Goal: Task Accomplishment & Management: Complete application form

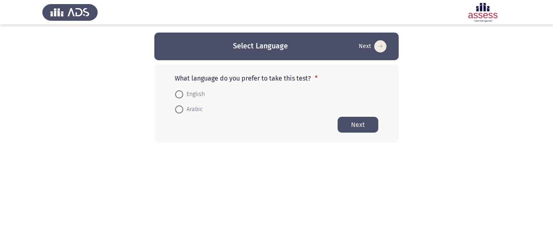
click at [186, 109] on span "Arabic" at bounding box center [193, 110] width 20 height 10
click at [183, 109] on input "Arabic" at bounding box center [179, 109] width 8 height 8
radio input "true"
click at [349, 129] on button "Next" at bounding box center [358, 124] width 41 height 16
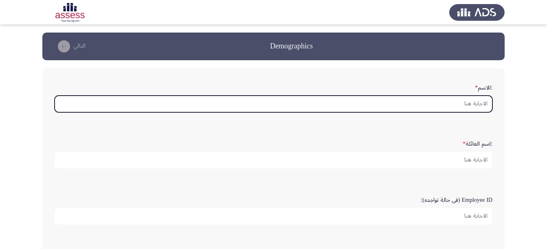
click at [482, 104] on input ":الاسم *" at bounding box center [274, 104] width 438 height 17
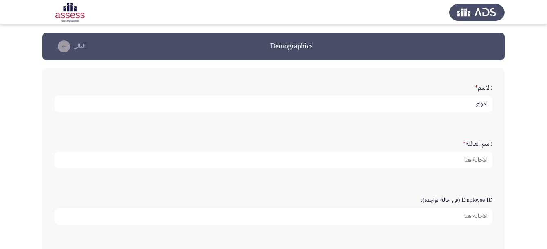
type input "امواج"
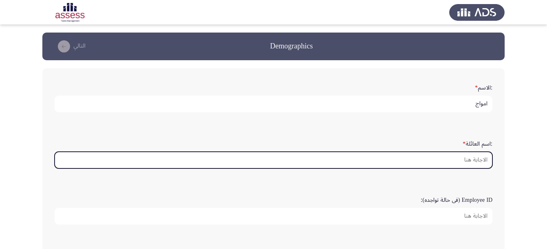
click at [467, 166] on input ":اسم العائلة *" at bounding box center [274, 160] width 438 height 17
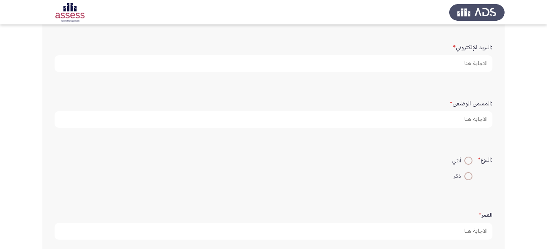
scroll to position [210, 0]
type input "العتيبي"
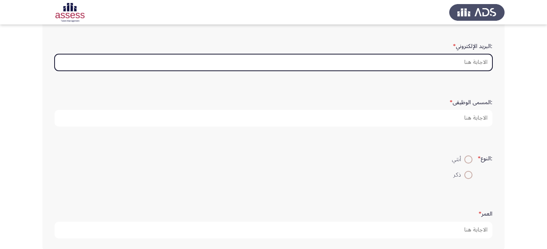
click at [460, 56] on input ":البريد الإلكتروني *" at bounding box center [274, 62] width 438 height 17
type input "ش"
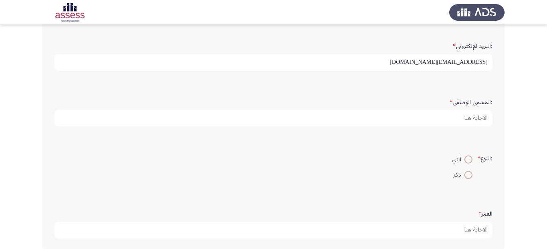
type input "[EMAIL_ADDRESS][DOMAIN_NAME]"
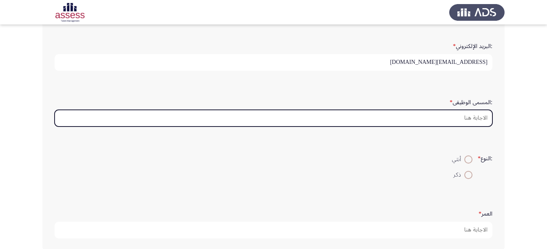
click at [465, 118] on input ":المسمى الوظيفى *" at bounding box center [274, 118] width 438 height 17
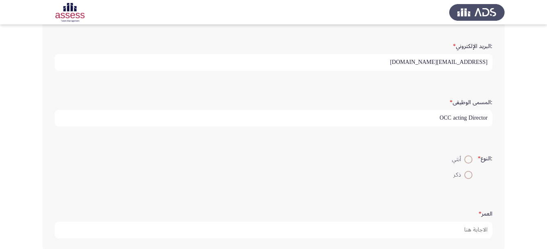
scroll to position [252, 0]
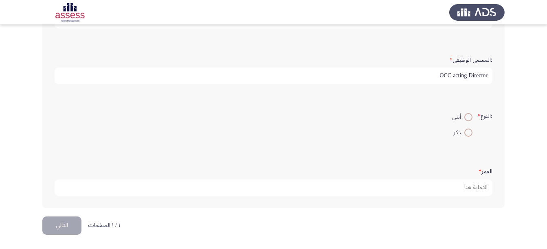
type input "OCC acting Director"
click at [466, 118] on span at bounding box center [468, 117] width 8 height 8
click at [466, 118] on input "أنثي" at bounding box center [468, 117] width 8 height 8
radio input "true"
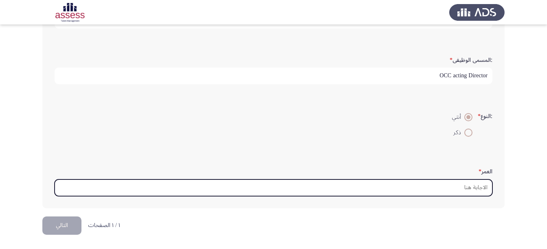
click at [470, 188] on input "العمر *" at bounding box center [274, 188] width 438 height 17
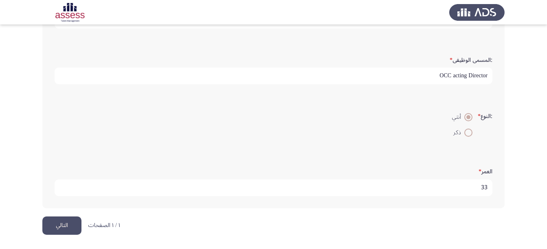
type input "33"
click at [68, 226] on button "التالي" at bounding box center [61, 226] width 39 height 18
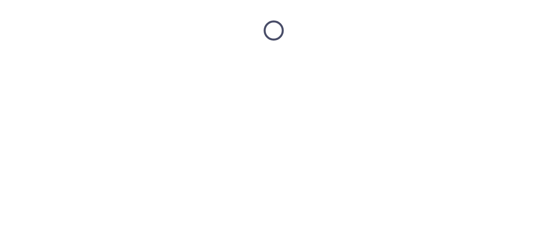
scroll to position [0, 0]
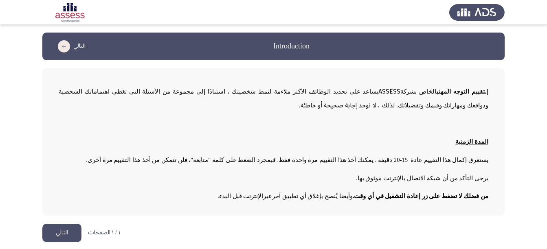
click at [517, 121] on app-assessment-container "Introduction التالي إن تقييم التوجه المهني الخاص بشركة ASSESS يساعد على تحديد ا…" at bounding box center [273, 124] width 547 height 183
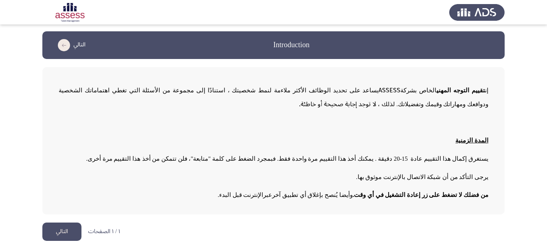
click at [61, 230] on button "التالي" at bounding box center [61, 232] width 39 height 18
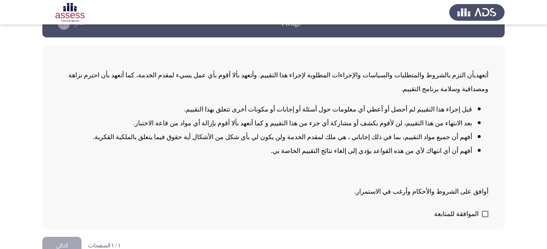
scroll to position [23, 0]
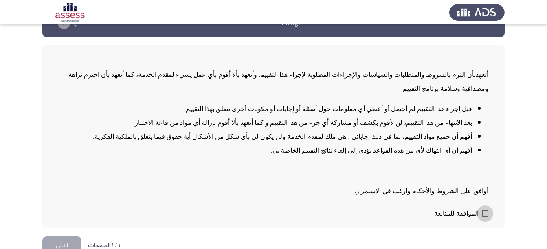
click at [481, 209] on label "الموافقة للمتابعة" at bounding box center [461, 214] width 54 height 10
click at [484, 217] on input "الموافقة للمتابعة" at bounding box center [484, 217] width 0 height 0
checkbox input "true"
click at [313, 167] on div "أتعهد بأن التزم بالشروط والمتطلبات والسياسات والإجراءات المطلوبة لإجراء هذا الت…" at bounding box center [274, 129] width 430 height 137
click at [56, 237] on button "التالي" at bounding box center [61, 246] width 39 height 18
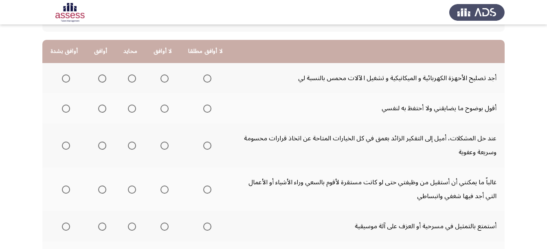
scroll to position [70, 0]
click at [102, 80] on span "Select an option" at bounding box center [102, 79] width 8 height 8
click at [102, 80] on input "Select an option" at bounding box center [102, 79] width 8 height 8
click at [66, 111] on span "Select an option" at bounding box center [66, 109] width 8 height 8
click at [66, 111] on input "Select an option" at bounding box center [66, 109] width 8 height 8
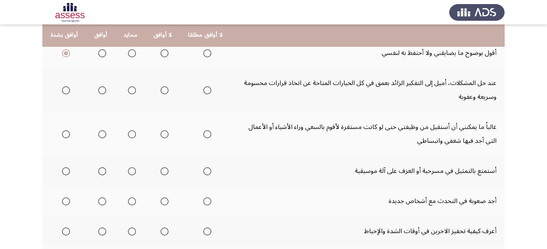
scroll to position [129, 0]
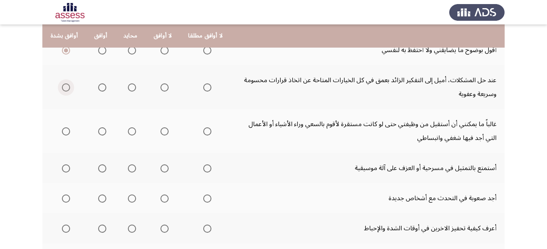
click at [66, 89] on span "Select an option" at bounding box center [66, 87] width 8 height 8
click at [66, 89] on input "Select an option" at bounding box center [66, 87] width 8 height 8
click at [128, 132] on span "Select an option" at bounding box center [132, 131] width 8 height 8
click at [128, 132] on input "Select an option" at bounding box center [132, 131] width 8 height 8
drag, startPoint x: 546, startPoint y: 180, endPoint x: 550, endPoint y: 179, distance: 4.6
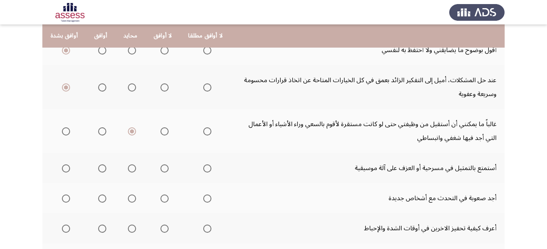
click at [547, 179] on html "Career Orientation Assessment التالي إلى أي مدى توافق على العبارات التالية لا أ…" at bounding box center [273, 116] width 547 height 490
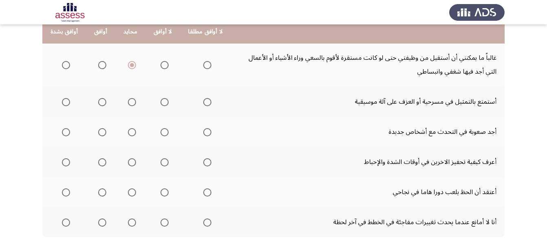
scroll to position [202, 0]
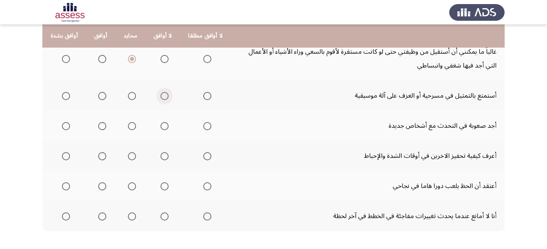
click at [160, 98] on span "Select an option" at bounding box center [164, 96] width 8 height 8
click at [160, 98] on input "Select an option" at bounding box center [164, 96] width 8 height 8
click at [203, 127] on span "Select an option" at bounding box center [207, 126] width 8 height 8
click at [203, 127] on input "Select an option" at bounding box center [207, 126] width 8 height 8
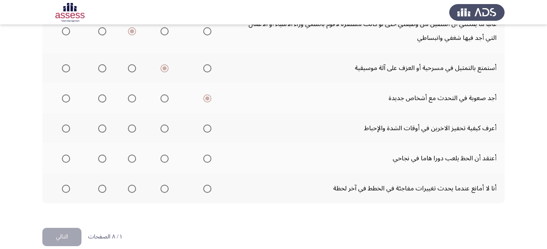
scroll to position [241, 0]
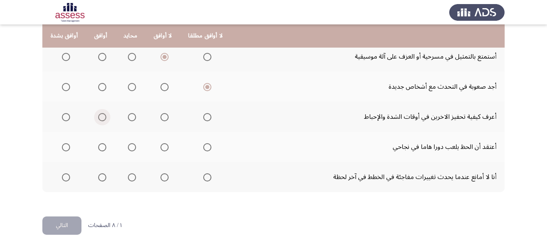
click at [99, 118] on span "Select an option" at bounding box center [102, 117] width 8 height 8
click at [99, 118] on input "Select an option" at bounding box center [102, 117] width 8 height 8
click at [162, 150] on span "Select an option" at bounding box center [164, 147] width 8 height 8
click at [162, 150] on input "Select an option" at bounding box center [164, 147] width 8 height 8
click at [99, 177] on span "Select an option" at bounding box center [102, 177] width 8 height 8
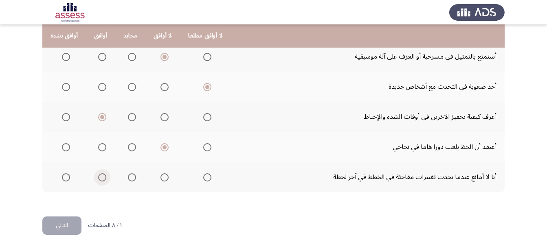
click at [99, 177] on input "Select an option" at bounding box center [102, 177] width 8 height 8
click at [62, 223] on button "التالي" at bounding box center [61, 226] width 39 height 18
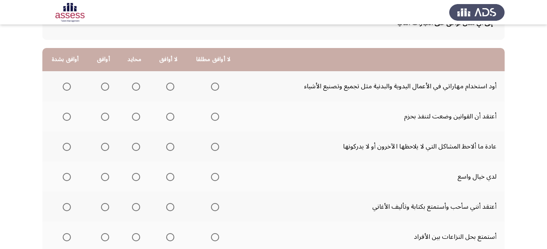
scroll to position [72, 0]
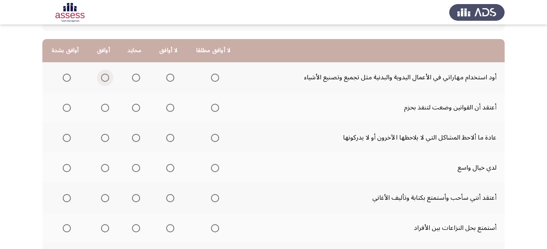
click at [104, 75] on span "Select an option" at bounding box center [105, 78] width 8 height 8
click at [104, 75] on input "Select an option" at bounding box center [105, 78] width 8 height 8
click at [105, 111] on span "Select an option" at bounding box center [105, 108] width 8 height 8
click at [105, 111] on input "Select an option" at bounding box center [105, 108] width 8 height 8
click at [63, 137] on span "Select an option" at bounding box center [67, 138] width 8 height 8
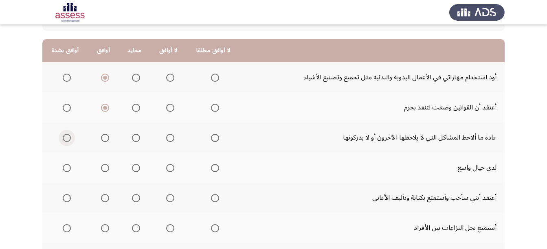
click at [63, 137] on input "Select an option" at bounding box center [67, 138] width 8 height 8
click at [105, 166] on span "Select an option" at bounding box center [105, 168] width 8 height 8
click at [105, 166] on input "Select an option" at bounding box center [105, 168] width 8 height 8
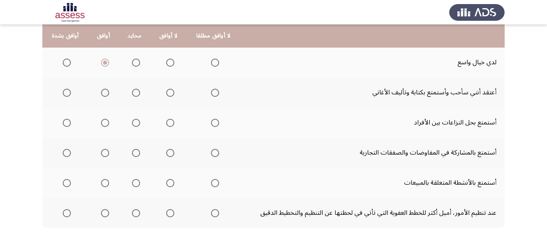
scroll to position [186, 0]
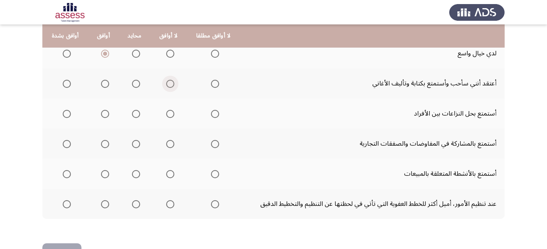
click at [169, 85] on span "Select an option" at bounding box center [170, 84] width 8 height 8
click at [169, 85] on input "Select an option" at bounding box center [170, 84] width 8 height 8
click at [135, 114] on span "Select an option" at bounding box center [136, 114] width 8 height 8
click at [135, 114] on input "Select an option" at bounding box center [136, 114] width 8 height 8
click at [103, 144] on span "Select an option" at bounding box center [105, 144] width 8 height 8
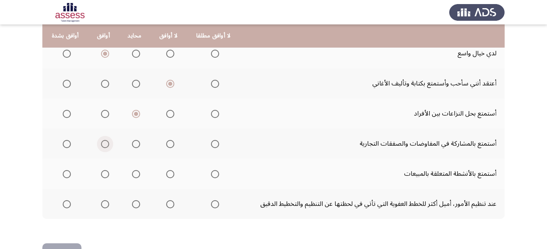
click at [103, 144] on input "Select an option" at bounding box center [105, 144] width 8 height 8
click at [69, 171] on span "Select an option" at bounding box center [67, 174] width 8 height 8
click at [69, 171] on input "Select an option" at bounding box center [67, 174] width 8 height 8
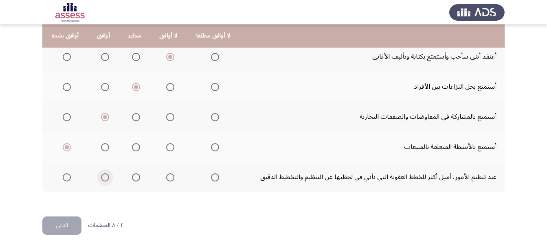
click at [105, 175] on span "Select an option" at bounding box center [105, 177] width 8 height 8
click at [105, 175] on input "Select an option" at bounding box center [105, 177] width 8 height 8
click at [57, 222] on button "التالي" at bounding box center [61, 226] width 39 height 18
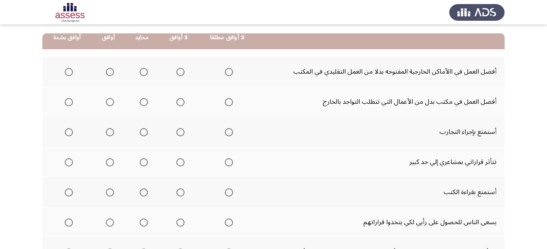
scroll to position [81, 0]
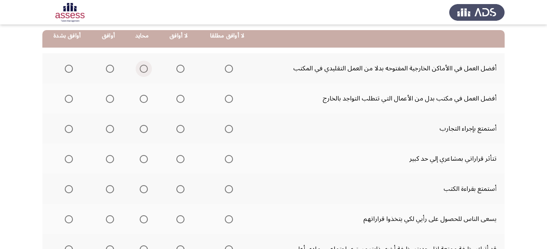
click at [140, 68] on span "Select an option" at bounding box center [144, 69] width 8 height 8
click at [140, 68] on input "Select an option" at bounding box center [144, 69] width 8 height 8
click at [141, 102] on span "Select an option" at bounding box center [144, 99] width 8 height 8
click at [141, 102] on input "Select an option" at bounding box center [144, 99] width 8 height 8
click at [70, 128] on span "Select an option" at bounding box center [69, 129] width 8 height 8
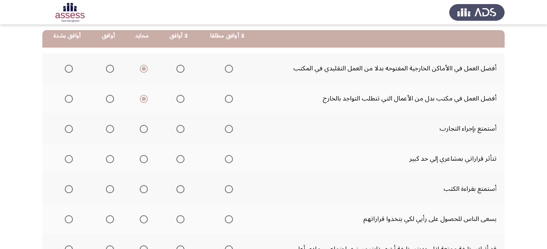
click at [70, 128] on input "Select an option" at bounding box center [69, 129] width 8 height 8
click at [230, 160] on th at bounding box center [226, 159] width 57 height 30
click at [225, 159] on span "Select an option" at bounding box center [229, 159] width 8 height 8
click at [225, 159] on input "Select an option" at bounding box center [229, 159] width 8 height 8
click at [70, 188] on span "Select an option" at bounding box center [69, 189] width 8 height 8
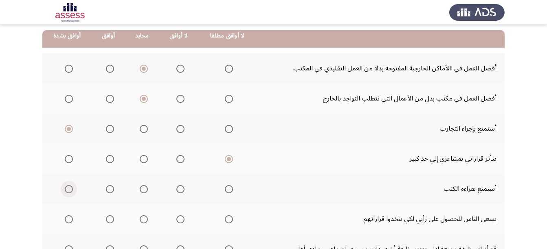
click at [70, 188] on input "Select an option" at bounding box center [69, 189] width 8 height 8
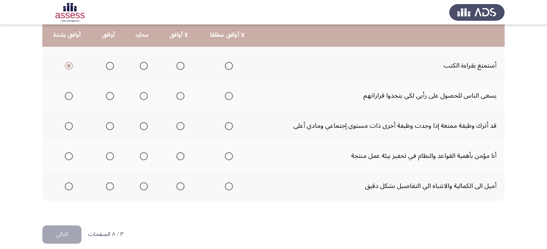
scroll to position [205, 0]
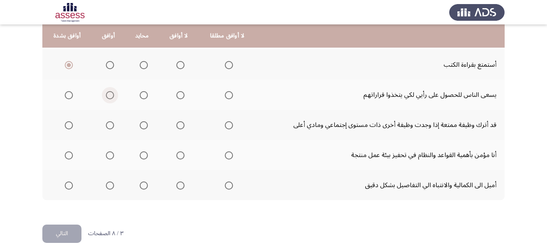
click at [107, 97] on span "Select an option" at bounding box center [110, 95] width 8 height 8
click at [107, 97] on input "Select an option" at bounding box center [110, 95] width 8 height 8
click at [179, 128] on span "Select an option" at bounding box center [180, 125] width 8 height 8
click at [179, 128] on input "Select an option" at bounding box center [180, 125] width 8 height 8
click at [69, 155] on span "Select an option" at bounding box center [69, 155] width 8 height 8
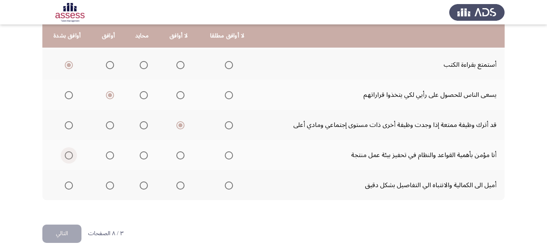
click at [69, 155] on input "Select an option" at bounding box center [69, 155] width 8 height 8
click at [109, 188] on span "Select an option" at bounding box center [110, 186] width 8 height 8
click at [109, 188] on input "Select an option" at bounding box center [110, 186] width 8 height 8
click at [73, 231] on button "التالي" at bounding box center [61, 234] width 39 height 18
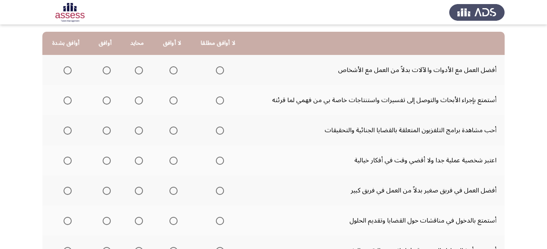
scroll to position [77, 0]
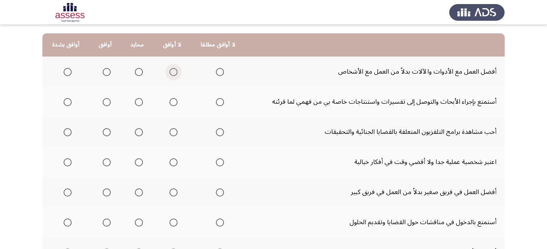
click at [174, 72] on span "Select an option" at bounding box center [173, 72] width 8 height 8
click at [174, 72] on input "Select an option" at bounding box center [173, 72] width 8 height 8
click at [67, 103] on span "Select an option" at bounding box center [68, 102] width 8 height 8
click at [67, 103] on input "Select an option" at bounding box center [68, 102] width 8 height 8
click at [104, 131] on span "Select an option" at bounding box center [107, 132] width 8 height 8
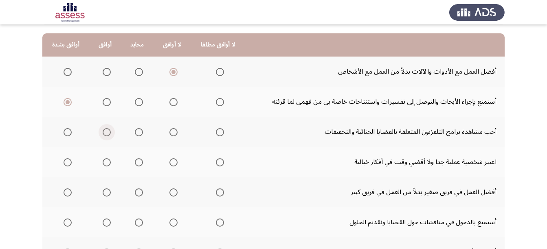
click at [104, 131] on input "Select an option" at bounding box center [107, 132] width 8 height 8
click at [105, 160] on span "Select an option" at bounding box center [107, 162] width 8 height 8
click at [105, 160] on input "Select an option" at bounding box center [107, 162] width 8 height 8
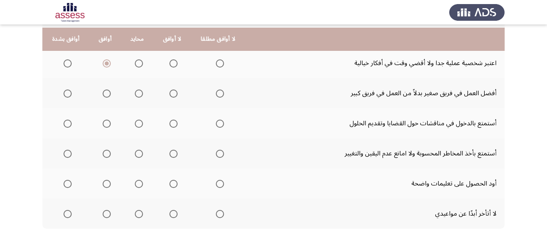
scroll to position [182, 0]
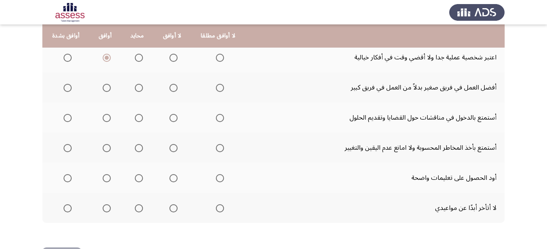
click at [138, 90] on span "Select an option" at bounding box center [139, 88] width 8 height 8
click at [138, 90] on input "Select an option" at bounding box center [139, 88] width 8 height 8
click at [106, 120] on span "Select an option" at bounding box center [107, 118] width 8 height 8
click at [106, 120] on input "Select an option" at bounding box center [107, 118] width 8 height 8
click at [137, 148] on span "Select an option" at bounding box center [139, 148] width 8 height 8
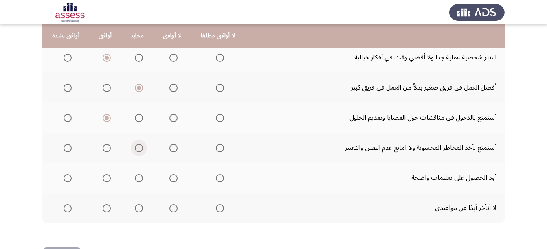
click at [137, 148] on input "Select an option" at bounding box center [139, 148] width 8 height 8
click at [175, 179] on span "Select an option" at bounding box center [173, 178] width 8 height 8
click at [175, 179] on input "Select an option" at bounding box center [173, 178] width 8 height 8
click at [106, 209] on span "Select an option" at bounding box center [107, 208] width 8 height 8
click at [106, 209] on input "Select an option" at bounding box center [107, 208] width 8 height 8
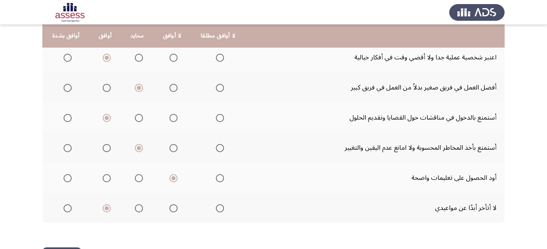
scroll to position [213, 0]
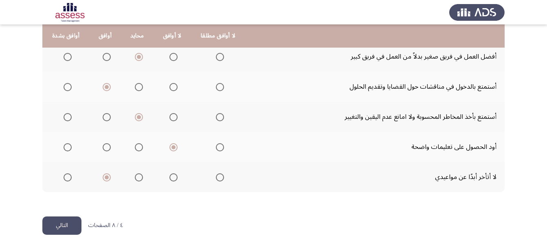
click at [53, 231] on button "التالي" at bounding box center [61, 226] width 39 height 18
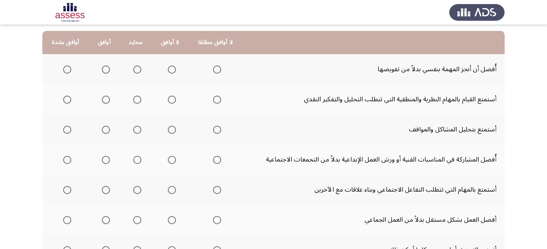
scroll to position [84, 0]
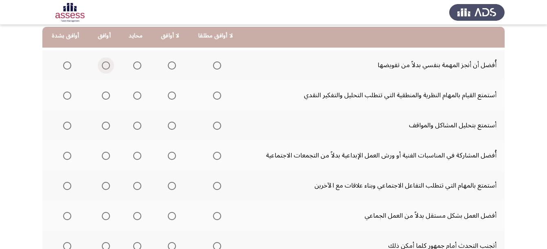
click at [105, 66] on span "Select an option" at bounding box center [106, 65] width 8 height 8
click at [105, 66] on input "Select an option" at bounding box center [106, 65] width 8 height 8
click at [69, 95] on span "Select an option" at bounding box center [67, 96] width 8 height 8
click at [69, 95] on input "Select an option" at bounding box center [67, 96] width 8 height 8
click at [70, 125] on span "Select an option" at bounding box center [67, 126] width 8 height 8
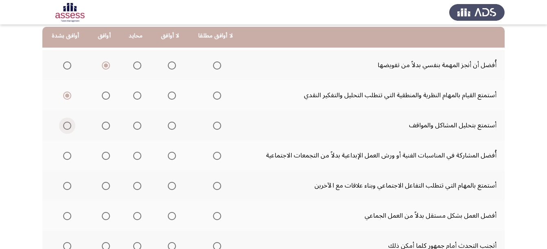
click at [70, 125] on input "Select an option" at bounding box center [67, 126] width 8 height 8
click at [168, 156] on span "Select an option" at bounding box center [172, 156] width 8 height 8
click at [168, 156] on input "Select an option" at bounding box center [172, 156] width 8 height 8
click at [104, 185] on span "Select an option" at bounding box center [106, 186] width 8 height 8
click at [104, 185] on input "Select an option" at bounding box center [106, 186] width 8 height 8
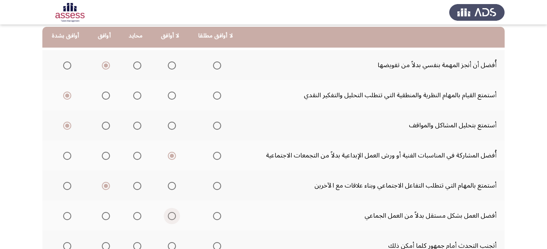
click at [169, 220] on span "Select an option" at bounding box center [172, 216] width 8 height 8
click at [169, 220] on input "Select an option" at bounding box center [172, 216] width 8 height 8
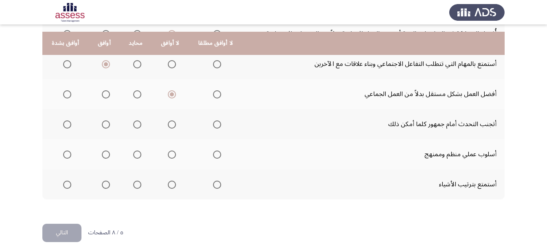
scroll to position [213, 0]
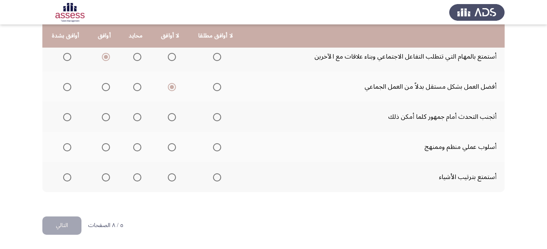
click at [168, 119] on span "Select an option" at bounding box center [172, 117] width 8 height 8
click at [168, 119] on input "Select an option" at bounding box center [172, 117] width 8 height 8
click at [136, 149] on span "Select an option" at bounding box center [137, 147] width 8 height 8
click at [136, 149] on input "Select an option" at bounding box center [137, 147] width 8 height 8
click at [107, 178] on span "Select an option" at bounding box center [106, 177] width 8 height 8
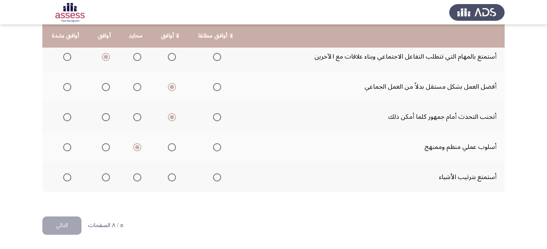
click at [107, 178] on input "Select an option" at bounding box center [106, 177] width 8 height 8
click at [61, 221] on button "التالي" at bounding box center [61, 226] width 39 height 18
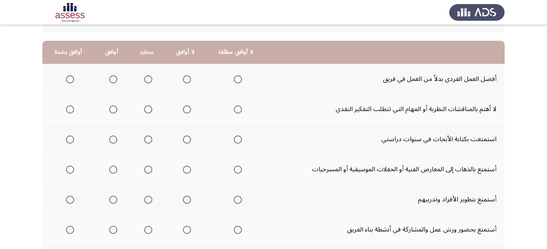
scroll to position [72, 0]
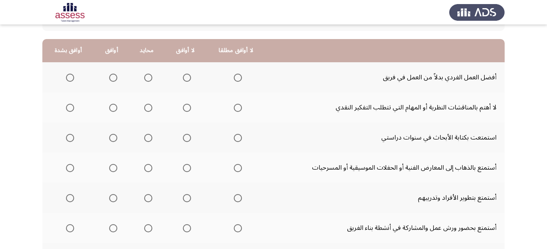
click at [183, 78] on span "Select an option" at bounding box center [187, 78] width 8 height 8
click at [183, 78] on input "Select an option" at bounding box center [187, 78] width 8 height 8
click at [144, 109] on span "Select an option" at bounding box center [148, 108] width 8 height 8
click at [144, 109] on input "Select an option" at bounding box center [148, 108] width 8 height 8
click at [113, 138] on span "Select an option" at bounding box center [113, 138] width 8 height 8
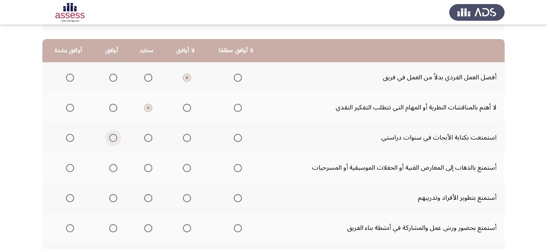
click at [113, 138] on input "Select an option" at bounding box center [113, 138] width 8 height 8
click at [184, 171] on span "Select an option" at bounding box center [187, 168] width 8 height 8
click at [184, 171] on input "Select an option" at bounding box center [187, 168] width 8 height 8
click at [110, 199] on span "Select an option" at bounding box center [113, 198] width 8 height 8
click at [110, 199] on input "Select an option" at bounding box center [113, 198] width 8 height 8
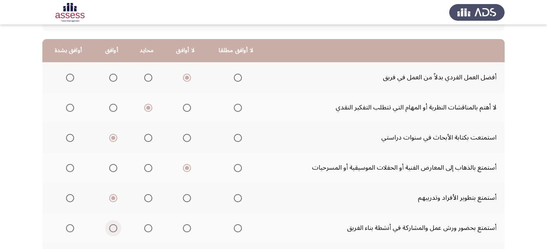
click at [113, 227] on span "Select an option" at bounding box center [113, 228] width 8 height 8
click at [113, 227] on input "Select an option" at bounding box center [113, 228] width 8 height 8
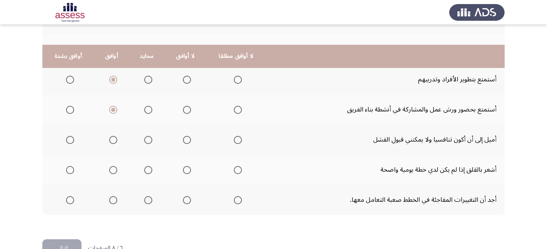
scroll to position [213, 0]
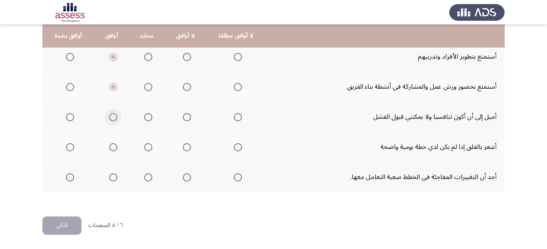
click at [114, 121] on span "Select an option" at bounding box center [113, 117] width 8 height 8
click at [114, 121] on input "Select an option" at bounding box center [113, 117] width 8 height 8
click at [183, 150] on span "Select an option" at bounding box center [187, 147] width 8 height 8
click at [183, 150] on input "Select an option" at bounding box center [187, 147] width 8 height 8
click at [183, 180] on span "Select an option" at bounding box center [187, 177] width 8 height 8
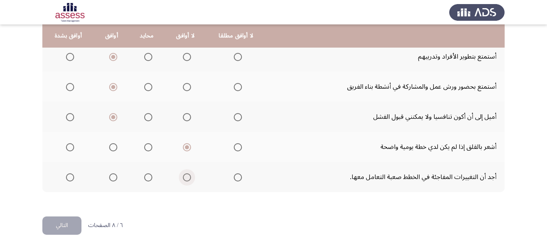
click at [183, 180] on input "Select an option" at bounding box center [187, 177] width 8 height 8
click at [67, 222] on button "التالي" at bounding box center [61, 226] width 39 height 18
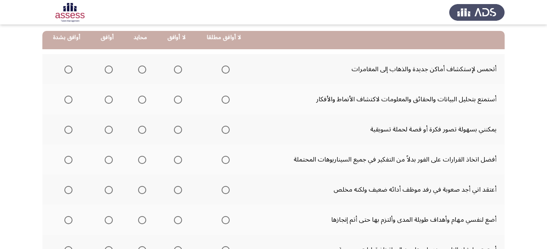
scroll to position [81, 0]
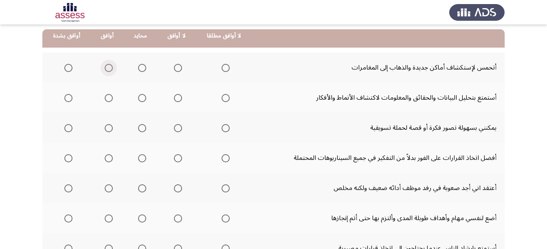
click at [109, 70] on span "Select an option" at bounding box center [109, 68] width 8 height 8
click at [109, 70] on input "Select an option" at bounding box center [109, 68] width 8 height 8
click at [67, 97] on span "Select an option" at bounding box center [68, 98] width 8 height 8
click at [67, 97] on input "Select an option" at bounding box center [68, 98] width 8 height 8
click at [105, 132] on span "Select an option" at bounding box center [109, 128] width 8 height 8
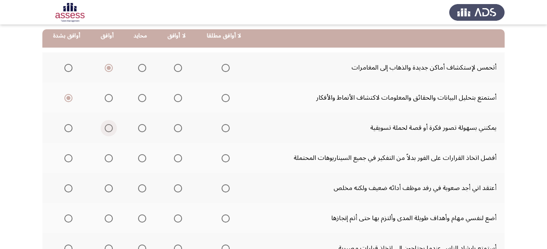
click at [105, 132] on input "Select an option" at bounding box center [109, 128] width 8 height 8
click at [179, 159] on span "Select an option" at bounding box center [178, 158] width 8 height 8
click at [179, 159] on input "Select an option" at bounding box center [178, 158] width 8 height 8
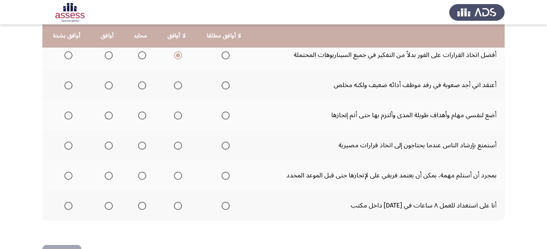
scroll to position [186, 0]
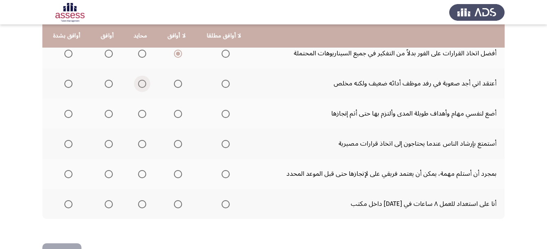
click at [142, 86] on span "Select an option" at bounding box center [142, 84] width 8 height 8
click at [142, 86] on input "Select an option" at bounding box center [142, 84] width 8 height 8
click at [112, 113] on span "Select an option" at bounding box center [109, 114] width 8 height 8
click at [112, 113] on input "Select an option" at bounding box center [109, 114] width 8 height 8
click at [112, 144] on span "Select an option" at bounding box center [109, 144] width 8 height 8
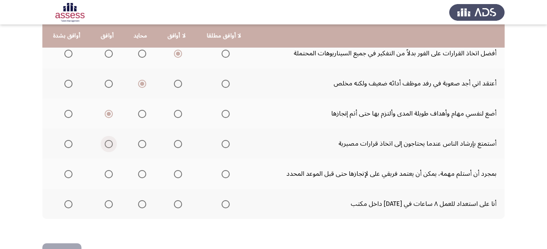
click at [112, 144] on input "Select an option" at bounding box center [109, 144] width 8 height 8
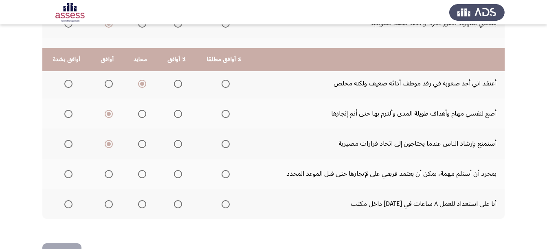
scroll to position [213, 0]
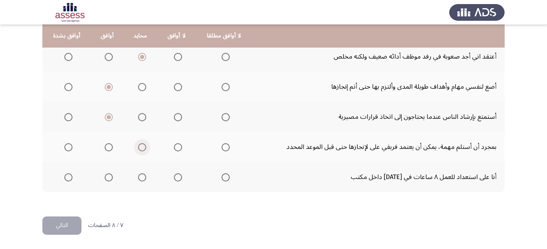
click at [139, 147] on span "Select an option" at bounding box center [142, 147] width 8 height 8
click at [139, 147] on input "Select an option" at bounding box center [142, 147] width 8 height 8
click at [106, 179] on span "Select an option" at bounding box center [109, 177] width 8 height 8
click at [106, 179] on input "Select an option" at bounding box center [109, 177] width 8 height 8
click at [61, 223] on button "التالي" at bounding box center [61, 226] width 39 height 18
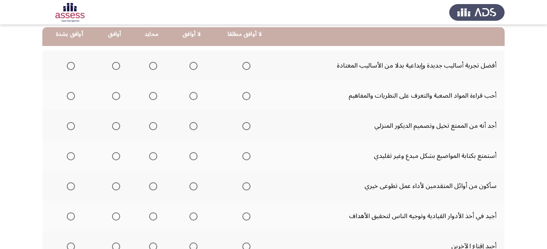
scroll to position [82, 0]
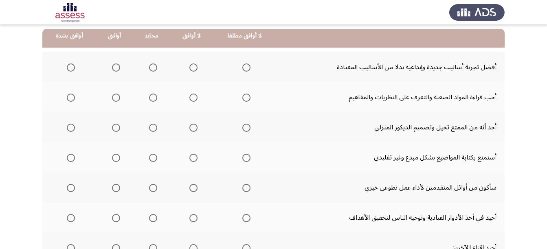
click at [113, 68] on span "Select an option" at bounding box center [116, 68] width 8 height 8
click at [113, 68] on input "Select an option" at bounding box center [116, 68] width 8 height 8
click at [112, 98] on span "Select an option" at bounding box center [116, 98] width 8 height 8
click at [112, 98] on input "Select an option" at bounding box center [116, 98] width 8 height 8
click at [118, 127] on span "Select an option" at bounding box center [116, 128] width 8 height 8
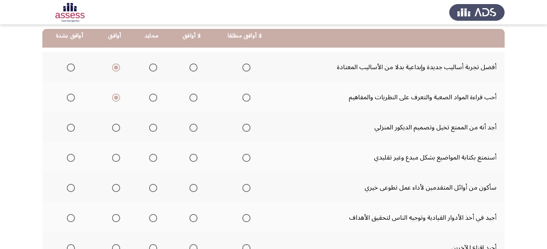
click at [118, 127] on input "Select an option" at bounding box center [116, 128] width 8 height 8
click at [156, 161] on span "Select an option" at bounding box center [153, 158] width 8 height 8
click at [156, 161] on input "Select an option" at bounding box center [153, 158] width 8 height 8
click at [114, 190] on span "Select an option" at bounding box center [116, 188] width 8 height 8
click at [114, 190] on input "Select an option" at bounding box center [116, 188] width 8 height 8
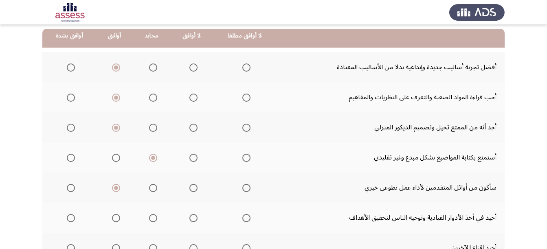
drag, startPoint x: 546, startPoint y: 161, endPoint x: 545, endPoint y: 196, distance: 35.0
click at [545, 196] on app-assessment-container "Career Orientation Assessment إنهاء إلى أي مدى توافق على العبارات التالية لا أو…" at bounding box center [273, 164] width 547 height 427
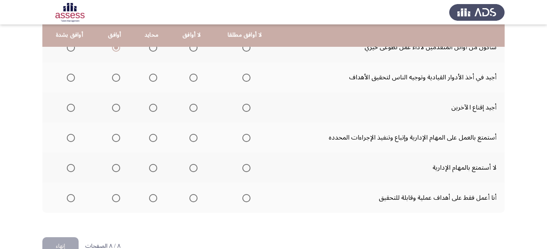
scroll to position [223, 0]
click at [116, 80] on span "Select an option" at bounding box center [116, 77] width 8 height 8
click at [116, 80] on input "Select an option" at bounding box center [116, 77] width 8 height 8
click at [116, 110] on span "Select an option" at bounding box center [116, 107] width 8 height 8
click at [116, 110] on input "Select an option" at bounding box center [116, 107] width 8 height 8
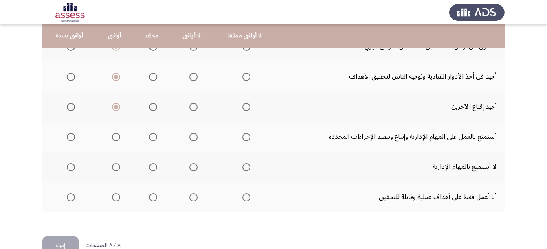
click at [116, 142] on mat-radio-group "Select an option" at bounding box center [114, 137] width 11 height 14
click at [112, 140] on span "Select an option" at bounding box center [116, 137] width 8 height 8
click at [112, 140] on input "Select an option" at bounding box center [116, 137] width 8 height 8
click at [151, 168] on span "Select an option" at bounding box center [153, 167] width 8 height 8
click at [151, 168] on input "Select an option" at bounding box center [153, 167] width 8 height 8
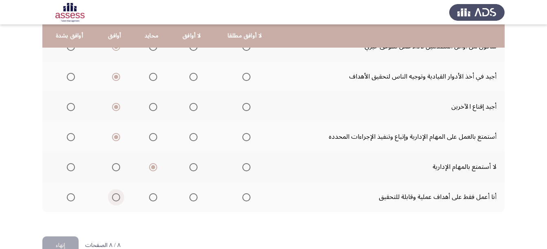
click at [117, 197] on span "Select an option" at bounding box center [116, 197] width 8 height 8
click at [117, 197] on input "Select an option" at bounding box center [116, 197] width 8 height 8
click at [61, 241] on button "إنهاء" at bounding box center [60, 246] width 36 height 18
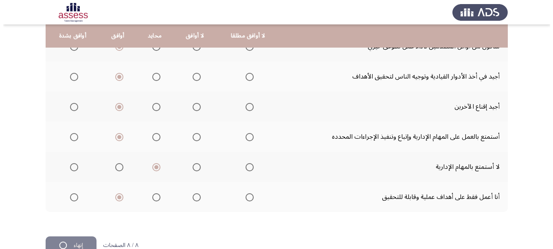
scroll to position [0, 0]
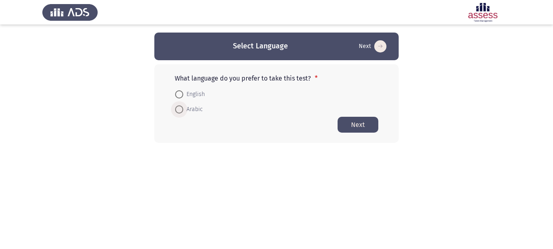
click at [182, 108] on span at bounding box center [179, 109] width 8 height 8
click at [182, 108] on input "Arabic" at bounding box center [179, 109] width 8 height 8
radio input "true"
click at [362, 128] on button "Next" at bounding box center [358, 124] width 41 height 16
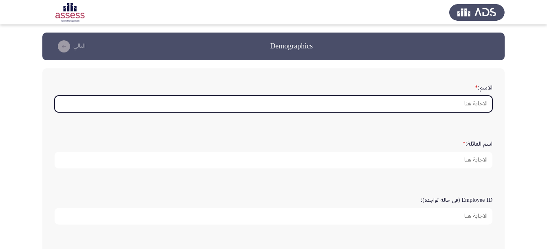
click at [425, 106] on input "الاسم: *" at bounding box center [274, 104] width 438 height 17
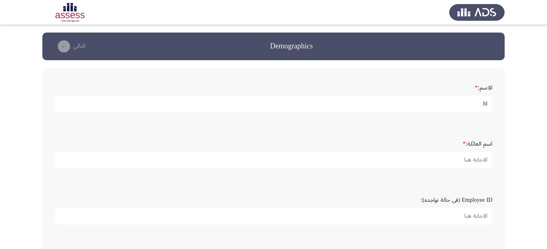
type input "h"
type input "امواج"
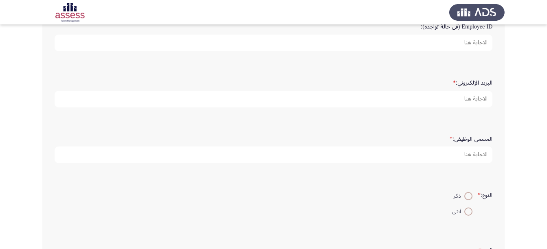
scroll to position [175, 0]
type input "العتيبي"
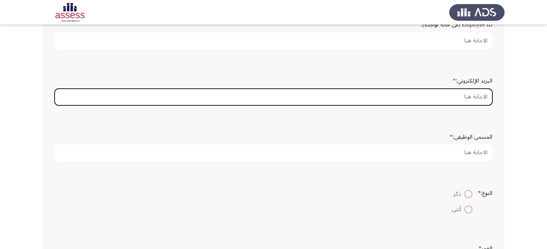
click at [464, 97] on input "البريد الإلكتروني: *" at bounding box center [274, 97] width 438 height 17
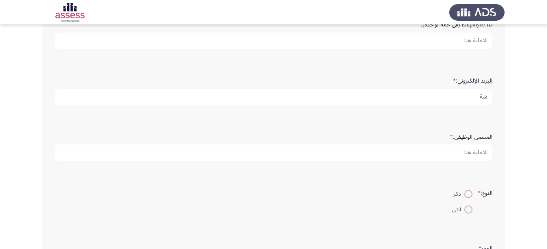
type input "ش"
type input "[EMAIL_ADDRESS][DOMAIN_NAME]"
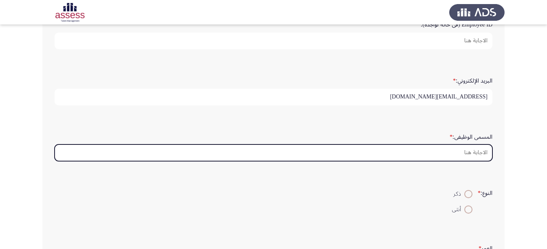
click at [465, 151] on input "المسمى الوظيفى: *" at bounding box center [274, 153] width 438 height 17
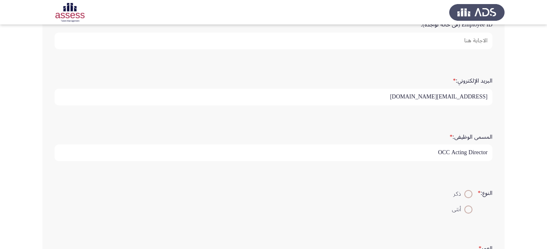
scroll to position [252, 0]
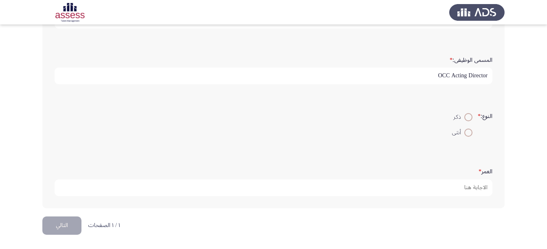
type input "OCC Acting Director"
click at [464, 134] on span at bounding box center [468, 133] width 8 height 8
click at [464, 134] on input "أنثى" at bounding box center [468, 133] width 8 height 8
radio input "true"
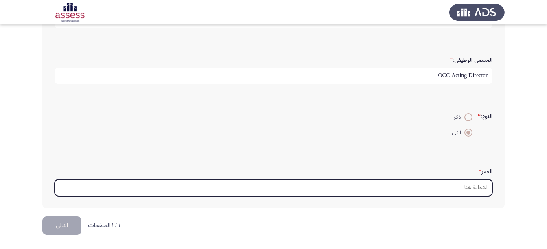
click at [454, 190] on input "العمر *" at bounding box center [274, 188] width 438 height 17
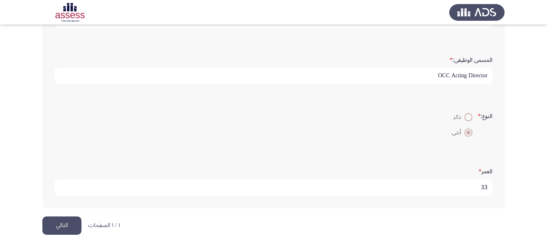
type input "33"
click at [58, 227] on button "التالي" at bounding box center [61, 226] width 39 height 18
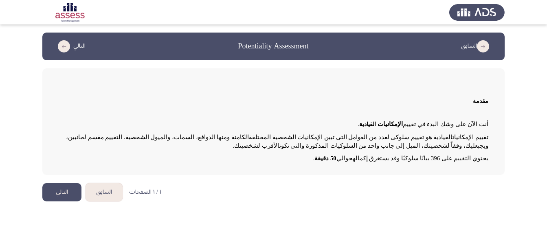
scroll to position [0, 0]
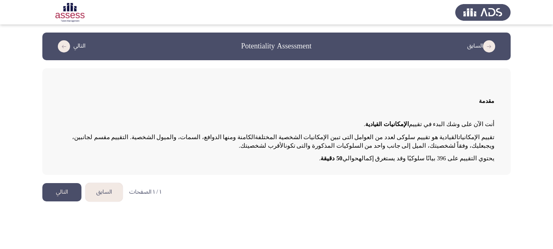
click at [298, 163] on div "أنت الآن على وشك البدء في تقييم الإمكانيات القيادية . تقييم الإمكانيات القيادية…" at bounding box center [277, 143] width 436 height 47
click at [54, 195] on button "التالي" at bounding box center [61, 192] width 39 height 18
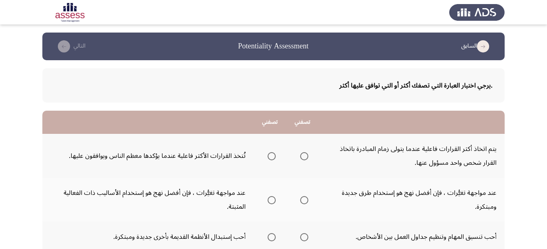
drag, startPoint x: 543, startPoint y: 90, endPoint x: 550, endPoint y: 92, distance: 7.9
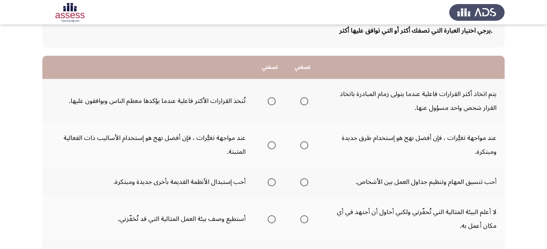
scroll to position [56, 0]
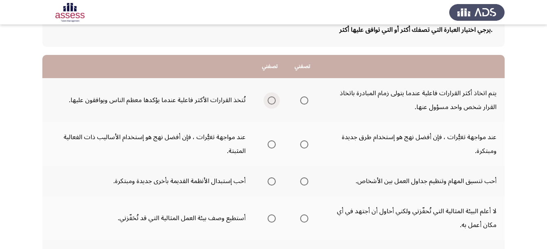
click at [272, 103] on span "Select an option" at bounding box center [271, 100] width 8 height 8
click at [272, 103] on input "Select an option" at bounding box center [271, 100] width 8 height 8
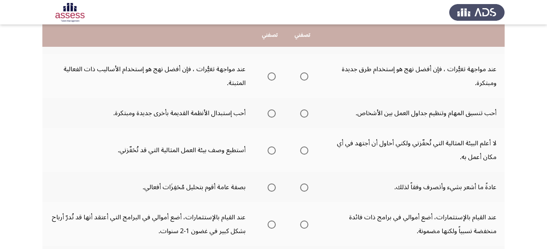
scroll to position [125, 0]
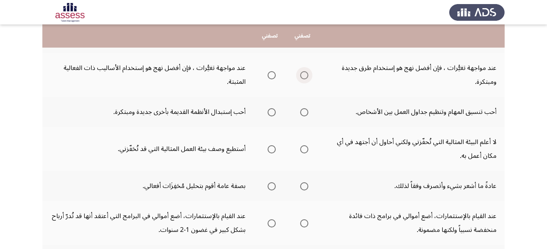
click at [305, 75] on span "Select an option" at bounding box center [304, 75] width 8 height 8
click at [305, 75] on input "Select an option" at bounding box center [304, 75] width 8 height 8
click at [268, 115] on span "Select an option" at bounding box center [271, 112] width 8 height 8
click at [268, 115] on input "Select an option" at bounding box center [271, 112] width 8 height 8
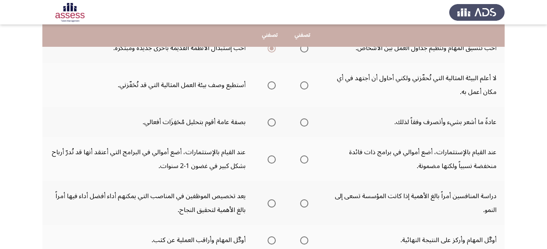
scroll to position [190, 0]
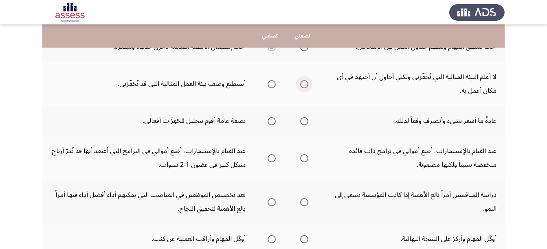
click at [306, 86] on span "Select an option" at bounding box center [304, 84] width 8 height 8
click at [306, 86] on input "Select an option" at bounding box center [304, 84] width 8 height 8
click at [270, 121] on span "Select an option" at bounding box center [271, 121] width 8 height 8
click at [270, 121] on input "Select an option" at bounding box center [271, 121] width 8 height 8
drag, startPoint x: 546, startPoint y: 130, endPoint x: 546, endPoint y: 144, distance: 13.4
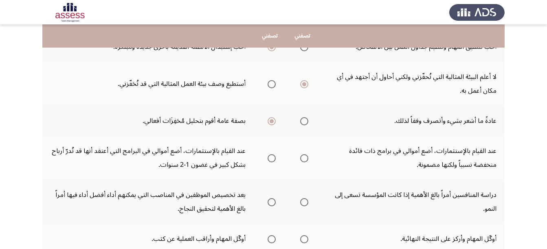
click at [546, 144] on app-assessment-container "السابق Potentiality Assessment التالي .يرجي اختيار العبارة التي تصفك أكثر أو ال…" at bounding box center [273, 97] width 547 height 510
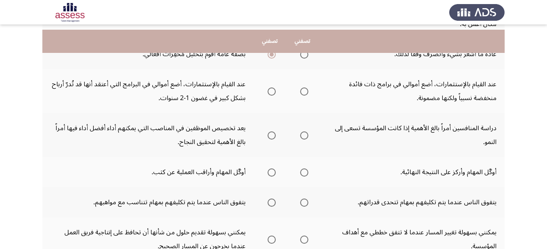
scroll to position [264, 0]
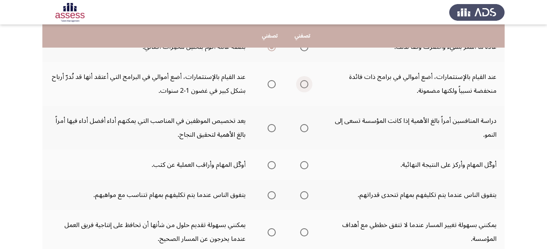
click at [301, 83] on span "Select an option" at bounding box center [304, 84] width 8 height 8
click at [301, 83] on input "Select an option" at bounding box center [304, 84] width 8 height 8
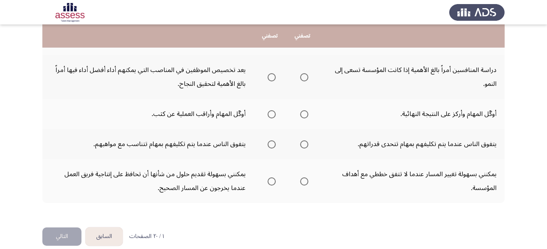
scroll to position [317, 0]
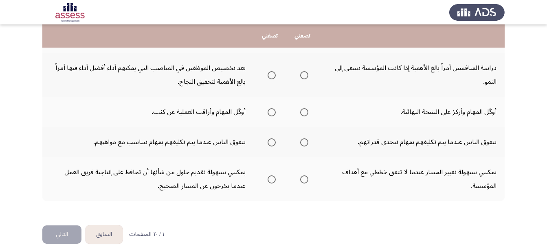
click at [304, 75] on span "Select an option" at bounding box center [304, 75] width 0 height 0
click at [304, 75] on input "Select an option" at bounding box center [304, 75] width 8 height 8
click at [303, 114] on span "Select an option" at bounding box center [304, 112] width 8 height 8
click at [303, 114] on input "Select an option" at bounding box center [304, 112] width 8 height 8
click at [303, 145] on span "Select an option" at bounding box center [304, 142] width 8 height 8
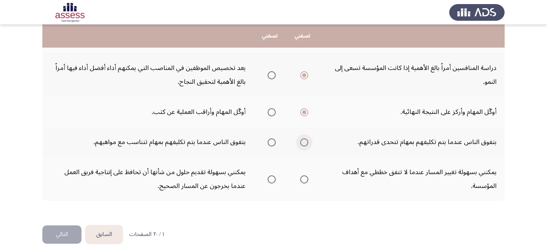
click at [303, 145] on input "Select an option" at bounding box center [304, 142] width 8 height 8
click at [269, 178] on span "Select an option" at bounding box center [271, 179] width 8 height 8
click at [269, 178] on input "Select an option" at bounding box center [271, 179] width 8 height 8
click at [53, 229] on button "التالي" at bounding box center [61, 235] width 39 height 18
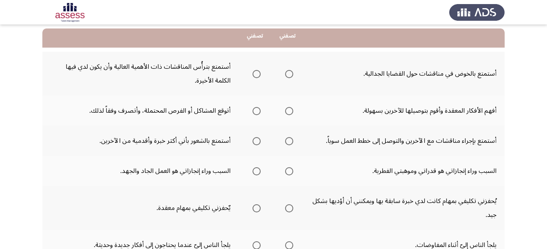
scroll to position [83, 0]
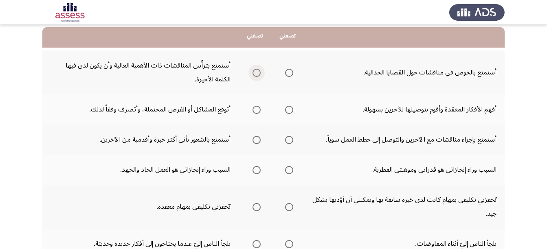
click at [255, 73] on span "Select an option" at bounding box center [256, 73] width 8 height 8
click at [255, 73] on input "Select an option" at bounding box center [256, 73] width 8 height 8
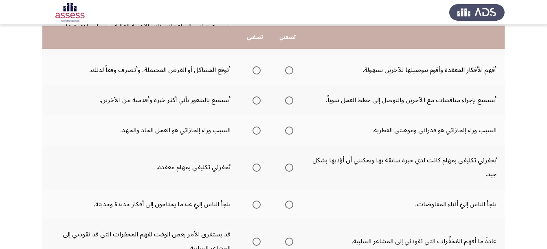
scroll to position [124, 0]
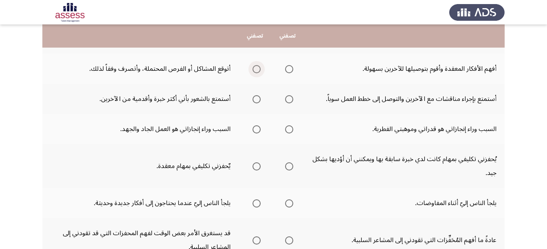
click at [256, 72] on span "Select an option" at bounding box center [256, 69] width 8 height 8
click at [256, 72] on input "Select an option" at bounding box center [256, 69] width 8 height 8
drag, startPoint x: 545, startPoint y: 116, endPoint x: 552, endPoint y: 126, distance: 12.0
click at [547, 126] on html "السابق Potentiality Assessment التالي .يرجي اختيار العبارة التي تصفك أكثر أو ال…" at bounding box center [273, 150] width 547 height 548
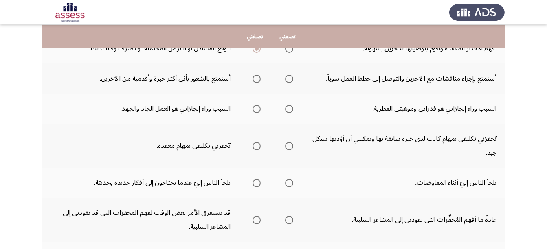
scroll to position [146, 0]
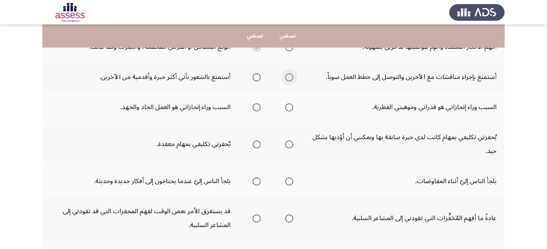
click at [289, 78] on span "Select an option" at bounding box center [289, 77] width 8 height 8
click at [289, 78] on input "Select an option" at bounding box center [289, 77] width 8 height 8
click at [256, 110] on span "Select an option" at bounding box center [256, 107] width 8 height 8
click at [256, 110] on input "Select an option" at bounding box center [256, 107] width 8 height 8
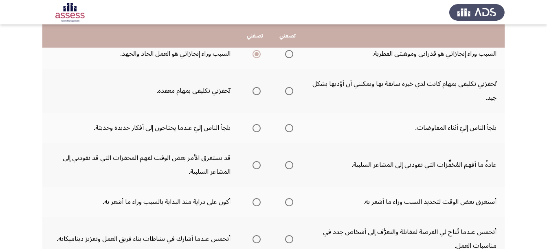
scroll to position [201, 0]
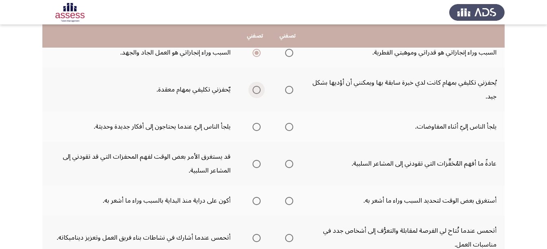
click at [255, 90] on span "Select an option" at bounding box center [256, 90] width 8 height 8
click at [255, 90] on input "Select an option" at bounding box center [256, 90] width 8 height 8
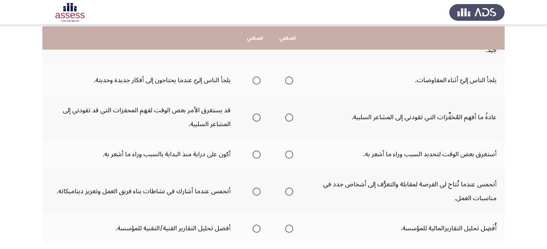
scroll to position [249, 0]
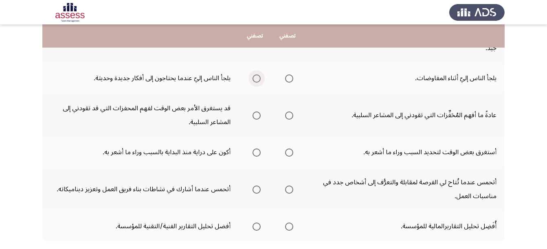
click at [257, 81] on span "Select an option" at bounding box center [256, 79] width 8 height 8
click at [257, 81] on input "Select an option" at bounding box center [256, 79] width 8 height 8
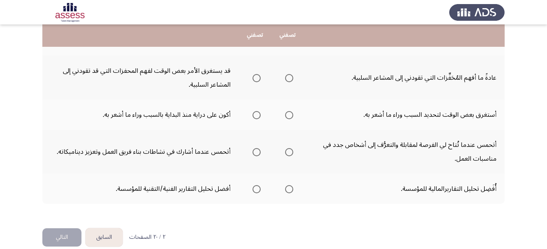
scroll to position [288, 0]
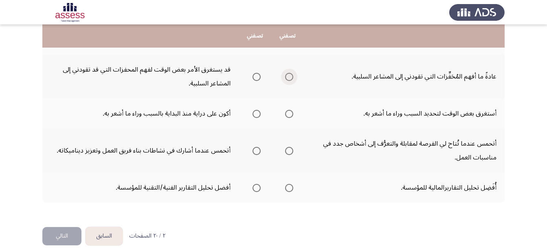
click at [289, 79] on span "Select an option" at bounding box center [289, 77] width 8 height 8
click at [289, 79] on input "Select an option" at bounding box center [289, 77] width 8 height 8
click at [255, 114] on span "Select an option" at bounding box center [256, 114] width 8 height 8
click at [255, 114] on input "Select an option" at bounding box center [256, 114] width 8 height 8
click at [259, 151] on span "Select an option" at bounding box center [256, 151] width 8 height 8
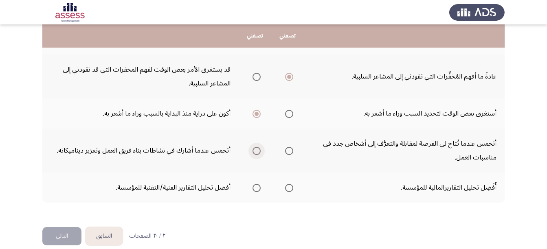
click at [259, 151] on input "Select an option" at bounding box center [256, 151] width 8 height 8
click at [287, 190] on span "Select an option" at bounding box center [289, 188] width 8 height 8
click at [287, 190] on input "Select an option" at bounding box center [289, 188] width 8 height 8
click at [48, 235] on button "التالي" at bounding box center [61, 236] width 39 height 18
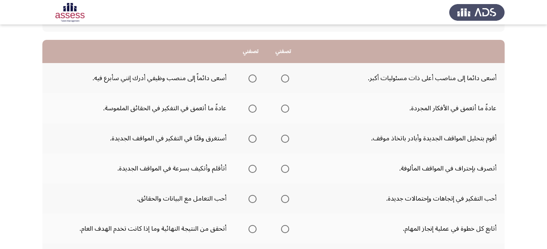
scroll to position [74, 0]
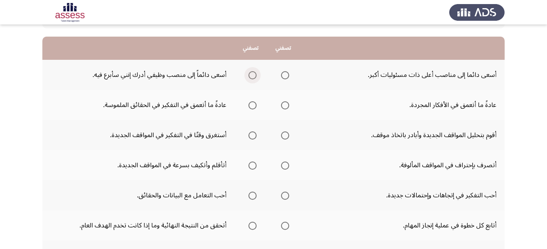
click at [253, 77] on span "Select an option" at bounding box center [252, 75] width 8 height 8
click at [253, 77] on input "Select an option" at bounding box center [252, 75] width 8 height 8
click at [252, 107] on span "Select an option" at bounding box center [252, 105] width 8 height 8
click at [252, 107] on input "Select an option" at bounding box center [252, 105] width 8 height 8
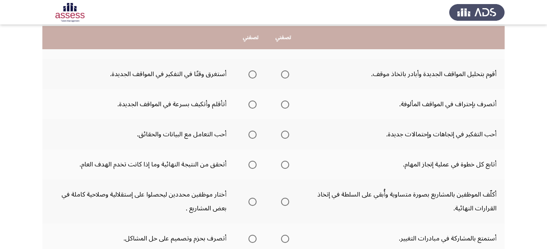
scroll to position [139, 0]
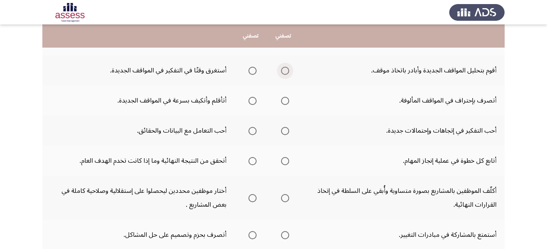
click at [285, 72] on span "Select an option" at bounding box center [285, 71] width 8 height 8
click at [285, 72] on input "Select an option" at bounding box center [285, 71] width 8 height 8
click at [533, 139] on app-assessment-container "السابق Potentiality Assessment التالي .يرجي اختيار العبارة التي تصفك أكثر أو ال…" at bounding box center [273, 114] width 547 height 441
click at [254, 102] on span "Select an option" at bounding box center [252, 101] width 8 height 8
click at [254, 102] on input "Select an option" at bounding box center [252, 101] width 8 height 8
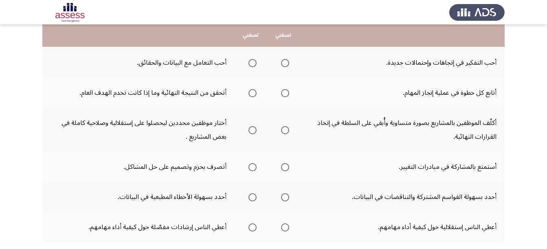
scroll to position [204, 0]
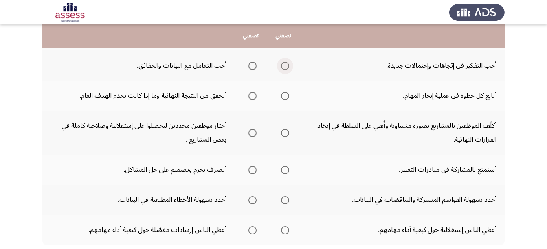
click at [284, 69] on span "Select an option" at bounding box center [285, 66] width 8 height 8
click at [284, 69] on input "Select an option" at bounding box center [285, 66] width 8 height 8
click at [529, 125] on app-assessment-container "السابق Potentiality Assessment التالي .يرجي اختيار العبارة التي تصفك أكثر أو ال…" at bounding box center [273, 49] width 547 height 441
click at [256, 94] on span "Select an option" at bounding box center [252, 96] width 8 height 8
click at [256, 94] on input "Select an option" at bounding box center [252, 96] width 8 height 8
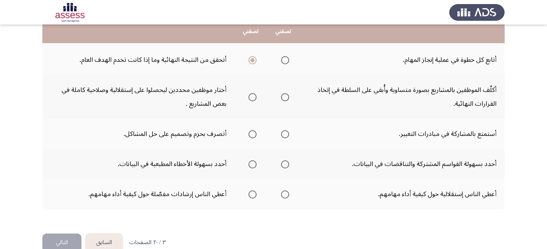
scroll to position [242, 0]
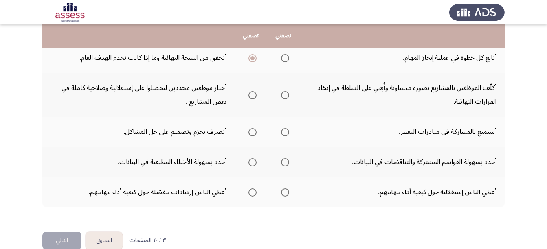
click at [252, 97] on span "Select an option" at bounding box center [252, 95] width 8 height 8
click at [252, 97] on input "Select an option" at bounding box center [252, 95] width 8 height 8
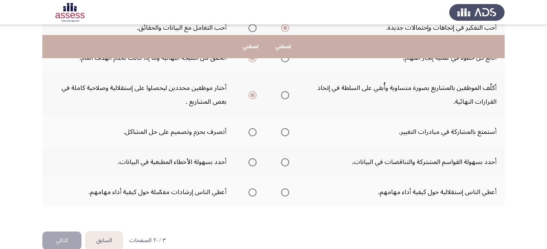
scroll to position [257, 0]
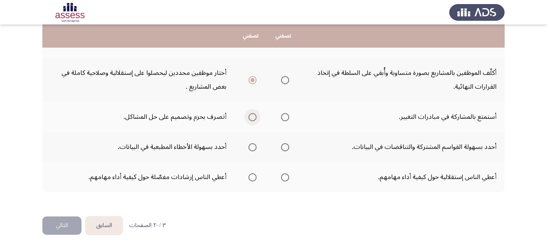
click at [256, 118] on span "Select an option" at bounding box center [252, 117] width 8 height 8
click at [256, 118] on input "Select an option" at bounding box center [252, 117] width 8 height 8
click at [285, 150] on span "Select an option" at bounding box center [285, 147] width 8 height 8
click at [285, 150] on input "Select an option" at bounding box center [285, 147] width 8 height 8
click at [287, 179] on span "Select an option" at bounding box center [285, 177] width 8 height 8
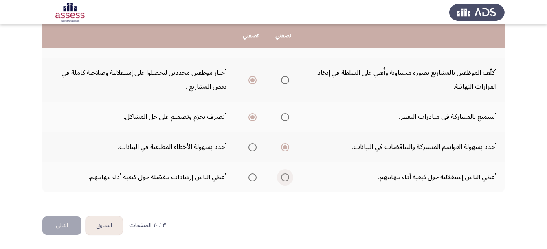
click at [287, 179] on input "Select an option" at bounding box center [285, 177] width 8 height 8
click at [61, 224] on button "التالي" at bounding box center [61, 226] width 39 height 18
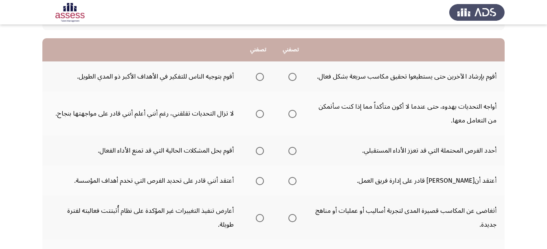
scroll to position [73, 0]
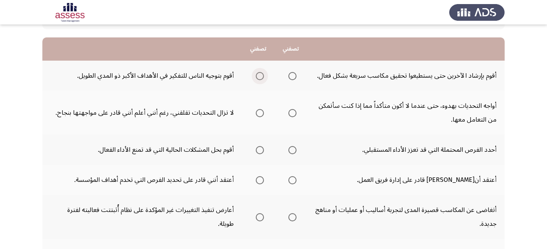
click at [259, 75] on span "Select an option" at bounding box center [260, 76] width 8 height 8
click at [259, 75] on input "Select an option" at bounding box center [260, 76] width 8 height 8
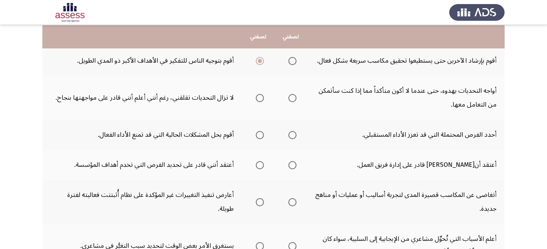
scroll to position [89, 0]
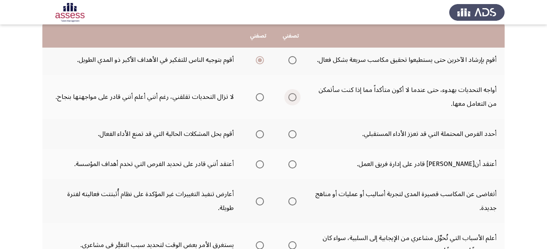
click at [294, 98] on span "Select an option" at bounding box center [292, 97] width 8 height 8
click at [294, 98] on input "Select an option" at bounding box center [292, 97] width 8 height 8
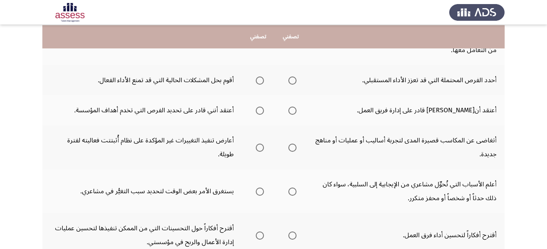
scroll to position [144, 0]
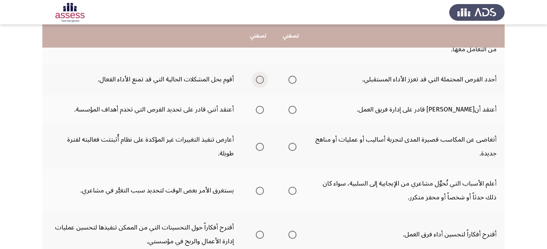
click at [256, 82] on span "Select an option" at bounding box center [260, 80] width 8 height 8
click at [256, 82] on input "Select an option" at bounding box center [260, 80] width 8 height 8
click at [263, 113] on span "Select an option" at bounding box center [260, 110] width 8 height 8
click at [263, 113] on input "Select an option" at bounding box center [260, 110] width 8 height 8
drag, startPoint x: 546, startPoint y: 136, endPoint x: 543, endPoint y: 152, distance: 16.5
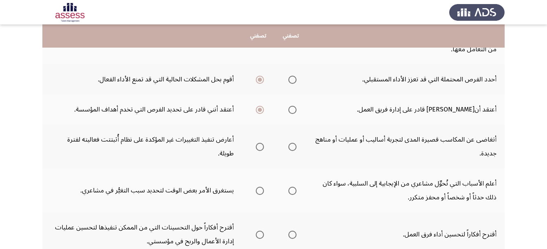
click at [543, 152] on app-assessment-container "السابق Potentiality Assessment التالي .يرجي اختيار العبارة التي تصفك أكثر أو ال…" at bounding box center [273, 137] width 547 height 496
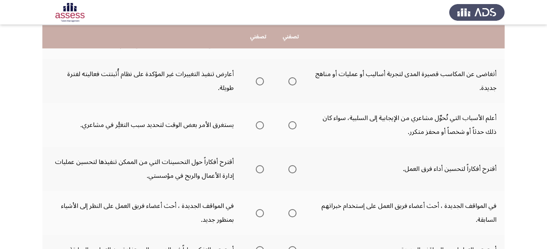
scroll to position [210, 0]
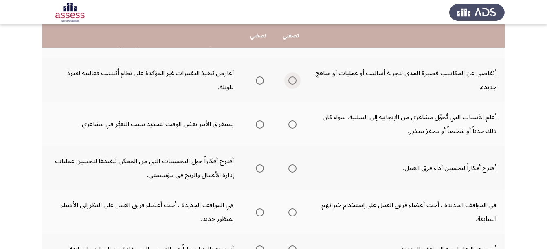
click at [289, 82] on span "Select an option" at bounding box center [292, 81] width 8 height 8
click at [289, 82] on input "Select an option" at bounding box center [292, 81] width 8 height 8
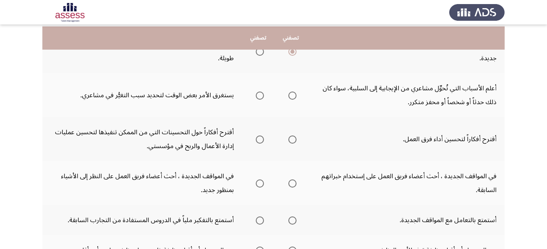
scroll to position [242, 0]
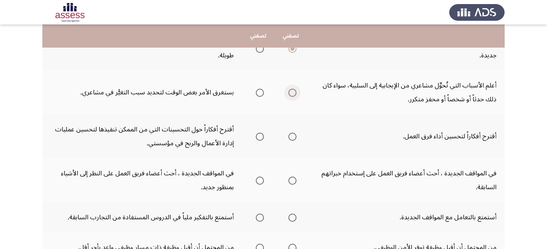
click at [294, 92] on span "Select an option" at bounding box center [292, 93] width 8 height 8
click at [294, 92] on input "Select an option" at bounding box center [292, 93] width 8 height 8
click at [263, 137] on span "Select an option" at bounding box center [260, 137] width 8 height 8
click at [263, 137] on input "Select an option" at bounding box center [260, 137] width 8 height 8
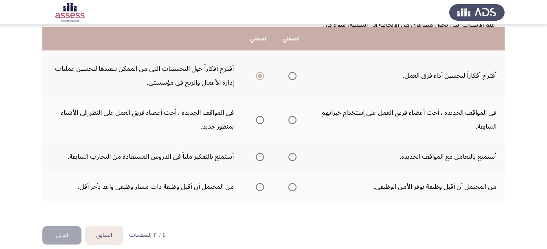
scroll to position [312, 0]
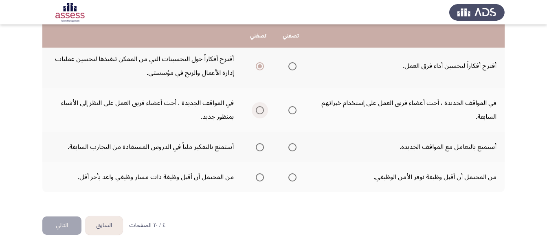
click at [259, 112] on span "Select an option" at bounding box center [260, 110] width 8 height 8
click at [259, 112] on input "Select an option" at bounding box center [260, 110] width 8 height 8
click at [292, 147] on span "Select an option" at bounding box center [292, 147] width 0 height 0
click at [292, 147] on input "Select an option" at bounding box center [292, 147] width 8 height 8
click at [293, 176] on span "Select an option" at bounding box center [292, 177] width 8 height 8
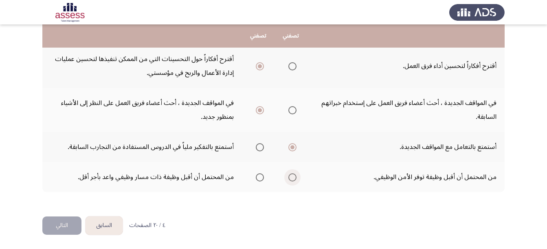
click at [293, 176] on input "Select an option" at bounding box center [292, 177] width 8 height 8
click at [57, 226] on button "التالي" at bounding box center [61, 226] width 39 height 18
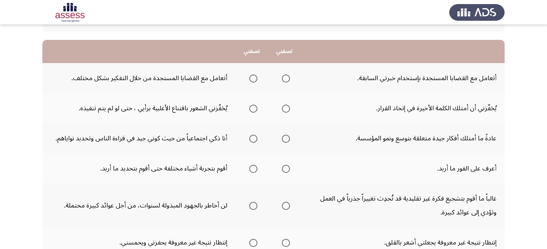
scroll to position [74, 0]
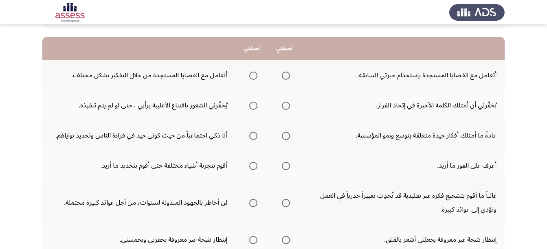
click at [253, 77] on span "Select an option" at bounding box center [253, 76] width 8 height 8
click at [253, 77] on input "Select an option" at bounding box center [253, 76] width 8 height 8
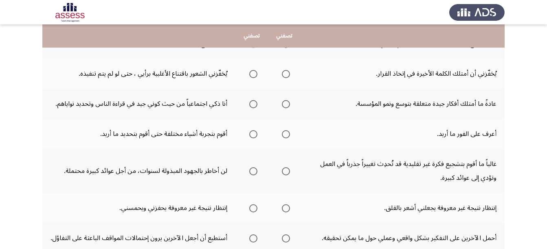
scroll to position [105, 0]
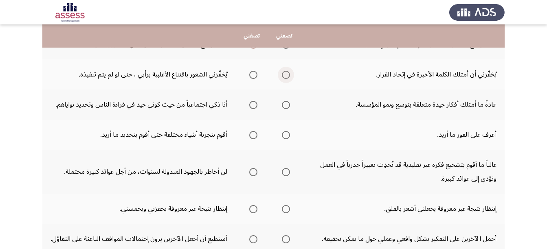
click at [283, 74] on span "Select an option" at bounding box center [286, 75] width 8 height 8
click at [283, 74] on input "Select an option" at bounding box center [286, 75] width 8 height 8
click at [287, 104] on span "Select an option" at bounding box center [286, 105] width 8 height 8
click at [287, 104] on input "Select an option" at bounding box center [286, 105] width 8 height 8
click at [287, 136] on span "Select an option" at bounding box center [286, 135] width 8 height 8
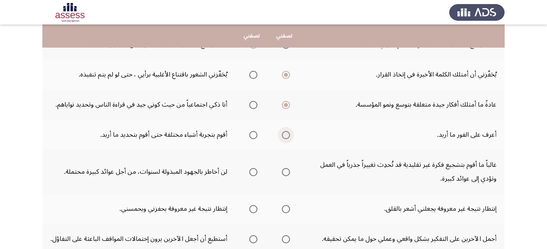
click at [287, 136] on input "Select an option" at bounding box center [286, 135] width 8 height 8
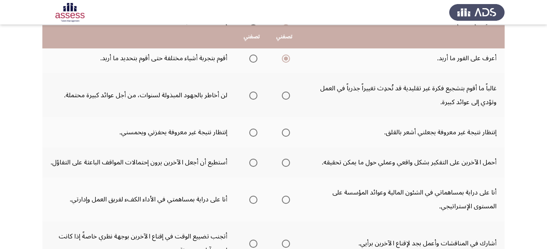
scroll to position [184, 0]
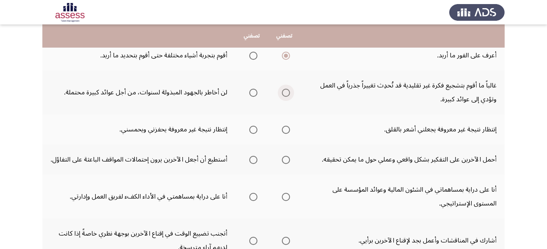
click at [286, 95] on span "Select an option" at bounding box center [286, 93] width 8 height 8
click at [286, 95] on input "Select an option" at bounding box center [286, 93] width 8 height 8
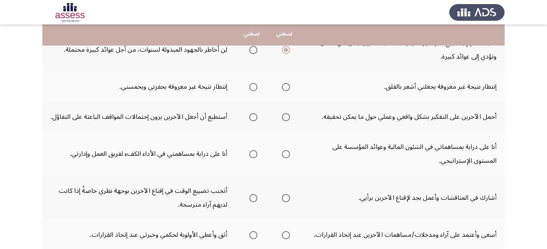
scroll to position [229, 0]
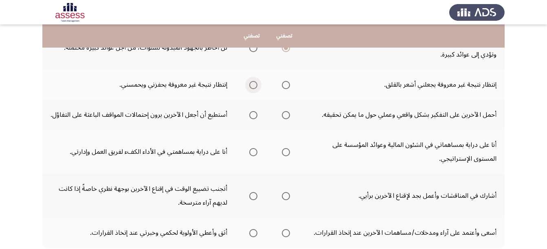
click at [256, 88] on span "Select an option" at bounding box center [253, 85] width 8 height 8
click at [256, 88] on input "Select an option" at bounding box center [253, 85] width 8 height 8
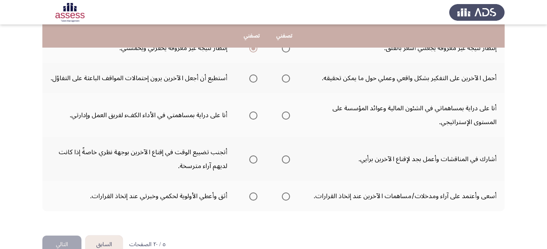
scroll to position [266, 0]
click at [249, 82] on span "Select an option" at bounding box center [253, 78] width 8 height 8
click at [249, 82] on input "Select an option" at bounding box center [253, 78] width 8 height 8
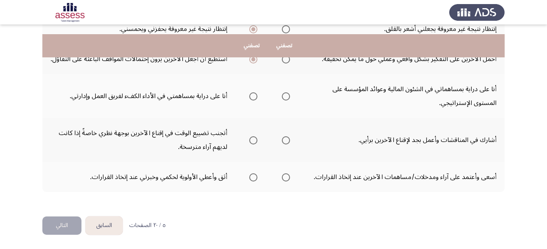
scroll to position [298, 0]
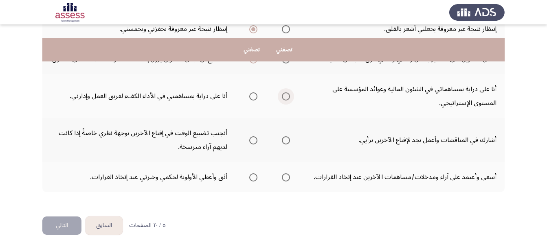
click at [286, 94] on span "Select an option" at bounding box center [286, 96] width 8 height 8
click at [286, 94] on input "Select an option" at bounding box center [286, 96] width 8 height 8
click at [249, 140] on span "Select an option" at bounding box center [253, 140] width 8 height 8
click at [249, 140] on input "Select an option" at bounding box center [253, 140] width 8 height 8
click at [282, 178] on span "Select an option" at bounding box center [286, 177] width 8 height 8
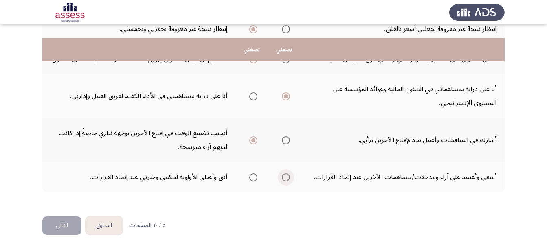
click at [282, 178] on input "Select an option" at bounding box center [286, 177] width 8 height 8
click at [58, 223] on button "التالي" at bounding box center [61, 226] width 39 height 18
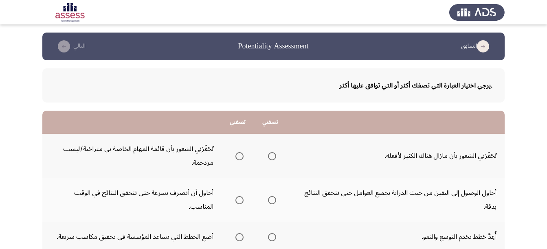
drag, startPoint x: 545, startPoint y: 96, endPoint x: 541, endPoint y: 114, distance: 18.7
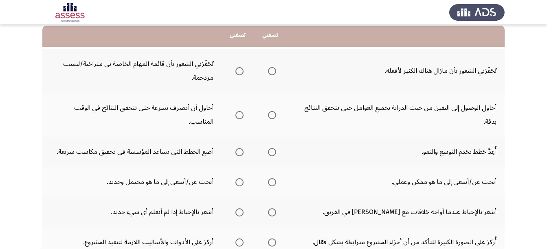
scroll to position [86, 0]
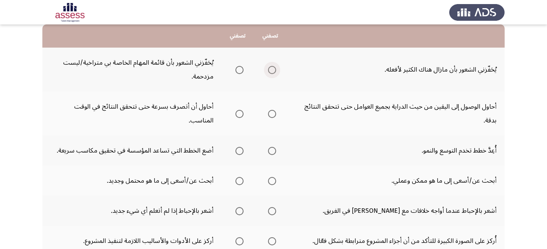
click at [270, 72] on span "Select an option" at bounding box center [272, 70] width 8 height 8
click at [270, 72] on input "Select an option" at bounding box center [272, 70] width 8 height 8
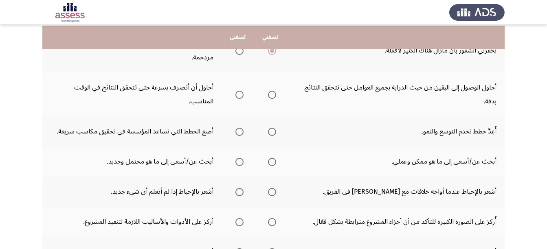
scroll to position [107, 0]
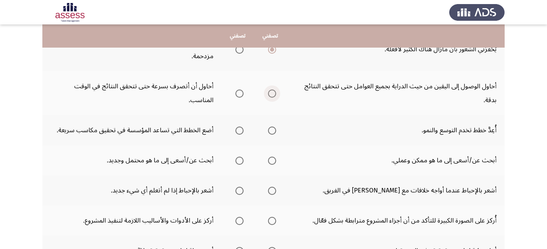
click at [274, 95] on span "Select an option" at bounding box center [272, 94] width 8 height 8
click at [274, 95] on input "Select an option" at bounding box center [272, 94] width 8 height 8
click at [268, 132] on span "Select an option" at bounding box center [272, 131] width 8 height 8
click at [268, 132] on input "Select an option" at bounding box center [272, 131] width 8 height 8
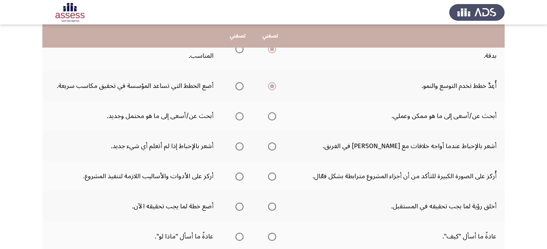
scroll to position [152, 0]
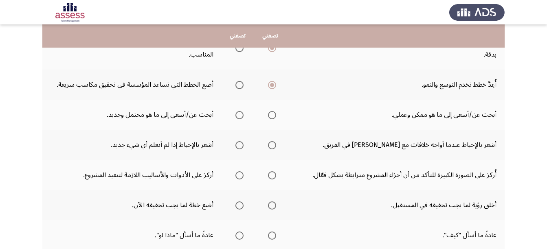
click at [242, 86] on span "Select an option" at bounding box center [239, 85] width 8 height 8
click at [242, 86] on input "Select an option" at bounding box center [239, 85] width 8 height 8
click at [269, 118] on span "Select an option" at bounding box center [272, 115] width 8 height 8
click at [269, 118] on input "Select an option" at bounding box center [272, 115] width 8 height 8
click at [240, 147] on span "Select an option" at bounding box center [239, 145] width 8 height 8
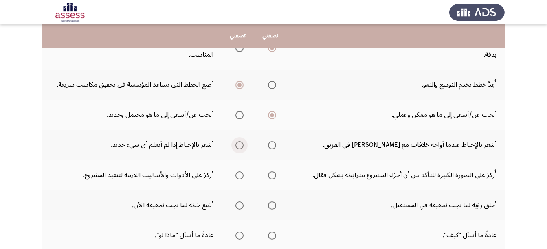
click at [240, 147] on input "Select an option" at bounding box center [239, 145] width 8 height 8
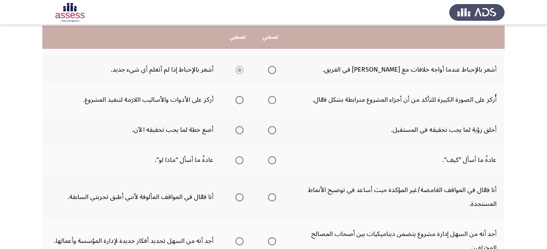
scroll to position [232, 0]
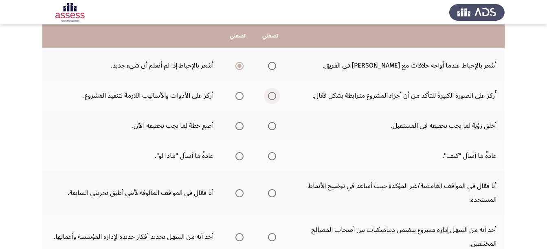
click at [267, 99] on label "Select an option" at bounding box center [270, 96] width 11 height 8
click at [268, 99] on input "Select an option" at bounding box center [272, 96] width 8 height 8
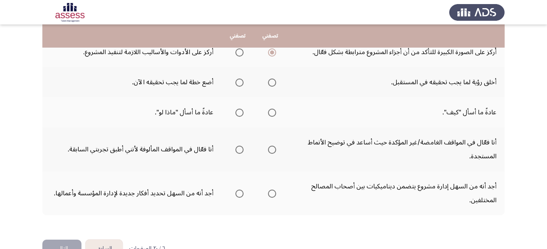
scroll to position [279, 0]
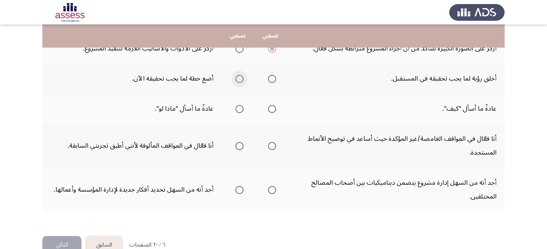
click at [239, 81] on span "Select an option" at bounding box center [239, 79] width 8 height 8
click at [239, 81] on input "Select an option" at bounding box center [239, 79] width 8 height 8
click at [270, 107] on span "Select an option" at bounding box center [272, 109] width 8 height 8
click at [270, 107] on input "Select an option" at bounding box center [272, 109] width 8 height 8
click at [273, 148] on span "Select an option" at bounding box center [272, 146] width 8 height 8
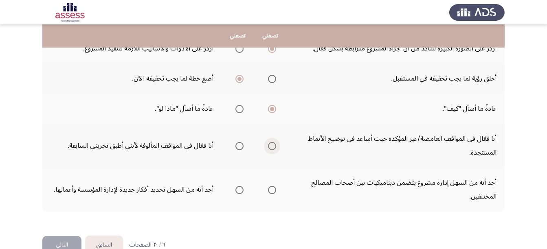
click at [273, 148] on input "Select an option" at bounding box center [272, 146] width 8 height 8
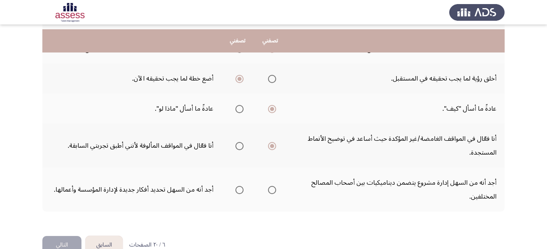
scroll to position [298, 0]
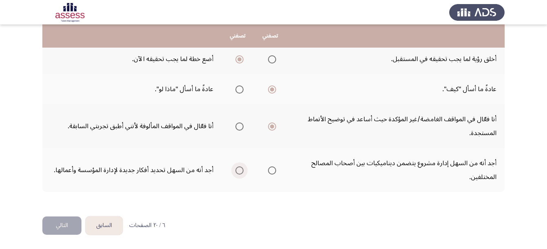
click at [236, 170] on span "Select an option" at bounding box center [239, 171] width 8 height 8
click at [236, 170] on input "Select an option" at bounding box center [239, 171] width 8 height 8
click at [55, 224] on button "التالي" at bounding box center [61, 226] width 39 height 18
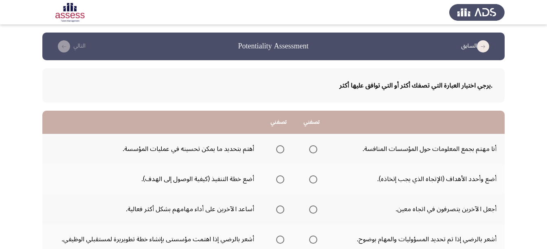
drag, startPoint x: 546, startPoint y: 106, endPoint x: 551, endPoint y: 107, distance: 5.3
click at [547, 107] on html "السابق Potentiality Assessment التالي .يرجي اختيار العبارة التي تصفك أكثر أو ال…" at bounding box center [273, 246] width 547 height 492
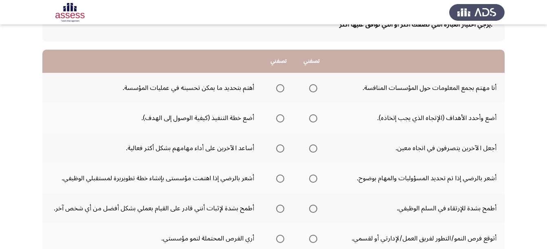
scroll to position [64, 0]
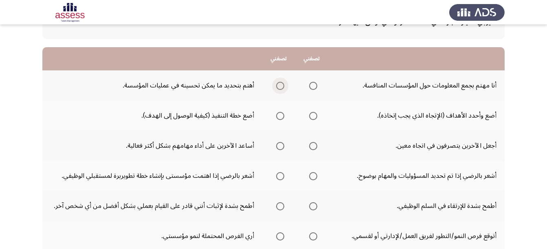
click at [281, 87] on span "Select an option" at bounding box center [280, 86] width 8 height 8
click at [281, 87] on input "Select an option" at bounding box center [280, 86] width 8 height 8
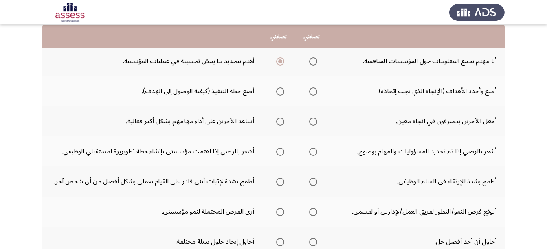
scroll to position [89, 0]
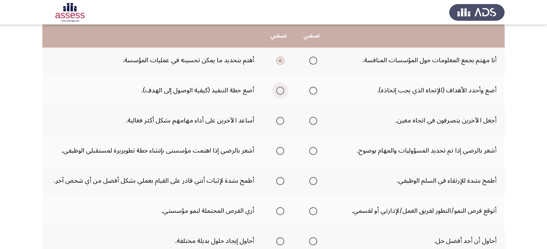
click at [280, 93] on span "Select an option" at bounding box center [280, 91] width 8 height 8
click at [280, 93] on input "Select an option" at bounding box center [280, 91] width 8 height 8
click at [276, 121] on span "Select an option" at bounding box center [280, 121] width 8 height 8
click at [276, 121] on input "Select an option" at bounding box center [280, 121] width 8 height 8
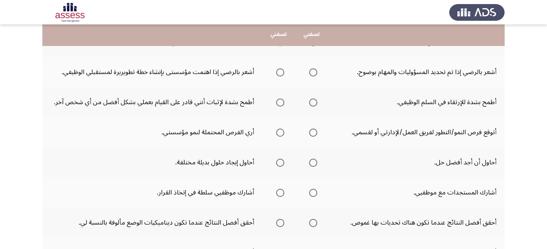
scroll to position [169, 0]
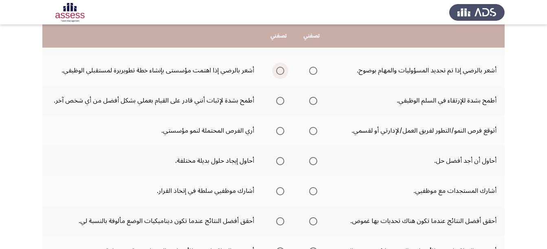
click at [281, 73] on span "Select an option" at bounding box center [280, 71] width 8 height 8
click at [281, 73] on input "Select an option" at bounding box center [280, 71] width 8 height 8
click at [277, 101] on span "Select an option" at bounding box center [280, 101] width 8 height 8
click at [277, 101] on input "Select an option" at bounding box center [280, 101] width 8 height 8
click at [313, 103] on span "Select an option" at bounding box center [313, 101] width 8 height 8
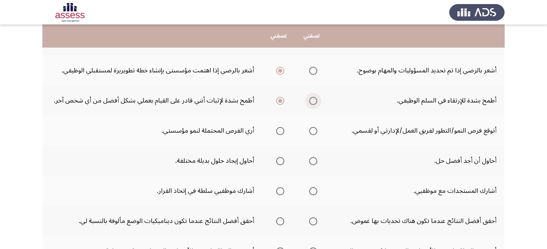
click at [313, 103] on input "Select an option" at bounding box center [313, 101] width 8 height 8
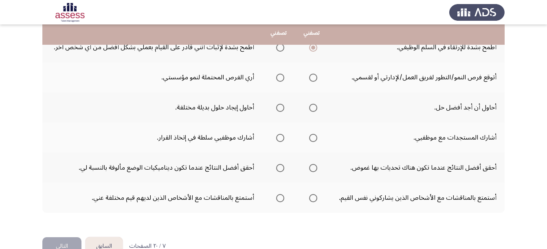
scroll to position [223, 0]
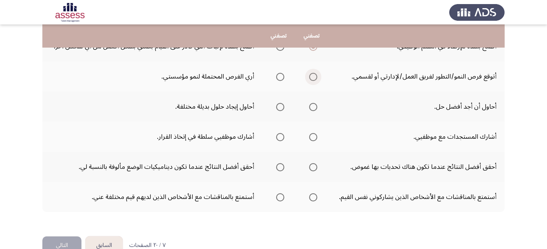
click at [312, 79] on span "Select an option" at bounding box center [313, 77] width 8 height 8
click at [312, 79] on input "Select an option" at bounding box center [313, 77] width 8 height 8
click at [277, 107] on span "Select an option" at bounding box center [280, 107] width 8 height 8
click at [277, 107] on input "Select an option" at bounding box center [280, 107] width 8 height 8
click at [281, 136] on span "Select an option" at bounding box center [280, 137] width 8 height 8
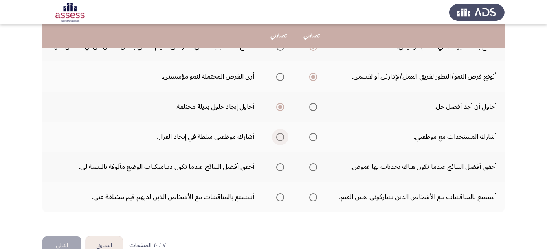
click at [281, 136] on input "Select an option" at bounding box center [280, 137] width 8 height 8
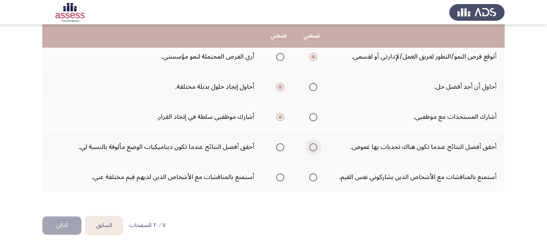
click at [310, 145] on span "Select an option" at bounding box center [313, 147] width 8 height 8
click at [310, 145] on input "Select an option" at bounding box center [313, 147] width 8 height 8
click at [313, 175] on span "Select an option" at bounding box center [313, 177] width 8 height 8
click at [313, 175] on input "Select an option" at bounding box center [313, 177] width 8 height 8
click at [54, 229] on button "التالي" at bounding box center [61, 226] width 39 height 18
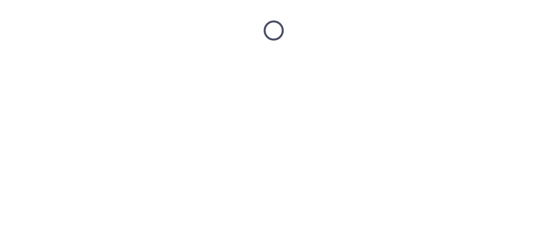
scroll to position [0, 0]
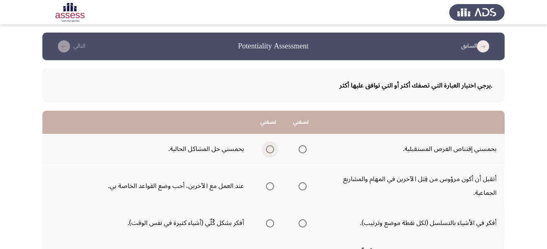
click at [273, 149] on span "Select an option" at bounding box center [270, 149] width 8 height 8
click at [273, 149] on input "Select an option" at bounding box center [270, 149] width 8 height 8
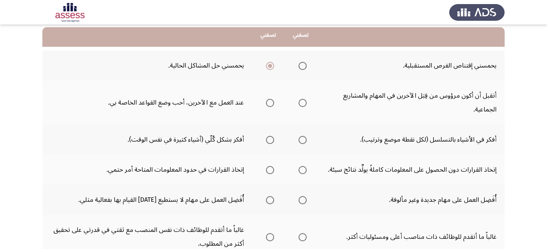
scroll to position [85, 0]
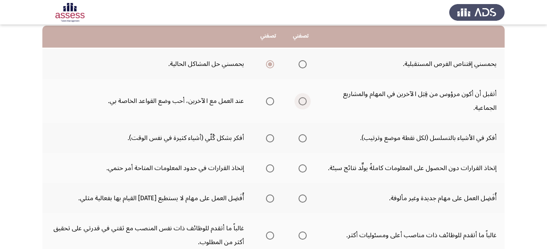
click at [300, 102] on span "Select an option" at bounding box center [302, 101] width 8 height 8
click at [300, 102] on input "Select an option" at bounding box center [302, 101] width 8 height 8
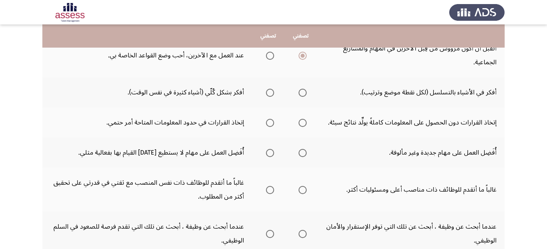
scroll to position [133, 0]
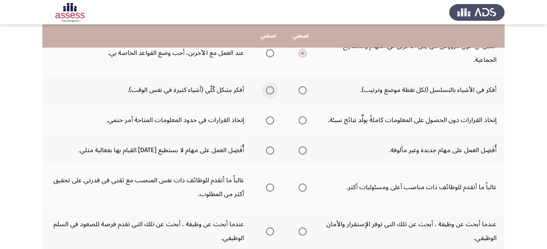
click at [271, 91] on span "Select an option" at bounding box center [270, 90] width 8 height 8
click at [271, 91] on input "Select an option" at bounding box center [270, 90] width 8 height 8
click at [305, 121] on span "Select an option" at bounding box center [302, 120] width 8 height 8
click at [305, 121] on input "Select an option" at bounding box center [302, 120] width 8 height 8
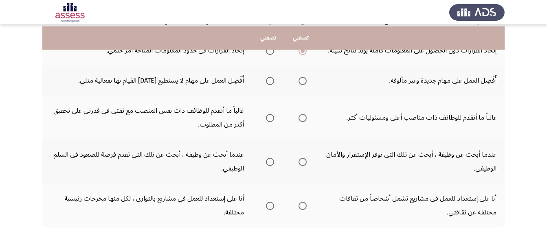
scroll to position [205, 0]
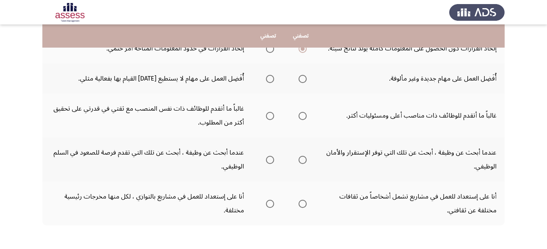
click at [306, 79] on span "Select an option" at bounding box center [302, 79] width 8 height 8
click at [306, 79] on input "Select an option" at bounding box center [302, 79] width 8 height 8
click at [271, 119] on span "Select an option" at bounding box center [270, 116] width 8 height 8
click at [271, 119] on input "Select an option" at bounding box center [270, 116] width 8 height 8
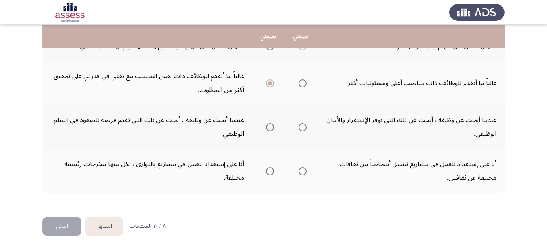
scroll to position [238, 0]
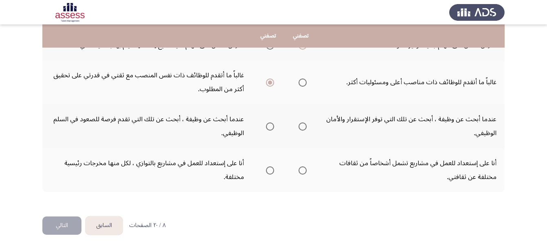
click at [298, 129] on span "Select an option" at bounding box center [302, 127] width 8 height 8
click at [298, 129] on input "Select an option" at bounding box center [302, 127] width 8 height 8
click at [300, 168] on span "Select an option" at bounding box center [302, 171] width 8 height 8
click at [300, 168] on input "Select an option" at bounding box center [302, 171] width 8 height 8
click at [266, 171] on span "Select an option" at bounding box center [270, 171] width 8 height 8
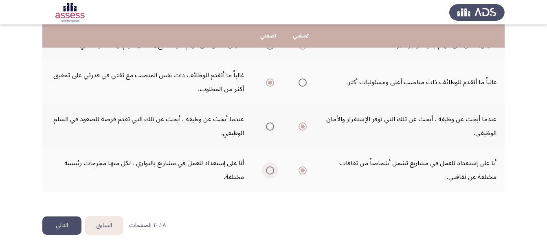
click at [266, 171] on input "Select an option" at bounding box center [270, 171] width 8 height 8
click at [53, 222] on button "التالي" at bounding box center [61, 226] width 39 height 18
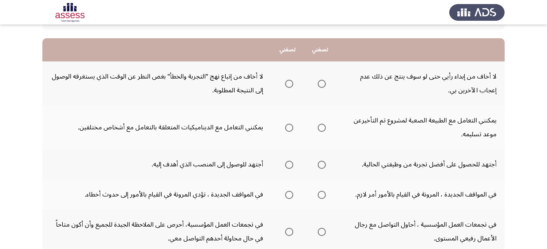
scroll to position [71, 0]
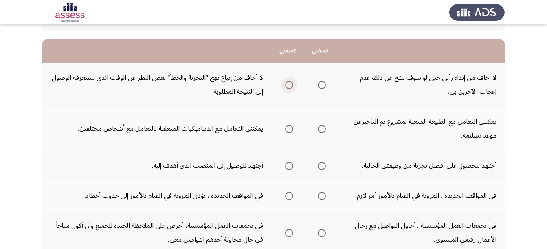
click at [290, 85] on span "Select an option" at bounding box center [289, 85] width 8 height 8
click at [290, 85] on input "Select an option" at bounding box center [289, 85] width 8 height 8
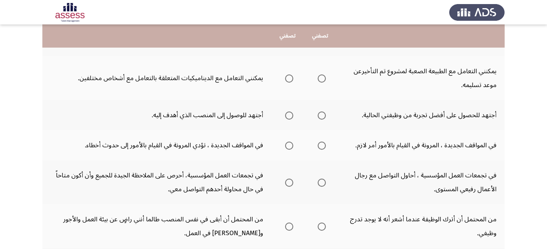
scroll to position [123, 0]
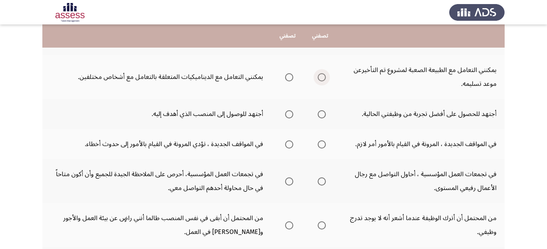
click at [322, 79] on span "Select an option" at bounding box center [322, 77] width 8 height 8
click at [322, 79] on input "Select an option" at bounding box center [322, 77] width 8 height 8
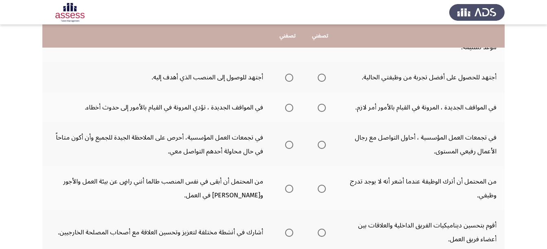
scroll to position [164, 0]
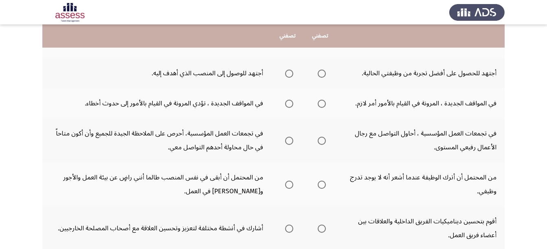
click at [323, 75] on span "Select an option" at bounding box center [322, 74] width 8 height 8
click at [323, 75] on input "Select an option" at bounding box center [322, 74] width 8 height 8
click at [320, 105] on span "Select an option" at bounding box center [322, 104] width 8 height 8
click at [320, 105] on input "Select an option" at bounding box center [322, 104] width 8 height 8
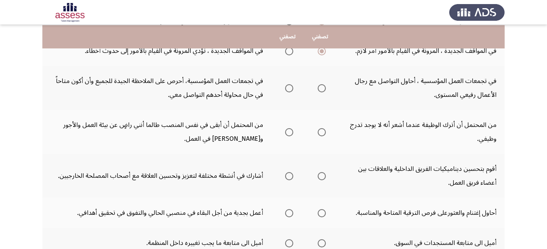
scroll to position [218, 0]
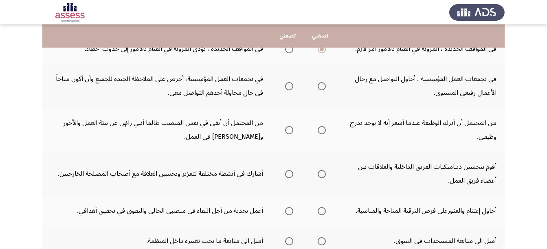
click at [286, 88] on span "Select an option" at bounding box center [289, 86] width 8 height 8
click at [286, 88] on input "Select an option" at bounding box center [289, 86] width 8 height 8
drag, startPoint x: 546, startPoint y: 169, endPoint x: 548, endPoint y: 178, distance: 9.8
click at [547, 178] on html "السابق Potentiality Assessment التالي .يرجي اختيار العبارة التي تصفك أكثر أو ال…" at bounding box center [273, 62] width 547 height 561
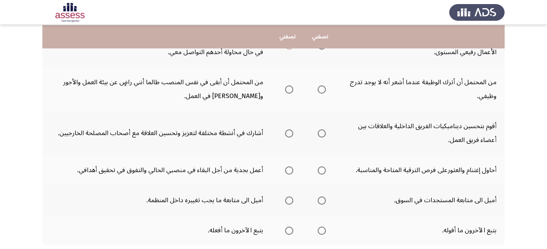
scroll to position [261, 0]
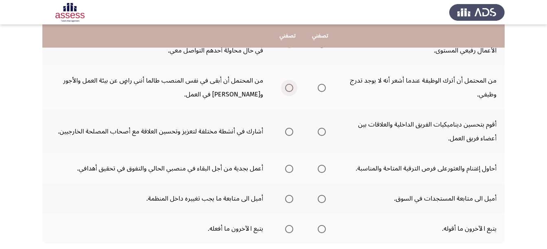
click at [290, 88] on span "Select an option" at bounding box center [289, 88] width 8 height 8
click at [290, 88] on input "Select an option" at bounding box center [289, 88] width 8 height 8
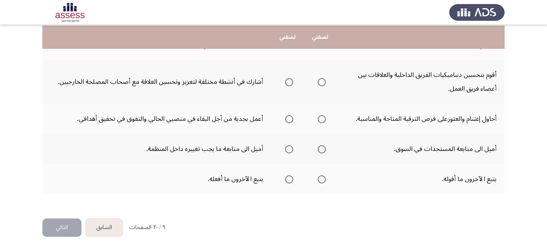
scroll to position [312, 0]
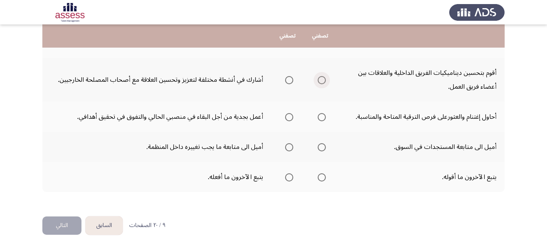
click at [322, 82] on span "Select an option" at bounding box center [322, 80] width 8 height 8
click at [322, 82] on input "Select an option" at bounding box center [322, 80] width 8 height 8
click at [291, 118] on span "Select an option" at bounding box center [289, 117] width 8 height 8
click at [291, 118] on input "Select an option" at bounding box center [289, 117] width 8 height 8
click at [321, 149] on span "Select an option" at bounding box center [322, 147] width 8 height 8
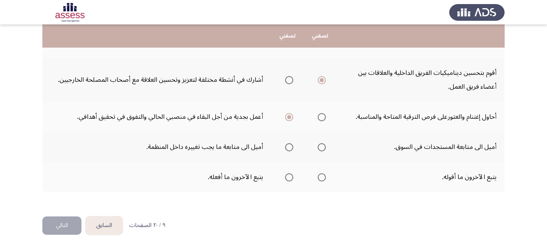
click at [321, 149] on input "Select an option" at bounding box center [322, 147] width 8 height 8
click at [287, 178] on span "Select an option" at bounding box center [289, 177] width 8 height 8
click at [287, 178] on input "Select an option" at bounding box center [289, 177] width 8 height 8
click at [61, 222] on button "التالي" at bounding box center [61, 226] width 39 height 18
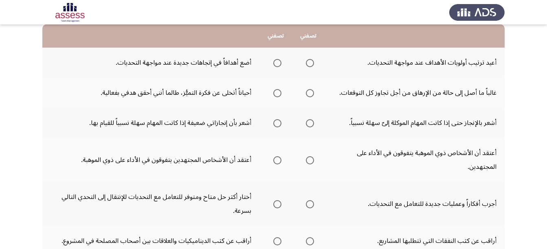
scroll to position [87, 0]
click at [274, 64] on span "Select an option" at bounding box center [277, 62] width 8 height 8
click at [274, 64] on input "Select an option" at bounding box center [277, 62] width 8 height 8
click at [274, 92] on span "Select an option" at bounding box center [277, 92] width 8 height 8
click at [274, 92] on input "Select an option" at bounding box center [277, 92] width 8 height 8
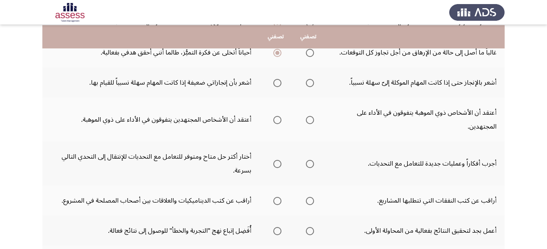
scroll to position [127, 0]
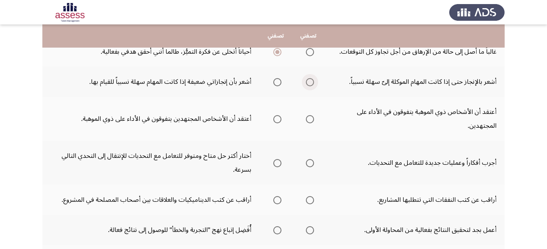
click at [306, 81] on span "Select an option" at bounding box center [310, 82] width 8 height 8
click at [306, 81] on input "Select an option" at bounding box center [310, 82] width 8 height 8
click at [280, 121] on span "Select an option" at bounding box center [277, 119] width 8 height 8
click at [280, 121] on input "Select an option" at bounding box center [277, 119] width 8 height 8
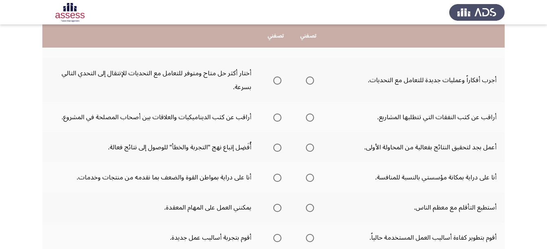
scroll to position [213, 0]
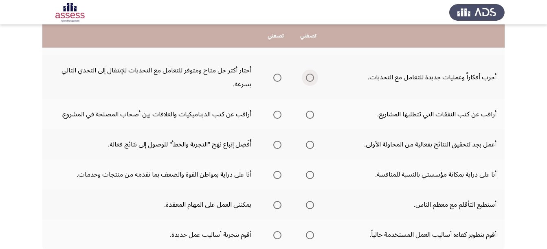
click at [307, 77] on span "Select an option" at bounding box center [310, 78] width 8 height 8
click at [307, 77] on input "Select an option" at bounding box center [310, 78] width 8 height 8
click at [306, 118] on span "Select an option" at bounding box center [310, 115] width 8 height 8
click at [306, 118] on input "Select an option" at bounding box center [310, 115] width 8 height 8
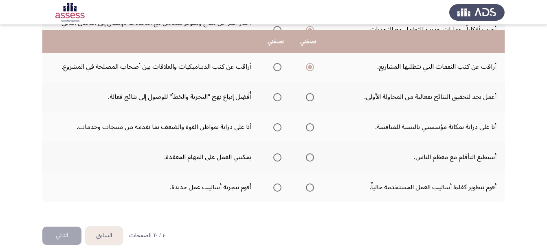
scroll to position [271, 0]
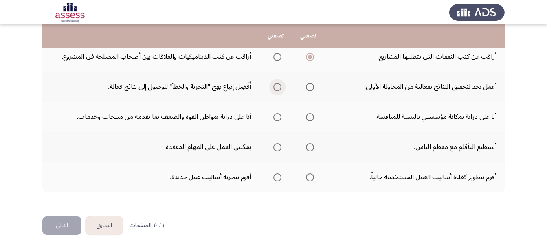
click at [275, 88] on span "Select an option" at bounding box center [277, 87] width 8 height 8
click at [275, 88] on input "Select an option" at bounding box center [277, 87] width 8 height 8
click at [271, 117] on label "Select an option" at bounding box center [275, 117] width 11 height 8
click at [273, 117] on input "Select an option" at bounding box center [277, 117] width 8 height 8
click at [274, 151] on span "Select an option" at bounding box center [277, 147] width 8 height 8
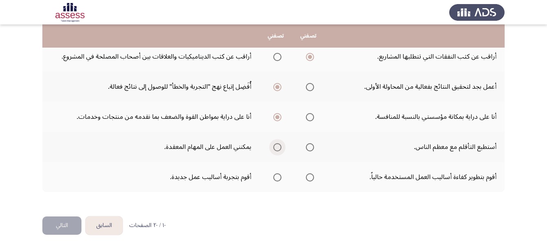
click at [274, 151] on input "Select an option" at bounding box center [277, 147] width 8 height 8
click at [277, 177] on span "Select an option" at bounding box center [277, 177] width 8 height 8
click at [277, 177] on input "Select an option" at bounding box center [277, 177] width 8 height 8
click at [63, 224] on button "التالي" at bounding box center [61, 226] width 39 height 18
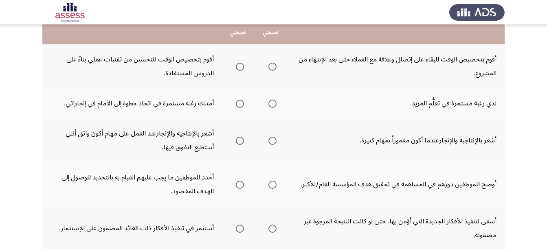
scroll to position [90, 0]
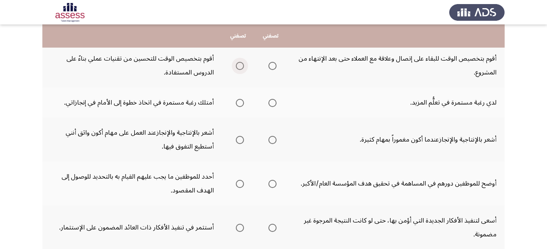
click at [239, 69] on span "Select an option" at bounding box center [240, 66] width 8 height 8
click at [239, 69] on input "Select an option" at bounding box center [240, 66] width 8 height 8
click at [275, 107] on span "Select an option" at bounding box center [272, 103] width 8 height 8
click at [275, 107] on input "Select an option" at bounding box center [272, 103] width 8 height 8
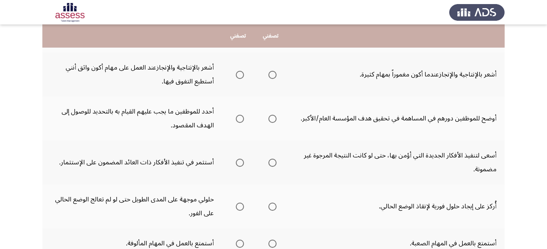
scroll to position [156, 0]
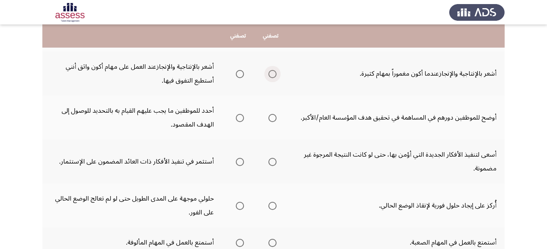
click at [271, 77] on span "Select an option" at bounding box center [272, 74] width 8 height 8
click at [271, 77] on input "Select an option" at bounding box center [272, 74] width 8 height 8
click at [271, 116] on span "Select an option" at bounding box center [272, 118] width 8 height 8
click at [271, 116] on input "Select an option" at bounding box center [272, 118] width 8 height 8
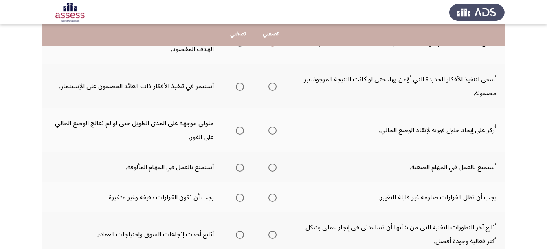
scroll to position [232, 0]
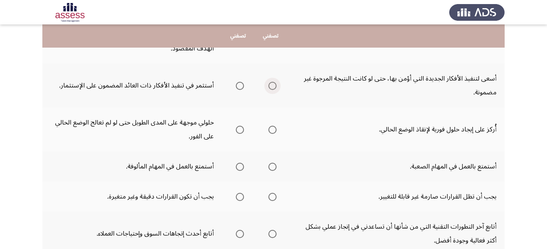
click at [275, 88] on span "Select an option" at bounding box center [272, 86] width 8 height 8
click at [275, 88] on input "Select an option" at bounding box center [272, 86] width 8 height 8
click at [273, 131] on span "Select an option" at bounding box center [272, 130] width 8 height 8
click at [273, 131] on input "Select an option" at bounding box center [272, 130] width 8 height 8
click at [270, 168] on span "Select an option" at bounding box center [272, 167] width 8 height 8
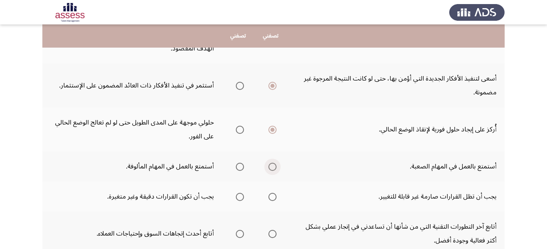
click at [270, 168] on input "Select an option" at bounding box center [272, 167] width 8 height 8
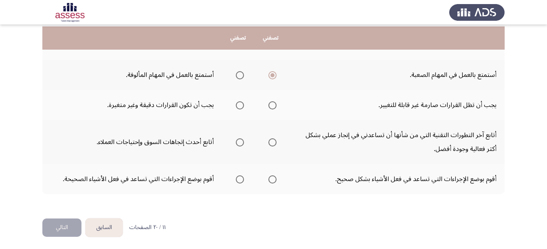
scroll to position [326, 0]
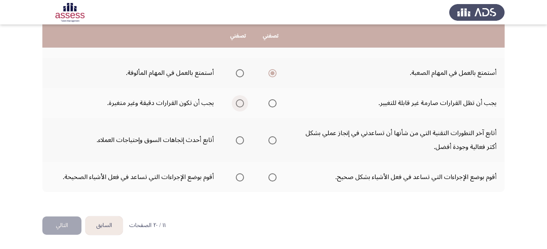
click at [244, 106] on span "Select an option" at bounding box center [240, 103] width 8 height 8
click at [244, 106] on input "Select an option" at bounding box center [240, 103] width 8 height 8
click at [272, 139] on span "Select an option" at bounding box center [272, 140] width 8 height 8
click at [272, 139] on input "Select an option" at bounding box center [272, 140] width 8 height 8
click at [241, 178] on span "Select an option" at bounding box center [240, 177] width 8 height 8
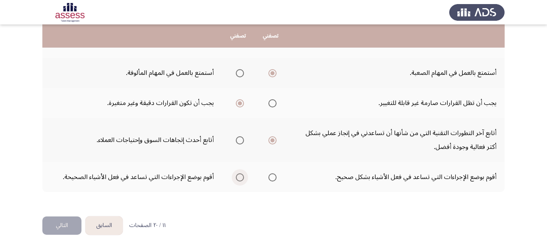
click at [241, 178] on input "Select an option" at bounding box center [240, 177] width 8 height 8
click at [51, 230] on button "التالي" at bounding box center [61, 226] width 39 height 18
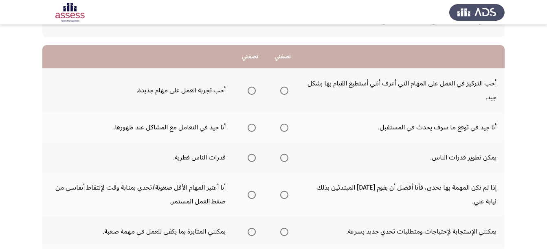
scroll to position [66, 0]
click at [248, 91] on span "Select an option" at bounding box center [252, 90] width 8 height 8
click at [248, 91] on input "Select an option" at bounding box center [252, 90] width 8 height 8
click at [248, 129] on span "Select an option" at bounding box center [252, 127] width 8 height 8
click at [248, 129] on input "Select an option" at bounding box center [252, 127] width 8 height 8
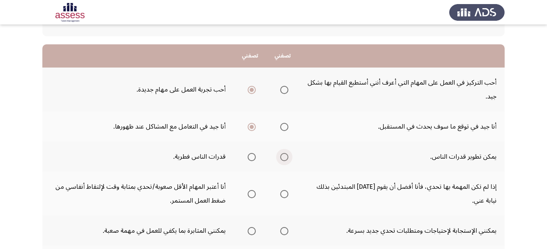
click at [285, 158] on span "Select an option" at bounding box center [284, 157] width 8 height 8
click at [285, 158] on input "Select an option" at bounding box center [284, 157] width 8 height 8
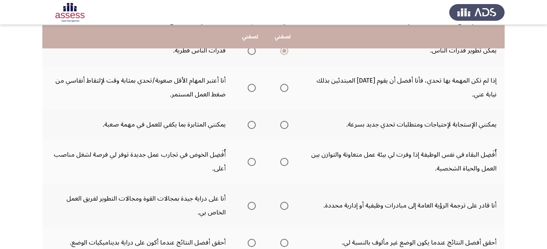
scroll to position [173, 0]
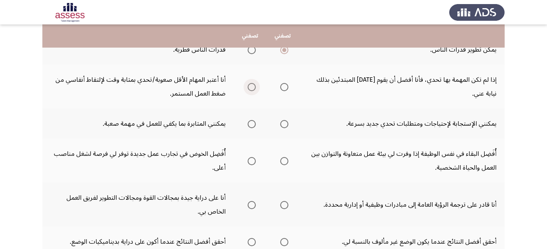
click at [250, 88] on span "Select an option" at bounding box center [252, 87] width 8 height 8
click at [250, 88] on input "Select an option" at bounding box center [252, 87] width 8 height 8
click at [282, 125] on span "Select an option" at bounding box center [284, 124] width 8 height 8
click at [282, 125] on input "Select an option" at bounding box center [284, 124] width 8 height 8
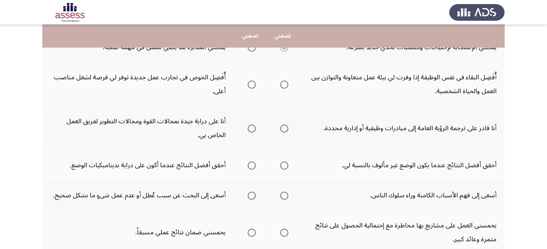
scroll to position [251, 0]
click at [285, 85] on span "Select an option" at bounding box center [284, 84] width 8 height 8
click at [285, 85] on input "Select an option" at bounding box center [284, 84] width 8 height 8
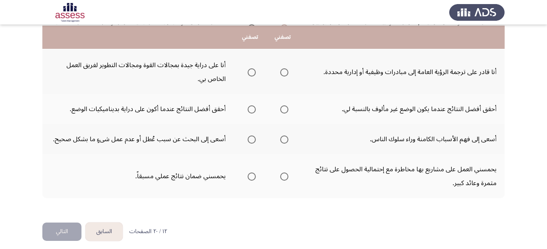
scroll to position [307, 0]
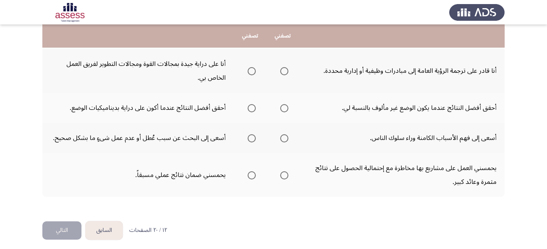
click at [249, 72] on span "Select an option" at bounding box center [252, 71] width 8 height 8
click at [249, 72] on input "Select an option" at bounding box center [252, 71] width 8 height 8
click at [282, 108] on span "Select an option" at bounding box center [284, 108] width 8 height 8
click at [282, 108] on input "Select an option" at bounding box center [284, 108] width 8 height 8
click at [251, 138] on span "Select an option" at bounding box center [252, 138] width 8 height 8
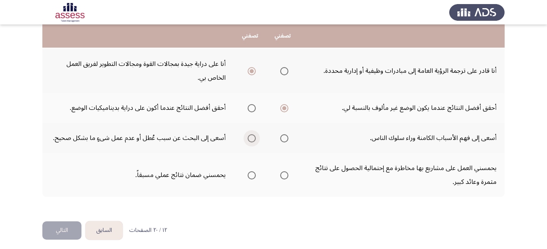
click at [251, 138] on input "Select an option" at bounding box center [252, 138] width 8 height 8
click at [285, 175] on span "Select an option" at bounding box center [284, 175] width 8 height 8
click at [285, 175] on input "Select an option" at bounding box center [284, 175] width 8 height 8
click at [57, 227] on button "التالي" at bounding box center [61, 230] width 39 height 18
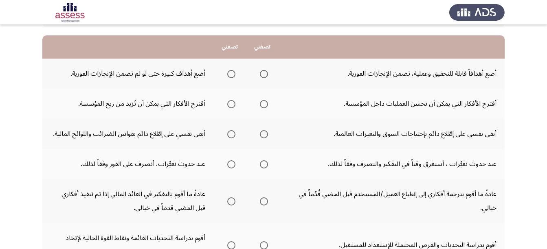
scroll to position [77, 0]
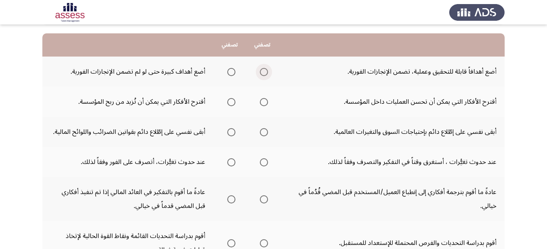
click at [264, 72] on span "Select an option" at bounding box center [264, 72] width 8 height 8
click at [264, 72] on input "Select an option" at bounding box center [264, 72] width 8 height 8
click at [231, 102] on span "Select an option" at bounding box center [231, 102] width 0 height 0
click at [230, 102] on input "Select an option" at bounding box center [231, 102] width 8 height 8
click at [261, 133] on span "Select an option" at bounding box center [264, 132] width 8 height 8
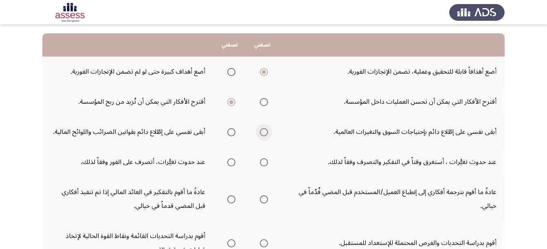
click at [261, 133] on input "Select an option" at bounding box center [264, 132] width 8 height 8
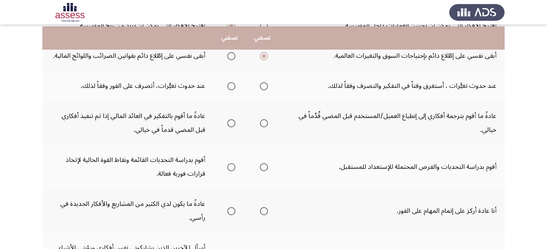
scroll to position [159, 0]
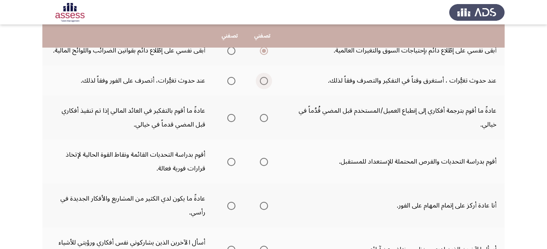
click at [261, 84] on span "Select an option" at bounding box center [264, 81] width 8 height 8
click at [261, 84] on input "Select an option" at bounding box center [264, 81] width 8 height 8
click at [232, 118] on span "Select an option" at bounding box center [231, 118] width 8 height 8
click at [232, 118] on input "Select an option" at bounding box center [231, 118] width 8 height 8
drag, startPoint x: 545, startPoint y: 138, endPoint x: 546, endPoint y: 152, distance: 13.9
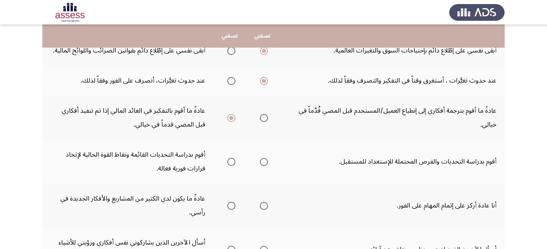
click at [546, 152] on app-assessment-container "السابق Potentiality Assessment التالي .يرجي اختيار العبارة التي تصفك أكثر أو ال…" at bounding box center [273, 129] width 547 height 510
click at [263, 116] on span "Select an option" at bounding box center [264, 118] width 8 height 8
click at [263, 116] on input "Select an option" at bounding box center [264, 118] width 8 height 8
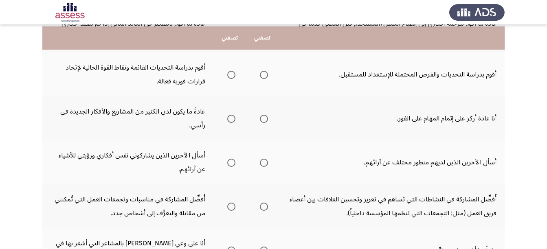
scroll to position [248, 0]
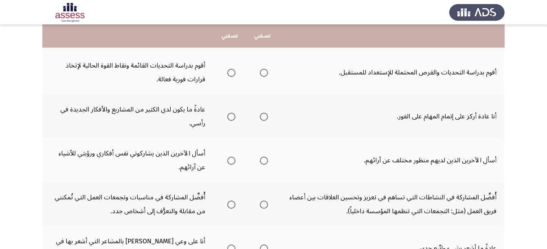
click at [228, 76] on span "Select an option" at bounding box center [231, 73] width 8 height 8
click at [228, 76] on input "Select an option" at bounding box center [231, 73] width 8 height 8
click at [232, 116] on span "Select an option" at bounding box center [231, 117] width 8 height 8
click at [232, 116] on input "Select an option" at bounding box center [231, 117] width 8 height 8
click at [261, 158] on span "Select an option" at bounding box center [264, 161] width 8 height 8
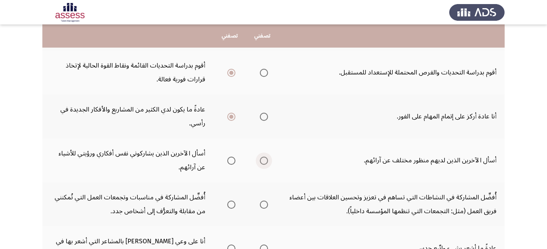
click at [261, 158] on input "Select an option" at bounding box center [264, 161] width 8 height 8
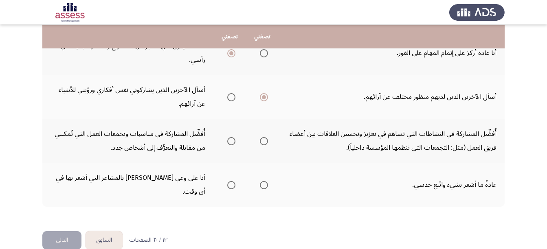
scroll to position [312, 0]
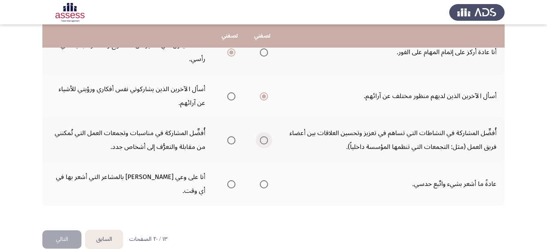
click at [263, 141] on span "Select an option" at bounding box center [264, 140] width 8 height 8
click at [263, 141] on input "Select an option" at bounding box center [264, 140] width 8 height 8
drag, startPoint x: 263, startPoint y: 141, endPoint x: 224, endPoint y: 181, distance: 56.4
click at [224, 181] on tbody "أضع أهدافاً قابلة للتحقيق وعملية، تضمن الإنجازات الفورية. أضع أهداف كبيرة حتى ل…" at bounding box center [273, 14] width 462 height 384
click at [227, 180] on span "Select an option" at bounding box center [231, 184] width 8 height 8
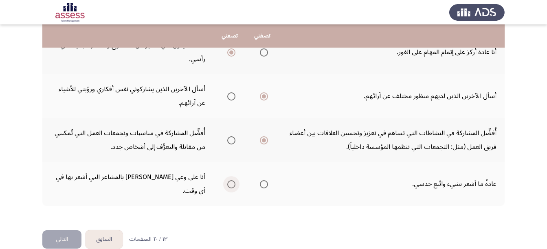
click at [227, 180] on input "Select an option" at bounding box center [231, 184] width 8 height 8
click at [53, 230] on button "التالي" at bounding box center [61, 239] width 39 height 18
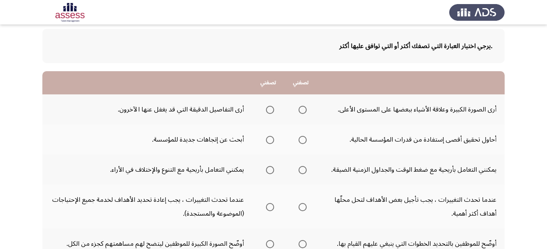
scroll to position [41, 0]
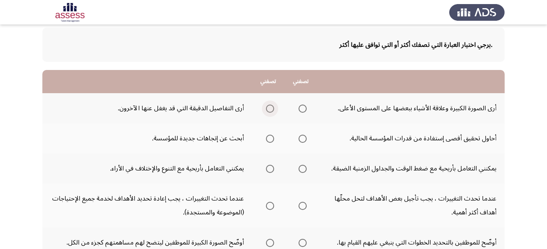
click at [267, 112] on span "Select an option" at bounding box center [270, 109] width 8 height 8
click at [267, 112] on input "Select an option" at bounding box center [270, 109] width 8 height 8
click at [302, 139] on span "Select an option" at bounding box center [302, 139] width 8 height 8
click at [302, 139] on input "Select an option" at bounding box center [302, 139] width 8 height 8
click at [271, 171] on span "Select an option" at bounding box center [270, 169] width 8 height 8
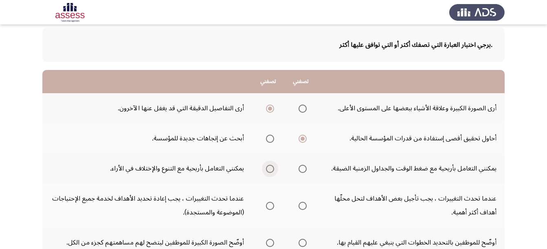
click at [271, 171] on input "Select an option" at bounding box center [270, 169] width 8 height 8
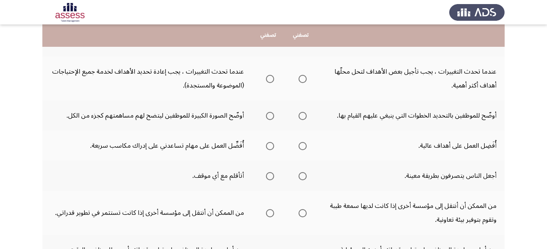
scroll to position [166, 0]
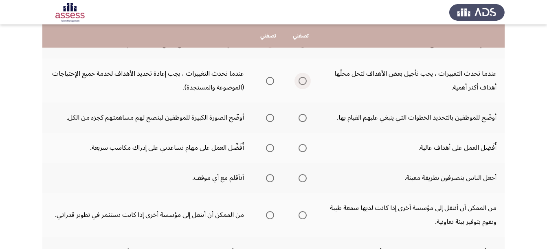
click at [301, 84] on span "Select an option" at bounding box center [302, 81] width 8 height 8
click at [301, 84] on input "Select an option" at bounding box center [302, 81] width 8 height 8
click at [266, 121] on span "Select an option" at bounding box center [270, 118] width 8 height 8
click at [266, 121] on input "Select an option" at bounding box center [270, 118] width 8 height 8
click at [272, 146] on span "Select an option" at bounding box center [270, 148] width 8 height 8
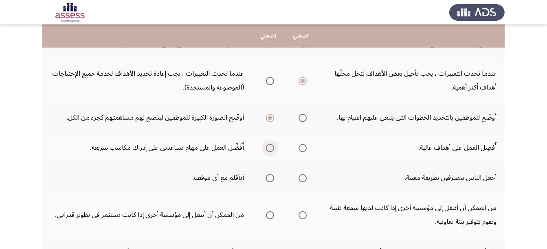
click at [272, 146] on input "Select an option" at bounding box center [270, 148] width 8 height 8
click at [266, 176] on span "Select an option" at bounding box center [270, 178] width 8 height 8
click at [266, 176] on input "Select an option" at bounding box center [270, 178] width 8 height 8
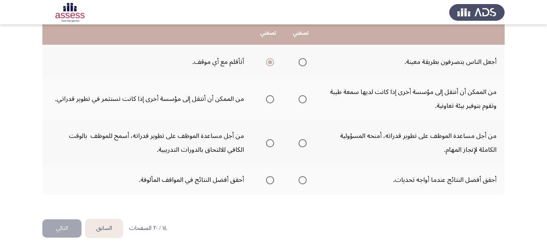
scroll to position [285, 0]
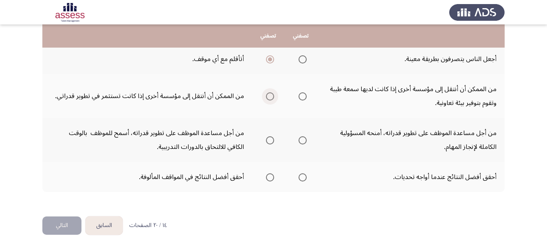
click at [269, 94] on span "Select an option" at bounding box center [270, 96] width 8 height 8
click at [269, 94] on input "Select an option" at bounding box center [270, 96] width 8 height 8
click at [305, 140] on span "Select an option" at bounding box center [302, 140] width 8 height 8
click at [305, 140] on input "Select an option" at bounding box center [302, 140] width 8 height 8
click at [302, 175] on span "Select an option" at bounding box center [302, 177] width 8 height 8
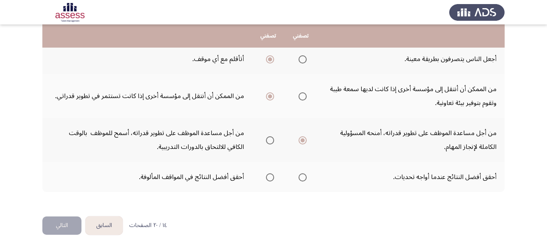
click at [302, 175] on input "Select an option" at bounding box center [302, 177] width 8 height 8
click at [58, 225] on button "التالي" at bounding box center [61, 226] width 39 height 18
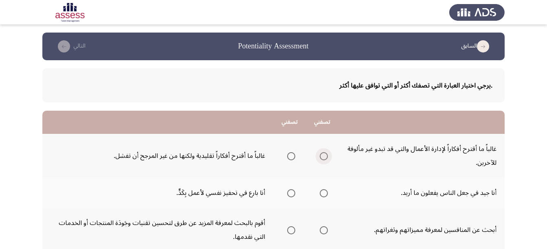
click at [323, 157] on span "Select an option" at bounding box center [324, 156] width 8 height 8
click at [323, 157] on input "Select an option" at bounding box center [324, 156] width 8 height 8
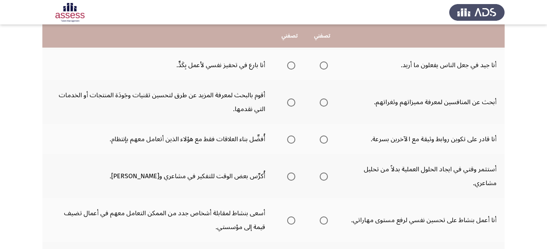
scroll to position [126, 0]
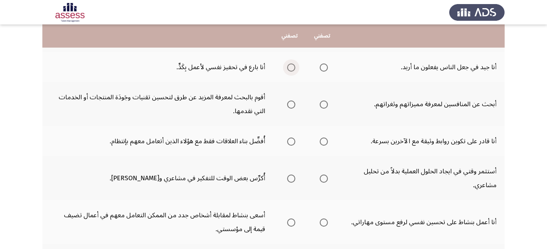
click at [287, 70] on span "Select an option" at bounding box center [291, 68] width 8 height 8
click at [287, 70] on input "Select an option" at bounding box center [291, 68] width 8 height 8
click at [290, 107] on span "Select an option" at bounding box center [291, 105] width 8 height 8
click at [290, 107] on input "Select an option" at bounding box center [291, 105] width 8 height 8
click at [324, 144] on span "Select an option" at bounding box center [324, 142] width 8 height 8
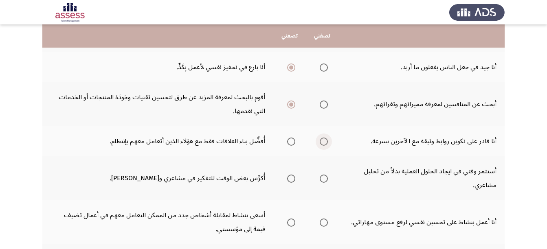
click at [324, 144] on input "Select an option" at bounding box center [324, 142] width 8 height 8
click at [323, 182] on span "Select an option" at bounding box center [324, 179] width 8 height 8
click at [323, 182] on input "Select an option" at bounding box center [324, 179] width 8 height 8
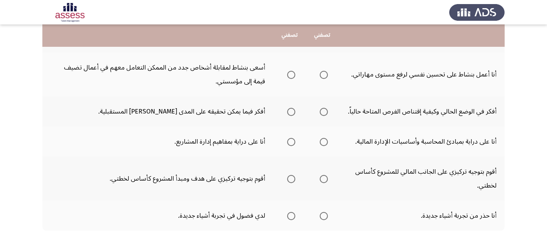
scroll to position [272, 0]
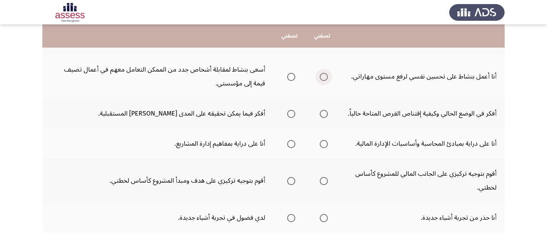
click at [324, 77] on span "Select an option" at bounding box center [324, 77] width 8 height 8
click at [324, 77] on input "Select an option" at bounding box center [324, 77] width 8 height 8
click at [290, 116] on span "Select an option" at bounding box center [291, 114] width 8 height 8
click at [290, 116] on input "Select an option" at bounding box center [291, 114] width 8 height 8
click at [291, 147] on span "Select an option" at bounding box center [291, 144] width 8 height 8
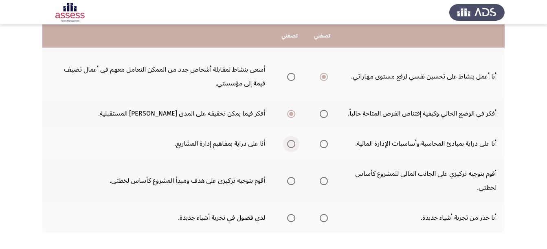
click at [291, 147] on input "Select an option" at bounding box center [291, 144] width 8 height 8
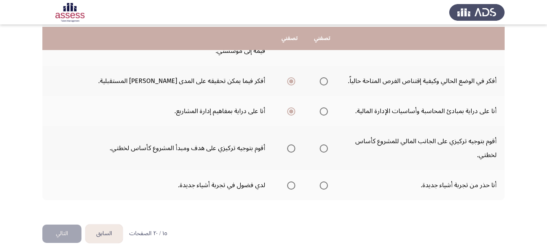
scroll to position [312, 0]
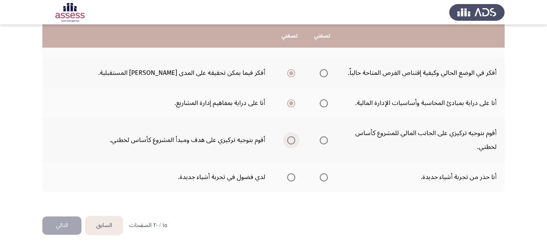
click at [291, 139] on span "Select an option" at bounding box center [291, 140] width 8 height 8
click at [291, 139] on input "Select an option" at bounding box center [291, 140] width 8 height 8
click at [289, 177] on span "Select an option" at bounding box center [291, 177] width 8 height 8
click at [289, 177] on input "Select an option" at bounding box center [291, 177] width 8 height 8
click at [64, 231] on button "التالي" at bounding box center [61, 226] width 39 height 18
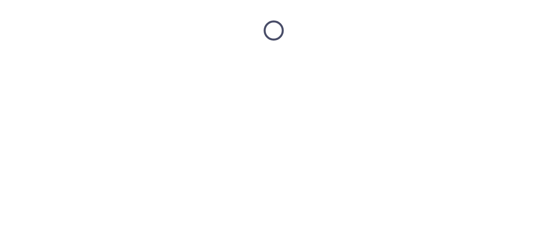
scroll to position [0, 0]
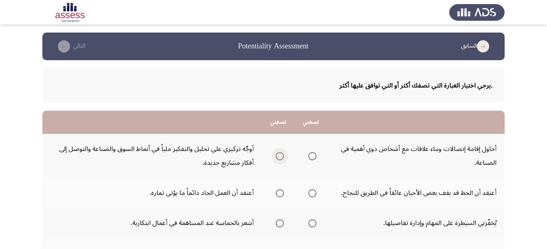
click at [277, 156] on span "Select an option" at bounding box center [280, 156] width 8 height 8
click at [277, 156] on input "Select an option" at bounding box center [280, 156] width 8 height 8
click at [280, 194] on span "Select an option" at bounding box center [280, 193] width 8 height 8
click at [280, 194] on input "Select an option" at bounding box center [280, 193] width 8 height 8
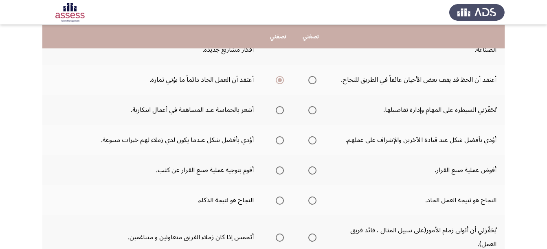
scroll to position [114, 0]
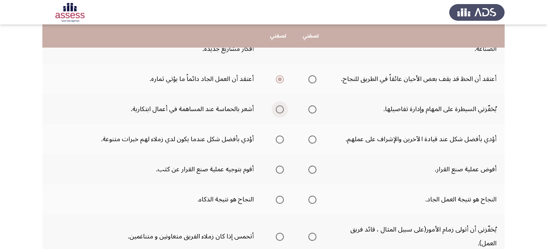
click at [279, 112] on span "Select an option" at bounding box center [280, 109] width 8 height 8
click at [279, 112] on input "Select an option" at bounding box center [280, 109] width 8 height 8
click at [277, 138] on span "Select an option" at bounding box center [280, 140] width 8 height 8
click at [277, 138] on input "Select an option" at bounding box center [280, 140] width 8 height 8
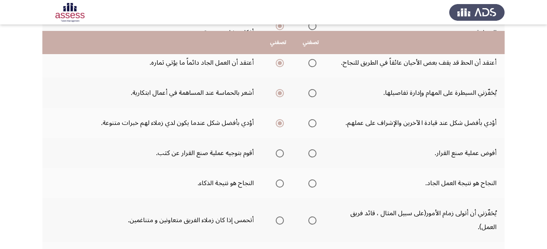
scroll to position [147, 0]
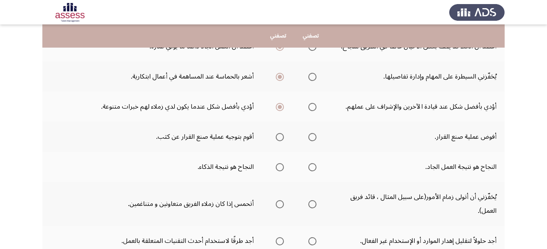
click at [278, 138] on span "Select an option" at bounding box center [280, 137] width 8 height 8
click at [278, 138] on input "Select an option" at bounding box center [280, 137] width 8 height 8
click at [311, 166] on span "Select an option" at bounding box center [312, 167] width 8 height 8
click at [311, 166] on input "Select an option" at bounding box center [312, 167] width 8 height 8
click at [280, 207] on span "Select an option" at bounding box center [280, 204] width 8 height 8
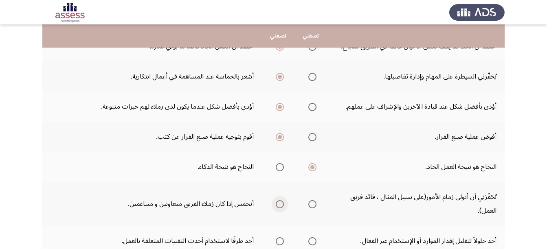
click at [280, 207] on input "Select an option" at bounding box center [280, 204] width 8 height 8
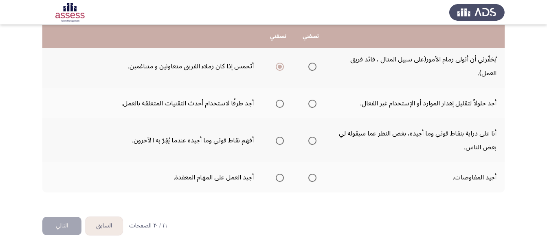
scroll to position [285, 0]
click at [311, 101] on span "Select an option" at bounding box center [312, 103] width 8 height 8
click at [311, 101] on input "Select an option" at bounding box center [312, 103] width 8 height 8
click at [280, 101] on span "Select an option" at bounding box center [280, 103] width 8 height 8
click at [280, 101] on input "Select an option" at bounding box center [280, 103] width 8 height 8
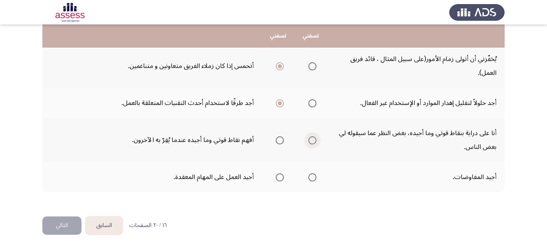
click at [313, 141] on span "Select an option" at bounding box center [312, 140] width 8 height 8
click at [313, 141] on input "Select an option" at bounding box center [312, 140] width 8 height 8
click at [278, 175] on span "Select an option" at bounding box center [280, 177] width 8 height 8
click at [278, 175] on input "Select an option" at bounding box center [280, 177] width 8 height 8
click at [66, 221] on button "التالي" at bounding box center [61, 226] width 39 height 18
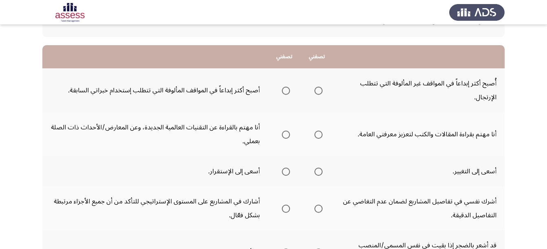
scroll to position [81, 0]
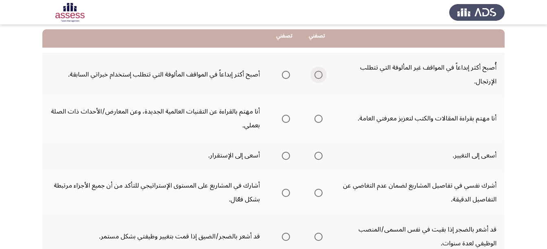
click at [319, 78] on span "Select an option" at bounding box center [318, 75] width 8 height 8
click at [319, 78] on input "Select an option" at bounding box center [318, 75] width 8 height 8
click at [289, 120] on span "Select an option" at bounding box center [286, 119] width 8 height 8
click at [289, 120] on input "Select an option" at bounding box center [286, 119] width 8 height 8
click at [322, 158] on span "Select an option" at bounding box center [318, 156] width 8 height 8
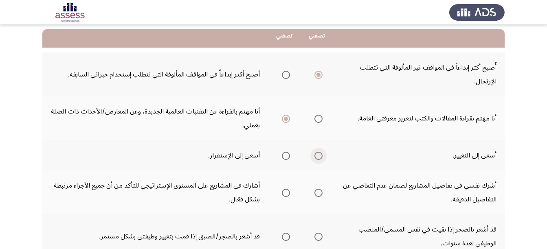
click at [322, 158] on input "Select an option" at bounding box center [318, 156] width 8 height 8
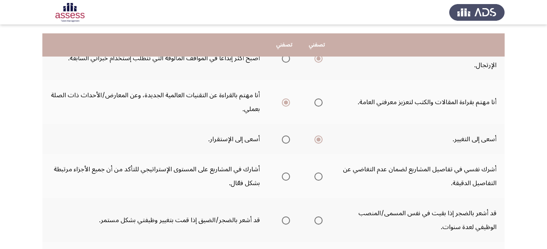
scroll to position [163, 0]
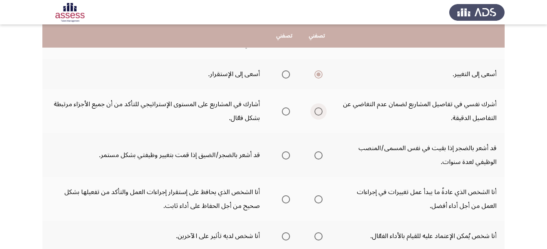
click at [319, 114] on span "Select an option" at bounding box center [318, 111] width 8 height 8
click at [319, 114] on input "Select an option" at bounding box center [318, 111] width 8 height 8
click at [285, 153] on span "Select an option" at bounding box center [286, 155] width 8 height 8
click at [285, 153] on input "Select an option" at bounding box center [286, 155] width 8 height 8
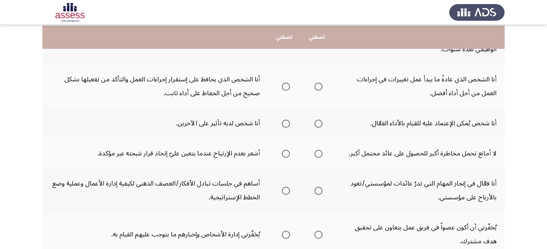
scroll to position [277, 0]
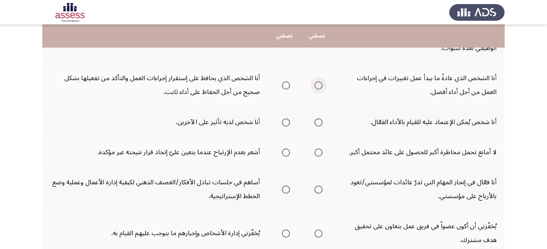
click at [321, 85] on span "Select an option" at bounding box center [318, 85] width 8 height 8
click at [321, 85] on input "Select an option" at bounding box center [318, 85] width 8 height 8
click at [318, 124] on span "Select an option" at bounding box center [318, 122] width 8 height 8
click at [318, 124] on input "Select an option" at bounding box center [318, 122] width 8 height 8
click at [318, 152] on span "Select an option" at bounding box center [318, 153] width 8 height 8
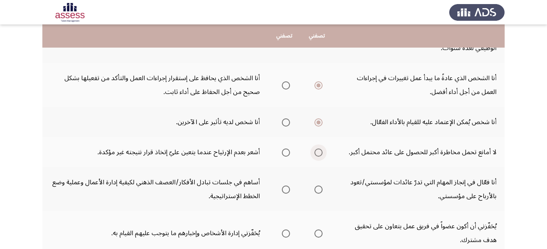
click at [318, 152] on input "Select an option" at bounding box center [318, 153] width 8 height 8
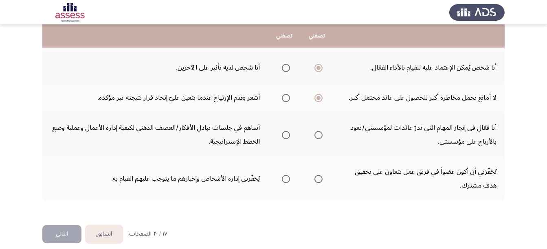
scroll to position [340, 0]
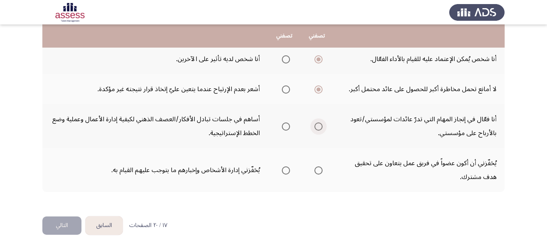
click at [318, 127] on span "Select an option" at bounding box center [318, 127] width 8 height 8
click at [318, 127] on input "Select an option" at bounding box center [318, 127] width 8 height 8
click at [287, 173] on span "Select an option" at bounding box center [286, 171] width 8 height 8
click at [287, 173] on input "Select an option" at bounding box center [286, 171] width 8 height 8
click at [60, 224] on button "التالي" at bounding box center [61, 226] width 39 height 18
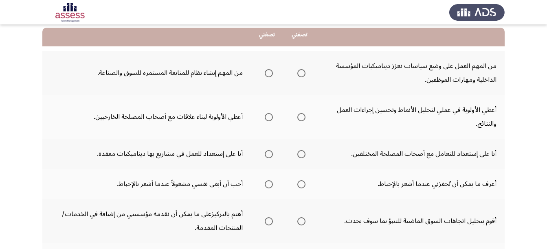
scroll to position [98, 0]
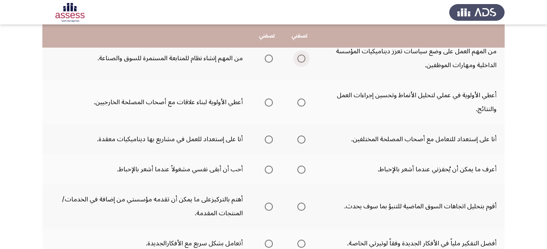
click at [299, 57] on span "Select an option" at bounding box center [301, 59] width 8 height 8
click at [299, 57] on input "Select an option" at bounding box center [301, 59] width 8 height 8
click at [303, 103] on span "Select an option" at bounding box center [301, 103] width 8 height 8
click at [303, 103] on input "Select an option" at bounding box center [301, 103] width 8 height 8
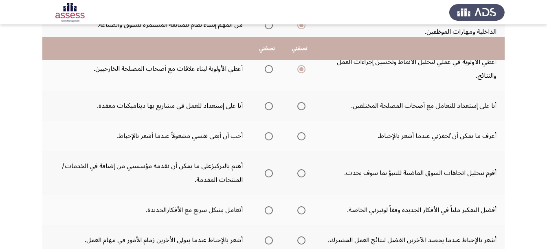
scroll to position [147, 0]
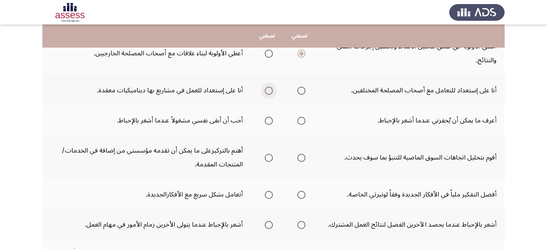
click at [269, 90] on span "Select an option" at bounding box center [269, 91] width 8 height 8
click at [269, 90] on input "Select an option" at bounding box center [269, 91] width 8 height 8
click at [326, 116] on td "أعرف ما يمكن أن يُحفزني عندما أشعر بالإحباط." at bounding box center [410, 120] width 188 height 30
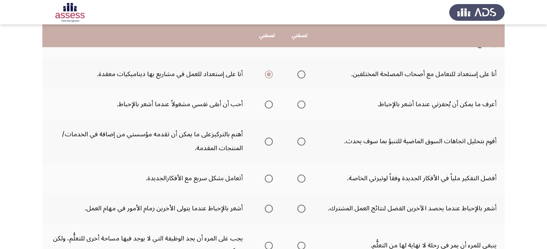
scroll to position [179, 0]
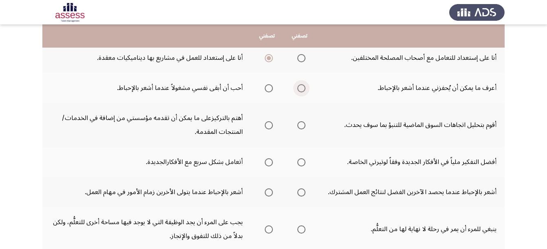
click at [301, 89] on span "Select an option" at bounding box center [301, 88] width 8 height 8
click at [301, 89] on input "Select an option" at bounding box center [301, 88] width 8 height 8
click at [329, 108] on td "أقوم بتحليل اتجاهات السوق الماضية للتنبؤ بما سوف يحدث." at bounding box center [410, 125] width 188 height 44
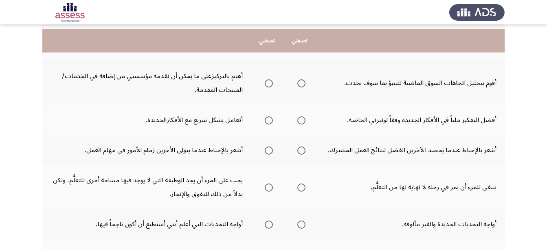
scroll to position [228, 0]
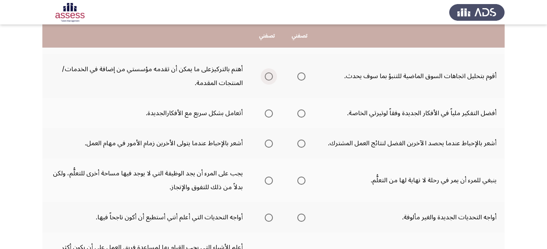
click at [270, 76] on span "Select an option" at bounding box center [269, 76] width 8 height 8
click at [270, 76] on input "Select an option" at bounding box center [269, 76] width 8 height 8
click at [318, 96] on td "أقوم بتحليل اتجاهات السوق الماضية للتنبؤ بما سوف يحدث." at bounding box center [410, 76] width 188 height 44
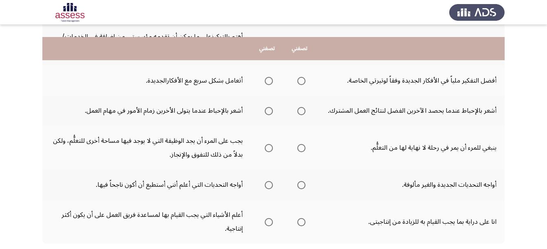
scroll to position [277, 0]
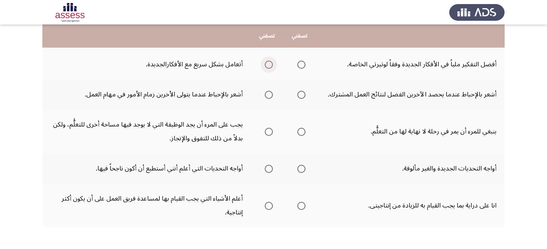
click at [266, 65] on span "Select an option" at bounding box center [269, 65] width 8 height 8
click at [266, 65] on input "Select an option" at bounding box center [269, 65] width 8 height 8
click at [298, 99] on span "Select an option" at bounding box center [301, 95] width 8 height 8
click at [298, 99] on input "Select an option" at bounding box center [301, 95] width 8 height 8
click at [344, 113] on td "ينبغي للمرء أن يمر في رحلة لا نهاية لها من التعلُّم." at bounding box center [410, 132] width 188 height 44
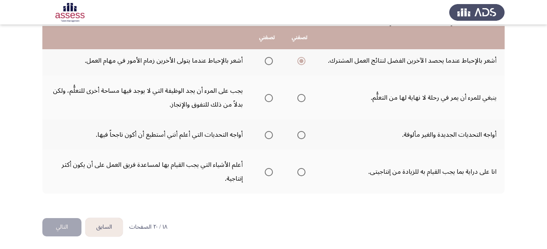
scroll to position [312, 0]
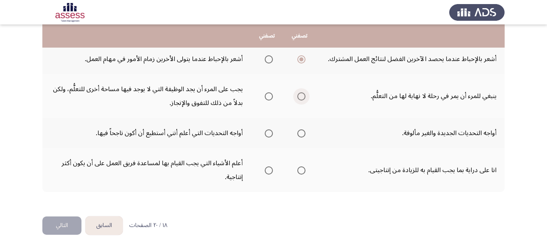
click at [299, 99] on span "Select an option" at bounding box center [301, 96] width 8 height 8
click at [299, 99] on input "Select an option" at bounding box center [301, 96] width 8 height 8
click at [320, 120] on td "أواجه التحديات الجديدة والغير مألوفة." at bounding box center [410, 133] width 188 height 30
click at [297, 134] on span "Select an option" at bounding box center [301, 133] width 8 height 8
click at [297, 134] on input "Select an option" at bounding box center [301, 133] width 8 height 8
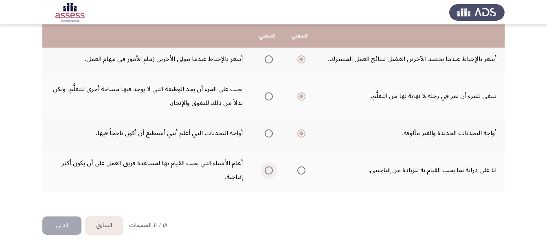
click at [267, 170] on span "Select an option" at bounding box center [269, 171] width 8 height 8
click at [267, 170] on input "Select an option" at bounding box center [269, 171] width 8 height 8
click at [58, 224] on button "التالي" at bounding box center [61, 226] width 39 height 18
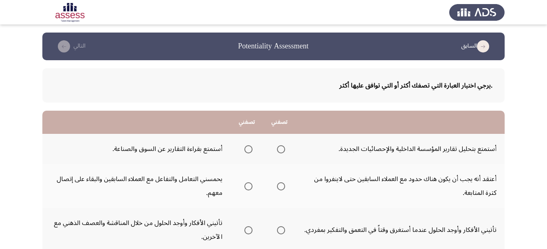
click at [229, 112] on th at bounding box center [136, 122] width 188 height 23
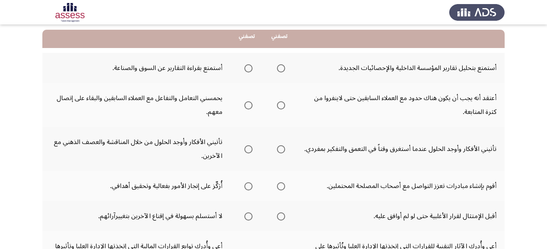
scroll to position [81, 0]
click at [281, 68] on span "Select an option" at bounding box center [281, 68] width 8 height 8
click at [281, 68] on input "Select an option" at bounding box center [281, 68] width 8 height 8
click at [322, 94] on td "أعتقد أنه يجب أن يكون هناك حدود مع العملاء السابقين حتى لاينفروا من كثرة المتاب…" at bounding box center [400, 105] width 209 height 44
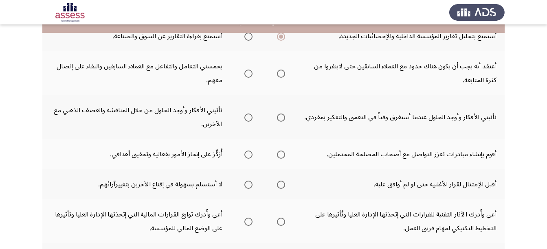
scroll to position [114, 0]
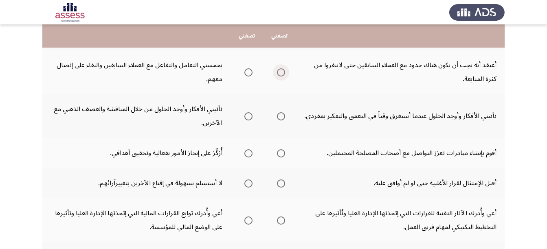
click at [282, 73] on span "Select an option" at bounding box center [281, 72] width 8 height 8
click at [282, 73] on input "Select an option" at bounding box center [281, 72] width 8 height 8
click at [301, 103] on td "تأتيني الأفكار وأوجد الحلول عندما أستغرق وقتاً في التعمق والتفكير بمفردي." at bounding box center [400, 116] width 209 height 44
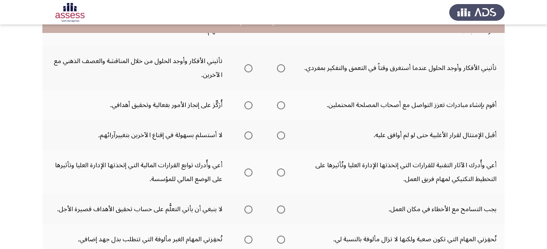
scroll to position [163, 0]
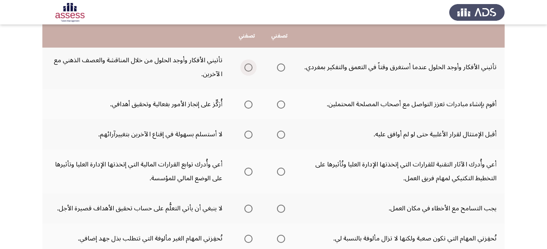
click at [247, 70] on span "Select an option" at bounding box center [248, 68] width 8 height 8
click at [247, 70] on input "Select an option" at bounding box center [248, 68] width 8 height 8
click at [255, 90] on th at bounding box center [246, 104] width 33 height 30
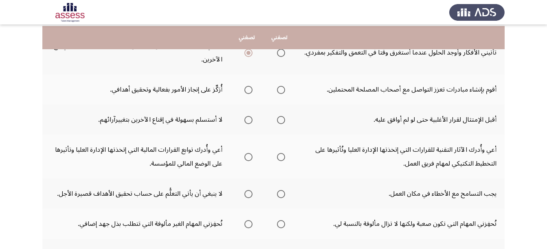
scroll to position [179, 0]
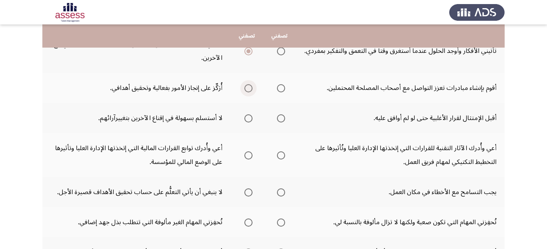
click at [245, 91] on span "Select an option" at bounding box center [248, 88] width 8 height 8
click at [245, 91] on input "Select an option" at bounding box center [248, 88] width 8 height 8
click at [283, 88] on span "Select an option" at bounding box center [281, 88] width 8 height 8
click at [283, 88] on input "Select an option" at bounding box center [281, 88] width 8 height 8
click at [311, 103] on td "أقبل الإمتثال لقرار الأغلبية حتى لو لم أوافق عليه." at bounding box center [400, 118] width 209 height 30
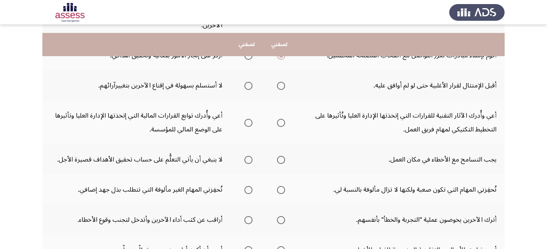
scroll to position [228, 0]
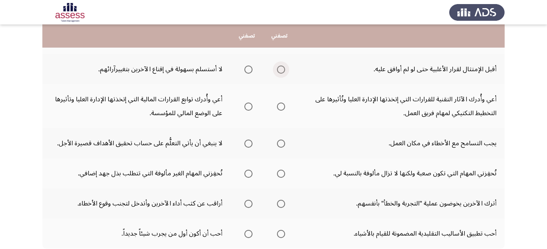
click at [283, 72] on span "Select an option" at bounding box center [281, 70] width 8 height 8
click at [283, 72] on input "Select an option" at bounding box center [281, 70] width 8 height 8
click at [302, 83] on td "أقبل الإمتثال لقرار الأغلبية حتى لو لم أوافق عليه." at bounding box center [400, 69] width 209 height 30
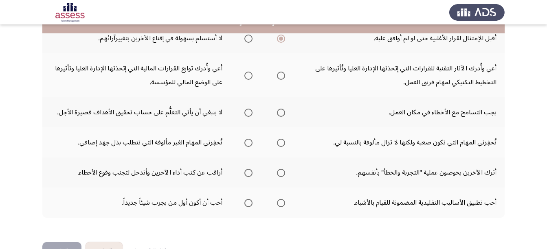
scroll to position [261, 0]
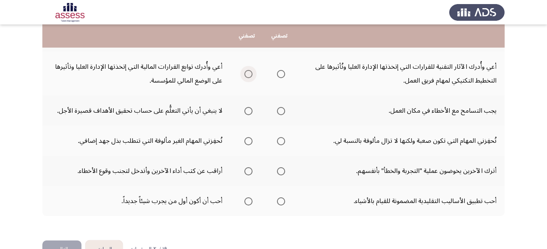
click at [248, 74] on span "Select an option" at bounding box center [248, 74] width 0 height 0
click at [248, 74] on input "Select an option" at bounding box center [248, 74] width 8 height 8
click at [320, 105] on td "يجب التسامح مع الأخطاء في مكان العمل." at bounding box center [400, 111] width 209 height 30
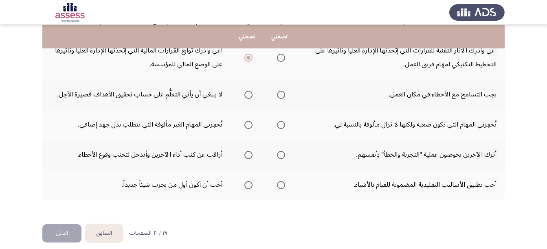
scroll to position [285, 0]
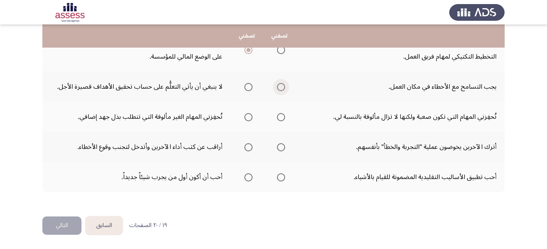
click at [280, 88] on span "Select an option" at bounding box center [281, 87] width 8 height 8
click at [280, 88] on input "Select an option" at bounding box center [281, 87] width 8 height 8
click at [247, 118] on span "Select an option" at bounding box center [248, 117] width 8 height 8
click at [247, 118] on input "Select an option" at bounding box center [248, 117] width 8 height 8
click at [280, 149] on span "Select an option" at bounding box center [281, 147] width 8 height 8
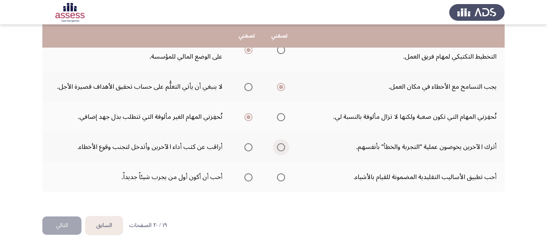
click at [280, 149] on input "Select an option" at bounding box center [281, 147] width 8 height 8
click at [251, 177] on span "Select an option" at bounding box center [248, 177] width 8 height 8
click at [251, 177] on input "Select an option" at bounding box center [248, 177] width 8 height 8
click at [53, 222] on button "التالي" at bounding box center [61, 226] width 39 height 18
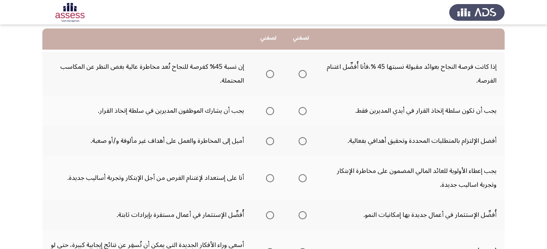
scroll to position [85, 0]
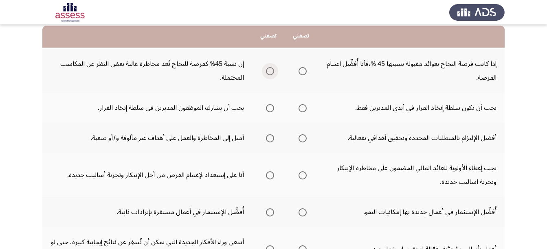
click at [271, 71] on span "Select an option" at bounding box center [270, 71] width 8 height 8
click at [271, 71] on input "Select an option" at bounding box center [270, 71] width 8 height 8
click at [270, 108] on span "Select an option" at bounding box center [270, 108] width 8 height 8
click at [270, 108] on input "Select an option" at bounding box center [270, 108] width 8 height 8
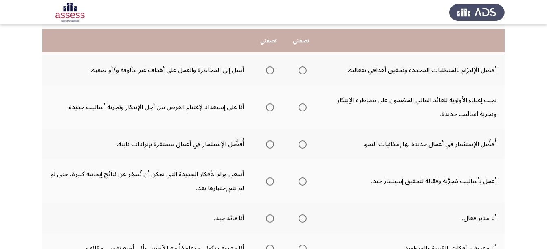
scroll to position [158, 0]
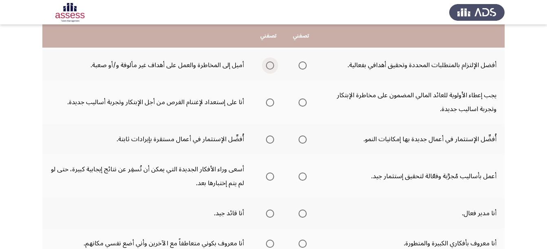
click at [266, 67] on span "Select an option" at bounding box center [270, 65] width 8 height 8
click at [266, 67] on input "Select an option" at bounding box center [270, 65] width 8 height 8
click at [267, 105] on span "Select an option" at bounding box center [270, 103] width 8 height 8
click at [267, 105] on input "Select an option" at bounding box center [270, 103] width 8 height 8
click at [272, 139] on span "Select an option" at bounding box center [270, 140] width 8 height 8
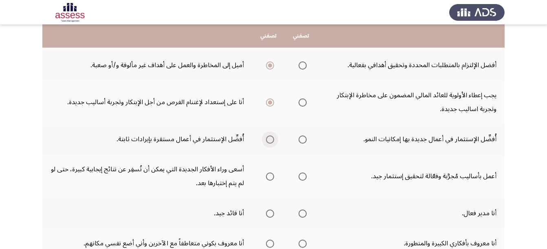
click at [272, 139] on input "Select an option" at bounding box center [270, 140] width 8 height 8
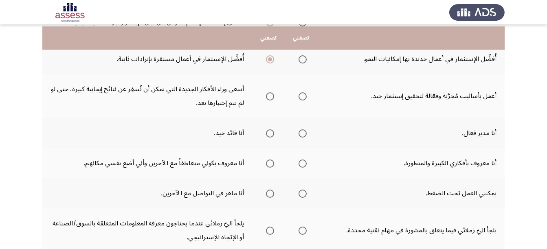
scroll to position [240, 0]
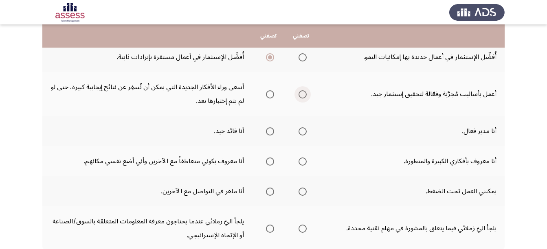
click at [305, 96] on span "Select an option" at bounding box center [302, 94] width 8 height 8
click at [305, 96] on input "Select an option" at bounding box center [302, 94] width 8 height 8
click at [269, 130] on span "Select an option" at bounding box center [270, 131] width 8 height 8
click at [269, 130] on input "Select an option" at bounding box center [270, 131] width 8 height 8
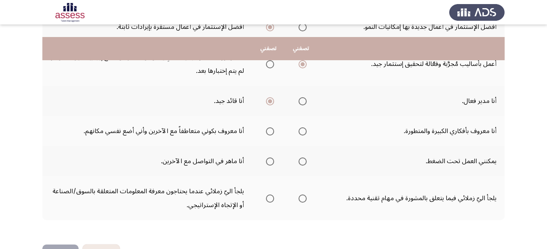
scroll to position [298, 0]
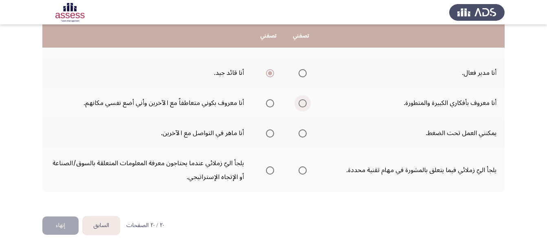
click at [299, 103] on span "Select an option" at bounding box center [302, 103] width 8 height 8
click at [299, 103] on input "Select an option" at bounding box center [302, 103] width 8 height 8
click at [271, 133] on span "Select an option" at bounding box center [270, 133] width 8 height 8
click at [271, 133] on input "Select an option" at bounding box center [270, 133] width 8 height 8
click at [303, 169] on span "Select an option" at bounding box center [302, 171] width 8 height 8
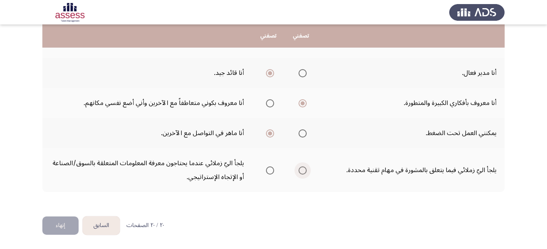
click at [303, 169] on input "Select an option" at bounding box center [302, 171] width 8 height 8
click at [54, 223] on button "إنهاء" at bounding box center [60, 226] width 36 height 18
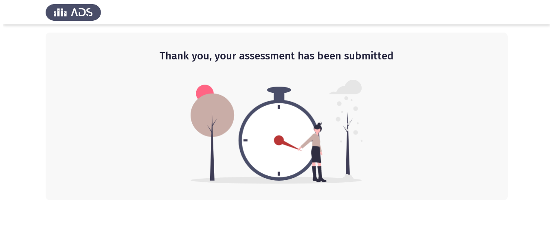
scroll to position [0, 0]
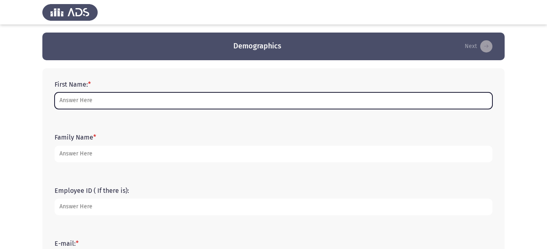
click at [220, 107] on input "First Name: *" at bounding box center [274, 100] width 438 height 17
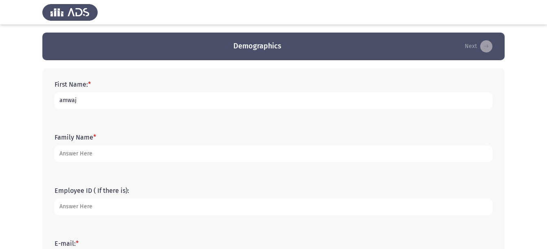
type input "amwaj"
type input "Alotaibi"
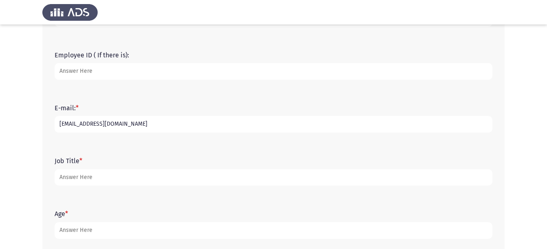
type input "[EMAIL_ADDRESS][DOMAIN_NAME]"
click at [95, 179] on input "OCC Acting Diretor" at bounding box center [274, 177] width 438 height 17
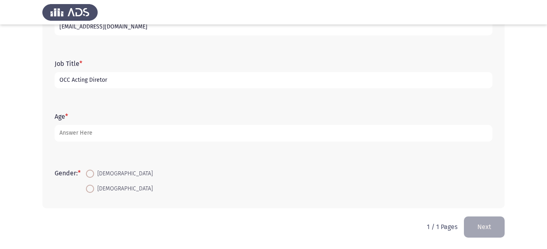
type input "OCC Acting Diretor"
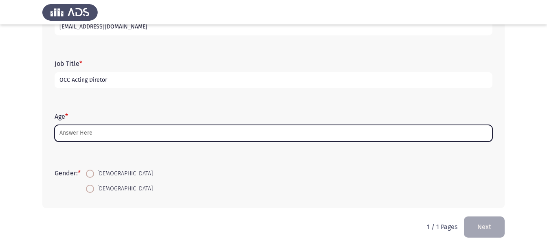
click at [105, 131] on input "Age *" at bounding box center [274, 133] width 438 height 17
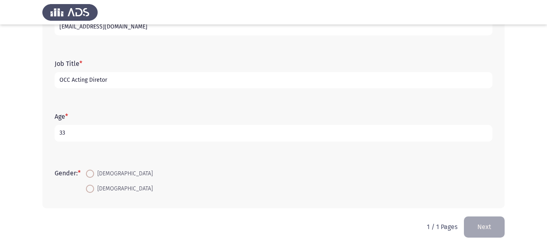
type input "33"
click at [94, 191] on span at bounding box center [90, 189] width 8 height 8
click at [94, 191] on input "Female" at bounding box center [90, 189] width 8 height 8
radio input "true"
click at [95, 82] on input "OCC Acting Diretor" at bounding box center [274, 80] width 438 height 17
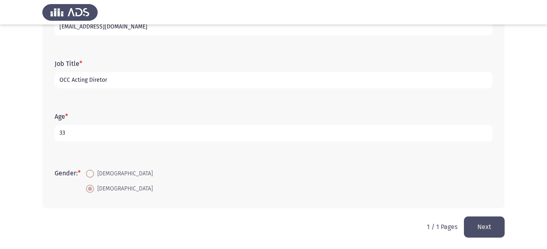
click at [95, 82] on input "OCC Acting Diretor" at bounding box center [274, 80] width 438 height 17
click at [101, 82] on input "OCC Acting Diretor" at bounding box center [274, 80] width 438 height 17
type input "OCC Acting Director"
click at [488, 225] on button "Next" at bounding box center [484, 227] width 41 height 21
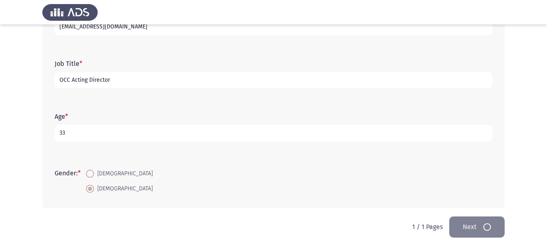
scroll to position [0, 0]
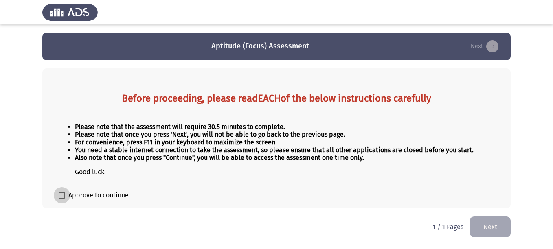
click at [66, 196] on label "Approve to continue" at bounding box center [94, 196] width 70 height 10
click at [62, 199] on input "Approve to continue" at bounding box center [61, 199] width 0 height 0
checkbox input "true"
click at [500, 227] on button "Next" at bounding box center [490, 227] width 41 height 21
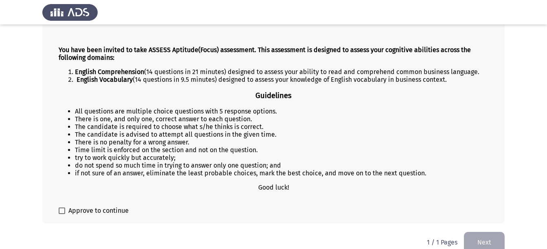
scroll to position [94, 0]
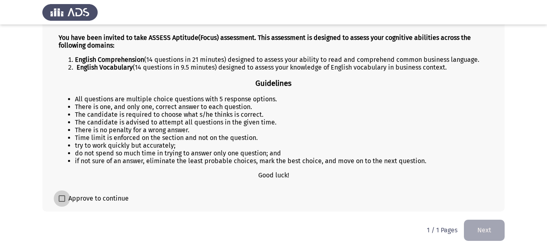
click at [62, 198] on span at bounding box center [62, 198] width 7 height 7
click at [62, 202] on input "Approve to continue" at bounding box center [61, 202] width 0 height 0
checkbox input "true"
click at [486, 228] on button "Next" at bounding box center [484, 230] width 41 height 21
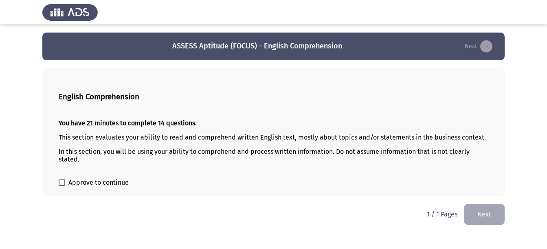
scroll to position [0, 0]
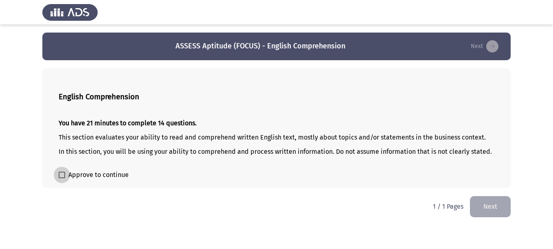
click at [66, 173] on label "Approve to continue" at bounding box center [94, 175] width 70 height 10
click at [62, 178] on input "Approve to continue" at bounding box center [61, 178] width 0 height 0
checkbox input "true"
click at [493, 202] on button "Next" at bounding box center [490, 206] width 41 height 21
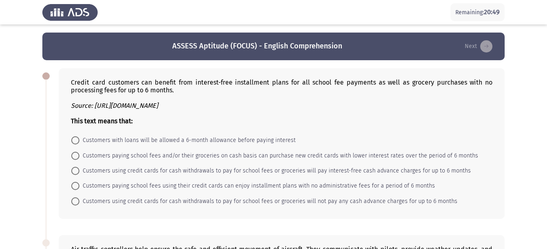
drag, startPoint x: 181, startPoint y: 88, endPoint x: 94, endPoint y: 90, distance: 86.7
click at [94, 90] on div "Credit card customers can benefit from interest-free installment plans for all …" at bounding box center [281, 102] width 421 height 46
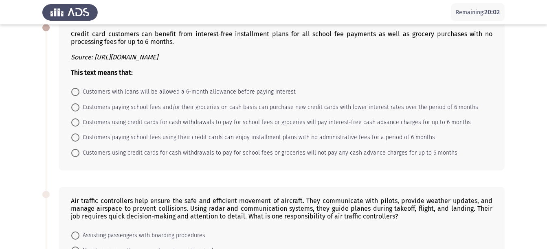
scroll to position [51, 0]
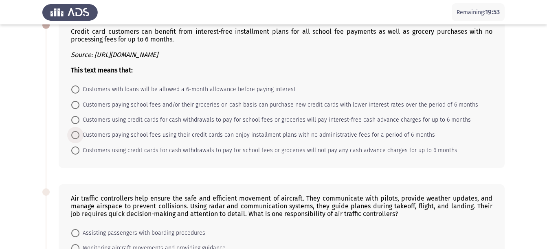
click at [160, 135] on span "Customers paying school fees using their credit cards can enjoy installment pla…" at bounding box center [256, 135] width 355 height 10
click at [79, 135] on input "Customers paying school fees using their credit cards can enjoy installment pla…" at bounding box center [75, 135] width 8 height 8
radio input "true"
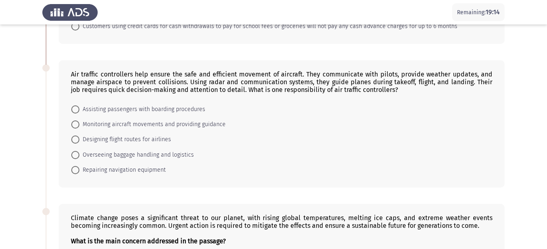
scroll to position [156, 0]
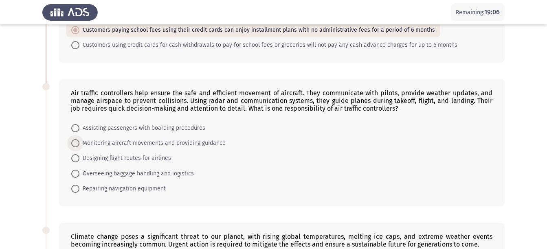
click at [81, 145] on span "Monitoring aircraft movements and providing guidance" at bounding box center [152, 143] width 146 height 10
click at [79, 145] on input "Monitoring aircraft movements and providing guidance" at bounding box center [75, 143] width 8 height 8
radio input "true"
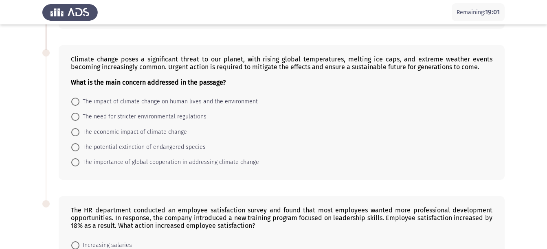
scroll to position [334, 0]
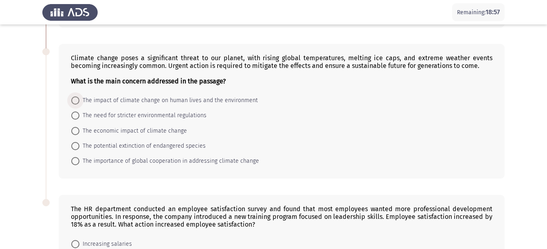
click at [230, 100] on span "The impact of climate change on human lives and the environment" at bounding box center [168, 101] width 178 height 10
click at [79, 100] on input "The impact of climate change on human lives and the environment" at bounding box center [75, 100] width 8 height 8
radio input "true"
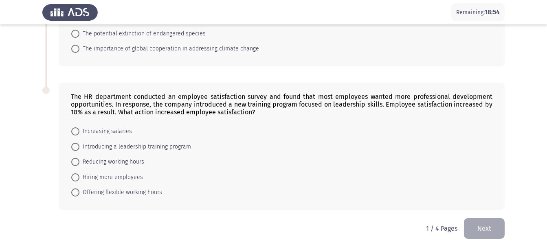
scroll to position [447, 0]
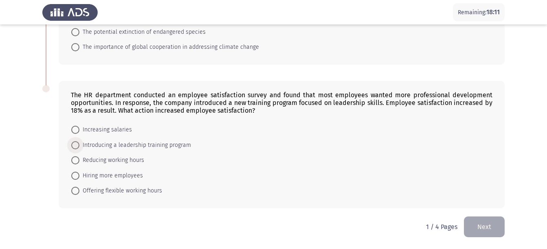
click at [120, 147] on span "Introducing a leadership training program" at bounding box center [135, 145] width 112 height 10
click at [79, 147] on input "Introducing a leadership training program" at bounding box center [75, 145] width 8 height 8
radio input "true"
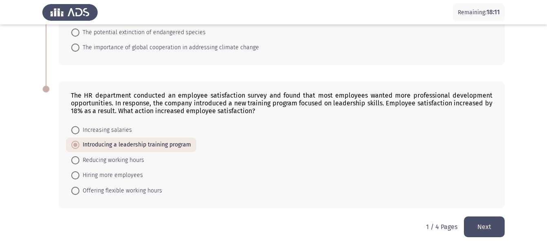
scroll to position [447, 0]
click at [480, 225] on button "Next" at bounding box center [484, 227] width 41 height 21
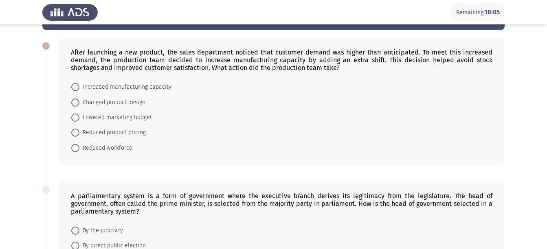
scroll to position [29, 0]
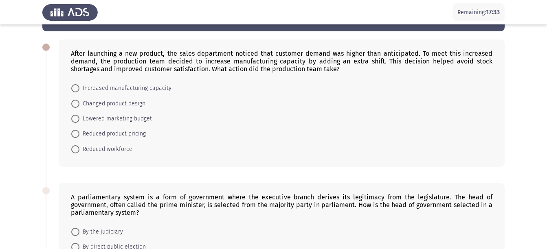
click at [77, 88] on span at bounding box center [75, 88] width 8 height 8
click at [77, 88] on input "Increased manufacturing capacity" at bounding box center [75, 88] width 8 height 8
radio input "true"
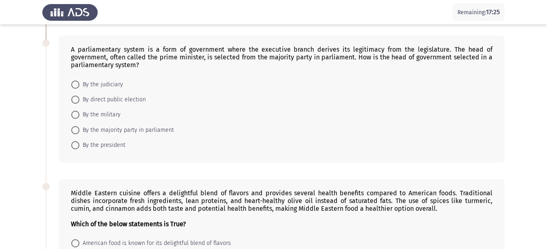
scroll to position [180, 0]
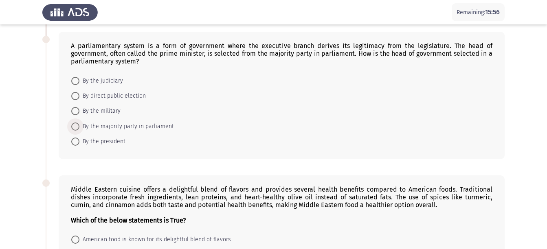
click at [88, 127] on span "By the majority party in parliament" at bounding box center [126, 127] width 94 height 10
click at [79, 127] on input "By the majority party in parliament" at bounding box center [75, 127] width 8 height 8
radio input "true"
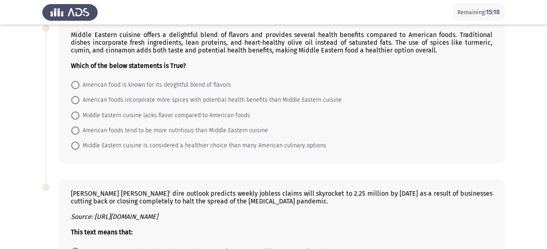
scroll to position [330, 0]
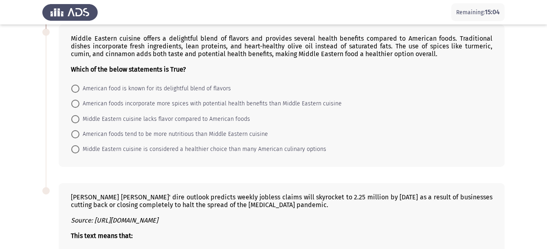
drag, startPoint x: 544, startPoint y: 169, endPoint x: 552, endPoint y: 164, distance: 8.4
click at [546, 164] on html "Remaining: 15:04 ASSESS Aptitude (FOCUS) - English Comprehension Next After lau…" at bounding box center [273, 22] width 547 height 705
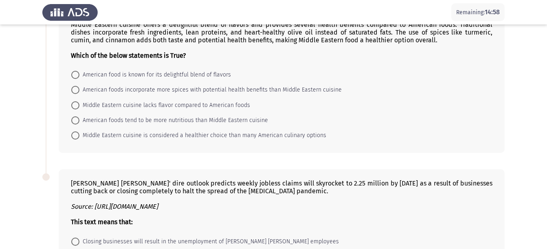
scroll to position [343, 0]
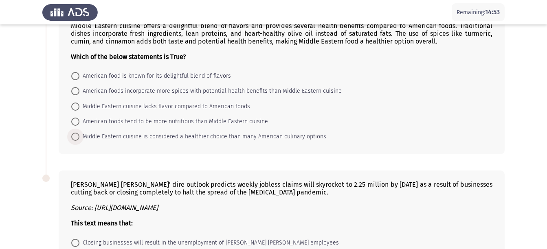
click at [126, 139] on span "Middle Eastern cuisine is considered a healthier choice than many American culi…" at bounding box center [202, 137] width 247 height 10
click at [79, 139] on input "Middle Eastern cuisine is considered a healthier choice than many American culi…" at bounding box center [75, 137] width 8 height 8
radio input "true"
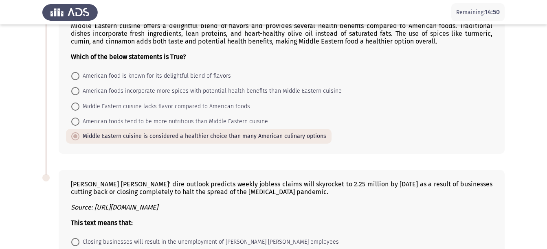
click at [546, 158] on html "Remaining: 14:50 ASSESS Aptitude (FOCUS) - English Comprehension Next After lau…" at bounding box center [273, 9] width 547 height 704
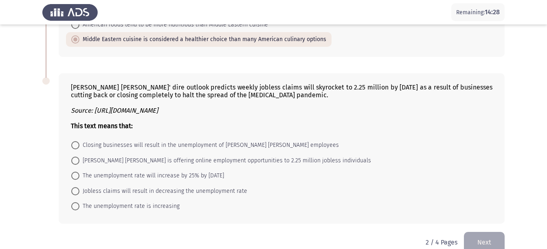
scroll to position [427, 0]
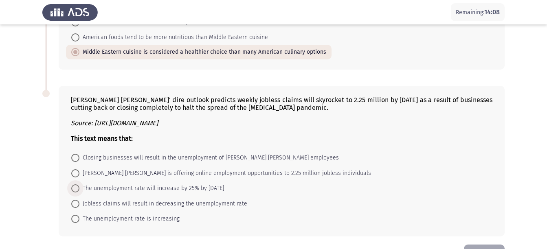
click at [202, 189] on span "The unemployment rate will increase by 25% by next Thursday" at bounding box center [151, 189] width 145 height 10
click at [79, 189] on input "The unemployment rate will increase by 25% by next Thursday" at bounding box center [75, 188] width 8 height 8
radio input "true"
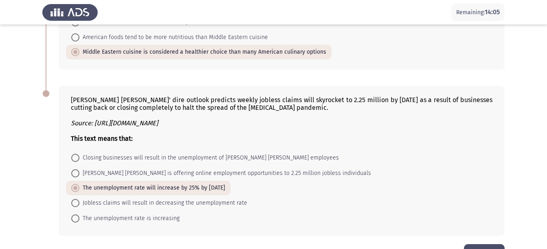
drag, startPoint x: 542, startPoint y: 190, endPoint x: 541, endPoint y: 207, distance: 17.2
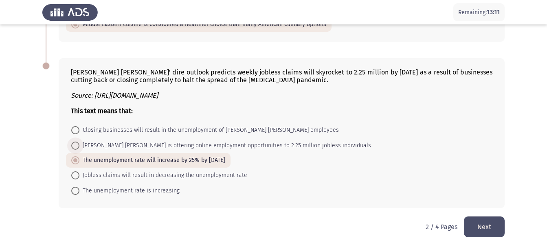
click at [80, 150] on span "Goldman Sachs is offering online employment opportunities to 2.25 million joble…" at bounding box center [224, 146] width 291 height 10
click at [79, 150] on input "Goldman Sachs is offering online employment opportunities to 2.25 million joble…" at bounding box center [75, 146] width 8 height 8
radio input "true"
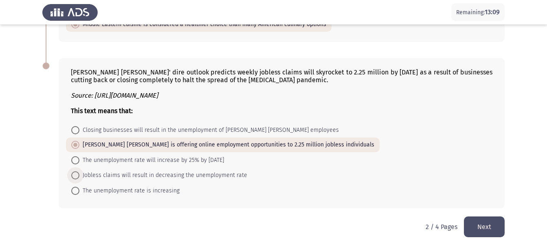
click at [77, 178] on span at bounding box center [75, 175] width 8 height 8
click at [77, 178] on input "Jobless claims will result in decreasing the unemployment rate" at bounding box center [75, 175] width 8 height 8
radio input "true"
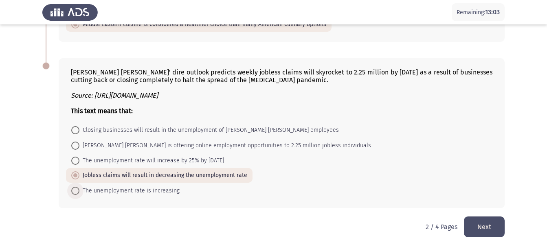
click at [76, 192] on span at bounding box center [75, 191] width 8 height 8
click at [76, 192] on input "The unemployment rate is increasing" at bounding box center [75, 191] width 8 height 8
radio input "true"
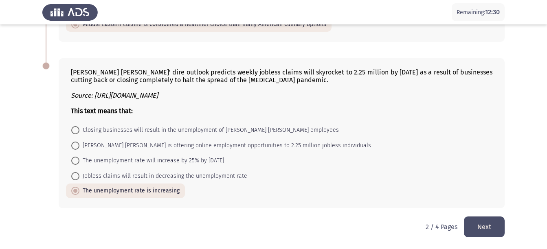
click at [491, 224] on button "Next" at bounding box center [484, 227] width 41 height 21
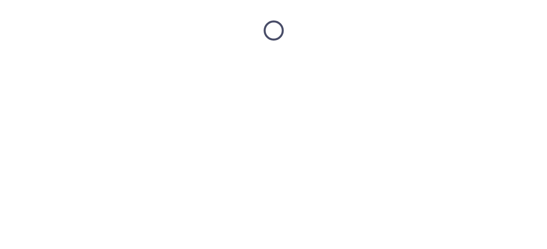
scroll to position [0, 0]
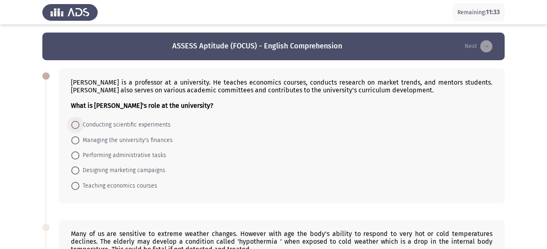
click at [76, 128] on span at bounding box center [75, 125] width 8 height 8
click at [76, 128] on input "Conducting scientific experiments" at bounding box center [75, 125] width 8 height 8
radio input "true"
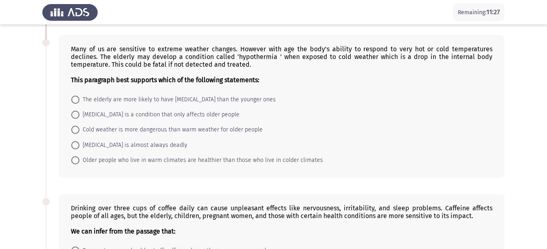
scroll to position [185, 0]
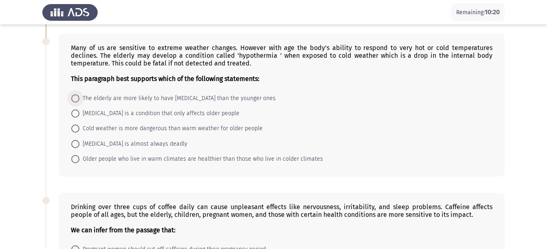
click at [210, 101] on span "The elderly are more likely to have hypothermia than the younger ones" at bounding box center [177, 99] width 196 height 10
click at [79, 101] on input "The elderly are more likely to have hypothermia than the younger ones" at bounding box center [75, 98] width 8 height 8
radio input "true"
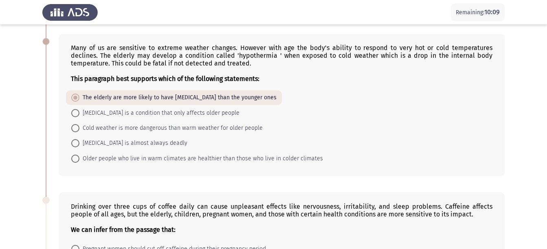
click at [147, 160] on span "Older people who live in warm climates are healthier than those who live in col…" at bounding box center [200, 159] width 243 height 10
click at [79, 160] on input "Older people who live in warm climates are healthier than those who live in col…" at bounding box center [75, 159] width 8 height 8
radio input "true"
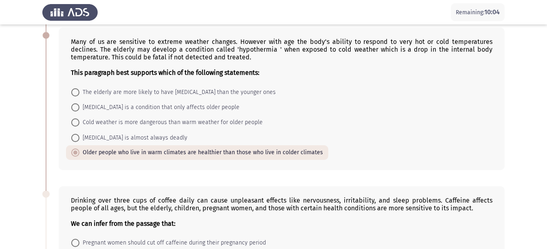
scroll to position [189, 0]
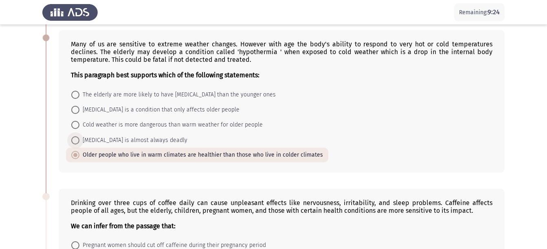
click at [159, 141] on span "Hypothermia is almost always deadly" at bounding box center [133, 141] width 108 height 10
click at [79, 141] on input "Hypothermia is almost always deadly" at bounding box center [75, 140] width 8 height 8
radio input "true"
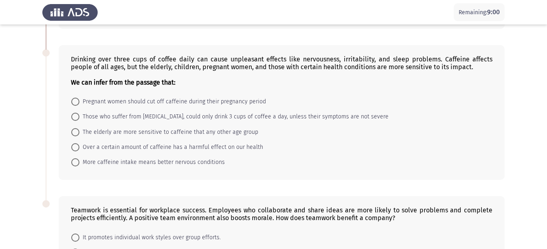
scroll to position [336, 0]
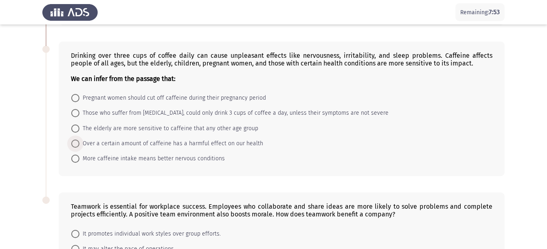
click at [76, 142] on span at bounding box center [75, 144] width 8 height 8
click at [76, 142] on input "Over a certain amount of caffeine has a harmful effect on our health" at bounding box center [75, 144] width 8 height 8
radio input "true"
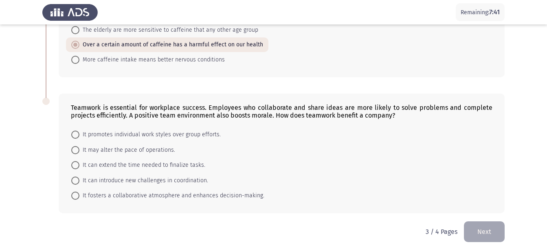
scroll to position [440, 0]
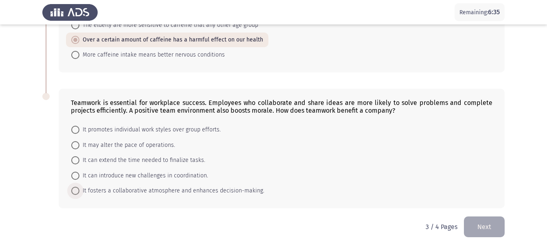
click at [149, 193] on span "It fosters a collaborative atmosphere and enhances decision-making." at bounding box center [171, 191] width 185 height 10
click at [79, 193] on input "It fosters a collaborative atmosphere and enhances decision-making." at bounding box center [75, 191] width 8 height 8
radio input "true"
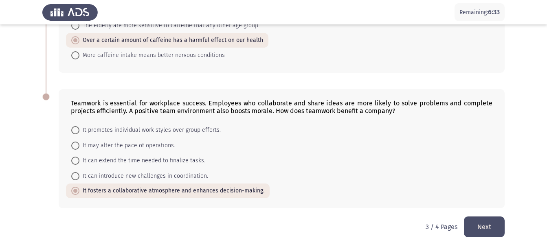
click at [484, 222] on button "Next" at bounding box center [484, 227] width 41 height 21
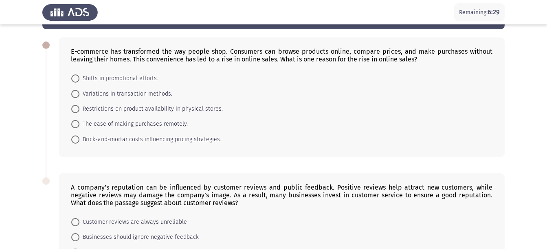
scroll to position [32, 0]
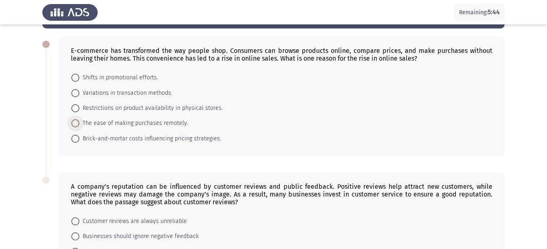
click at [163, 125] on span "The ease of making purchases remotely." at bounding box center [133, 123] width 108 height 10
click at [79, 125] on input "The ease of making purchases remotely." at bounding box center [75, 123] width 8 height 8
radio input "true"
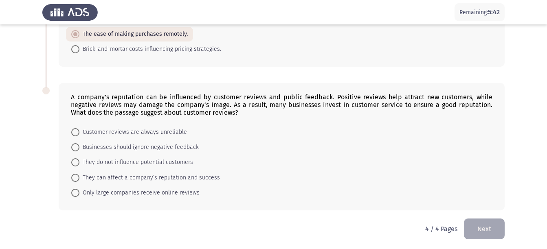
scroll to position [123, 0]
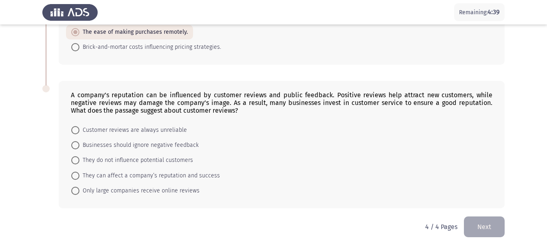
click at [81, 177] on span "They can affect a company’s reputation and success" at bounding box center [149, 176] width 140 height 10
click at [79, 177] on input "They can affect a company’s reputation and success" at bounding box center [75, 176] width 8 height 8
radio input "true"
click at [526, 156] on app-assessment-container "Remaining: 4:34 ASSESS Aptitude (FOCUS) - English Comprehension Next E-commerce…" at bounding box center [273, 63] width 547 height 306
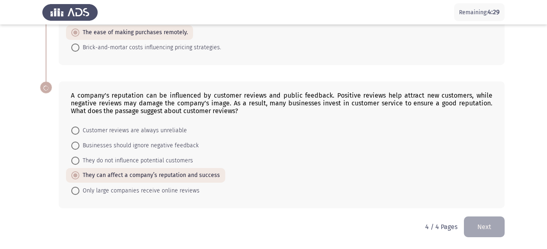
click at [491, 225] on button "Next" at bounding box center [484, 227] width 41 height 21
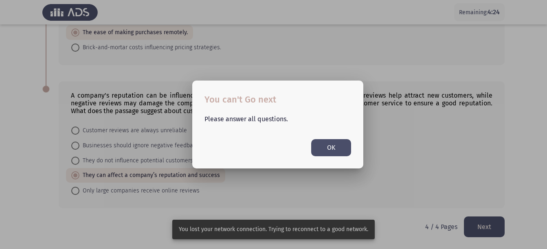
click at [332, 146] on button "OK" at bounding box center [331, 147] width 40 height 17
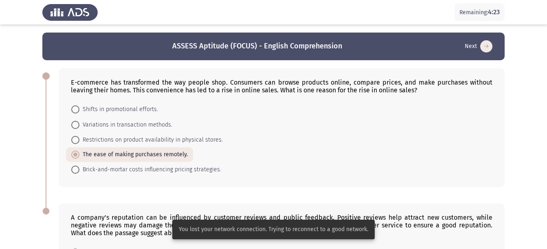
scroll to position [122, 0]
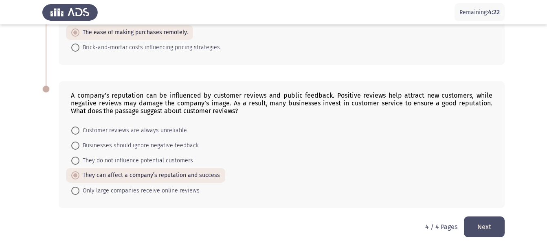
click at [486, 232] on button "Next" at bounding box center [484, 227] width 41 height 21
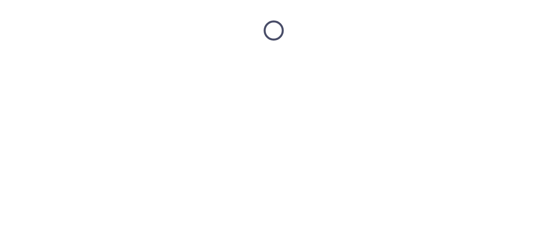
scroll to position [0, 0]
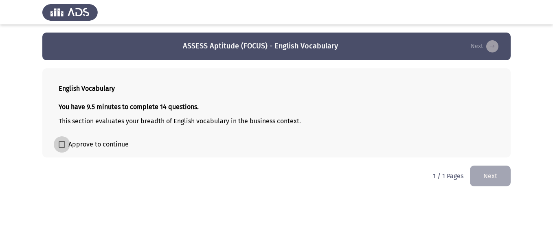
click at [85, 142] on span "Approve to continue" at bounding box center [98, 145] width 60 height 10
click at [62, 148] on input "Approve to continue" at bounding box center [61, 148] width 0 height 0
checkbox input "true"
click at [487, 176] on button "Next" at bounding box center [490, 176] width 41 height 21
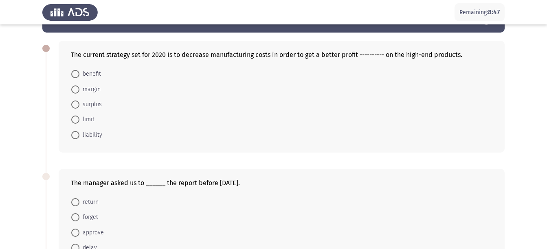
scroll to position [24, 0]
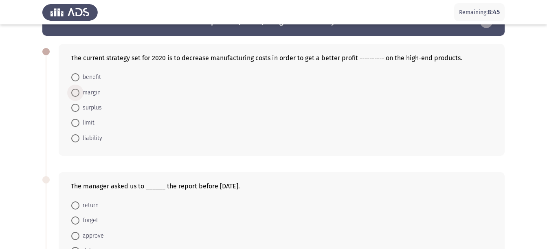
click at [90, 88] on span "margin" at bounding box center [89, 93] width 21 height 10
click at [79, 89] on input "margin" at bounding box center [75, 93] width 8 height 8
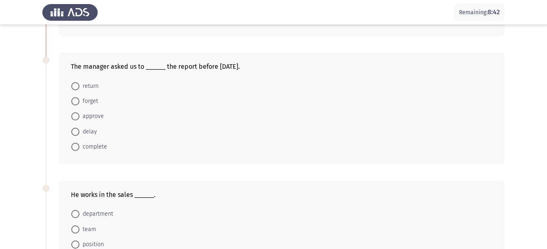
scroll to position [149, 0]
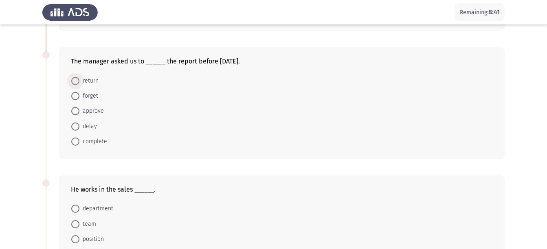
click at [92, 82] on span "return" at bounding box center [88, 81] width 19 height 10
click at [79, 82] on input "return" at bounding box center [75, 81] width 8 height 8
radio input "true"
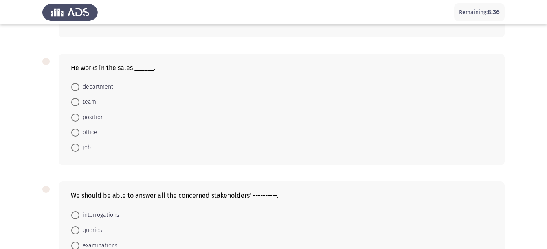
scroll to position [278, 0]
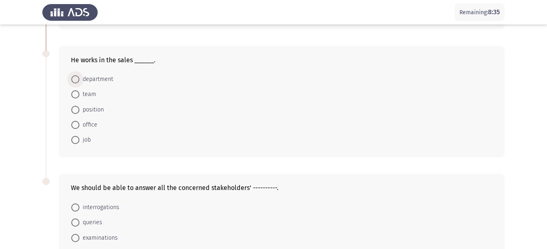
click at [96, 76] on span "department" at bounding box center [96, 80] width 34 height 10
click at [79, 76] on input "department" at bounding box center [75, 79] width 8 height 8
radio input "true"
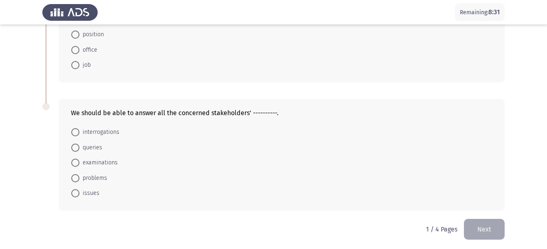
scroll to position [355, 0]
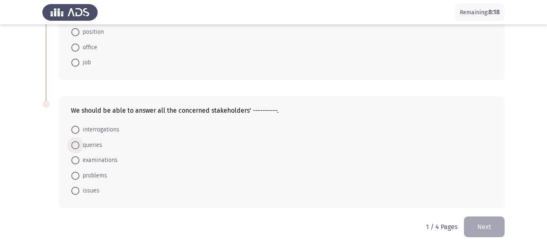
click at [80, 148] on span "queries" at bounding box center [90, 145] width 23 height 10
click at [79, 148] on input "queries" at bounding box center [75, 145] width 8 height 8
radio input "true"
click at [500, 224] on button "Next" at bounding box center [484, 227] width 41 height 21
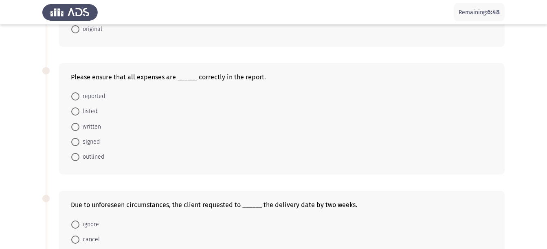
scroll to position [78, 0]
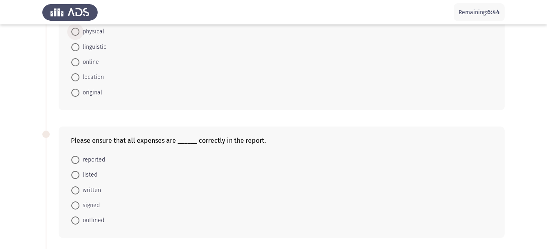
click at [94, 33] on span "physical" at bounding box center [91, 32] width 25 height 10
click at [79, 33] on input "physical" at bounding box center [75, 32] width 8 height 8
radio input "true"
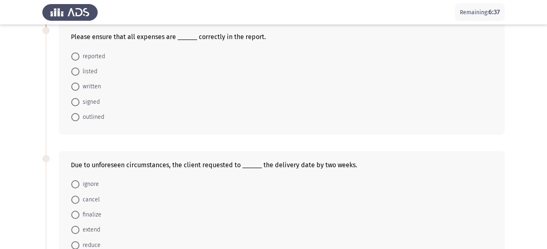
scroll to position [195, 0]
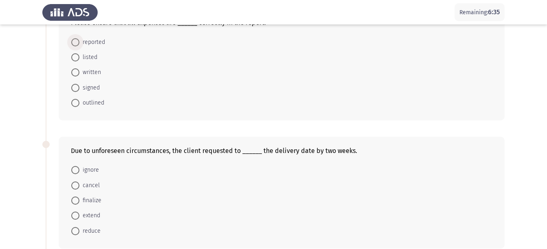
click at [97, 43] on span "reported" at bounding box center [92, 42] width 26 height 10
click at [79, 43] on input "reported" at bounding box center [75, 42] width 8 height 8
radio input "true"
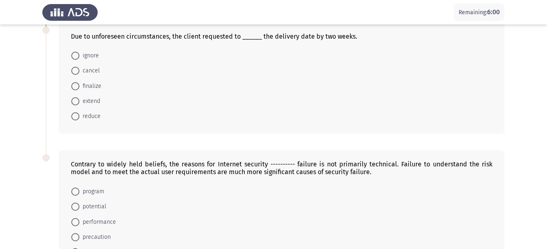
scroll to position [307, 0]
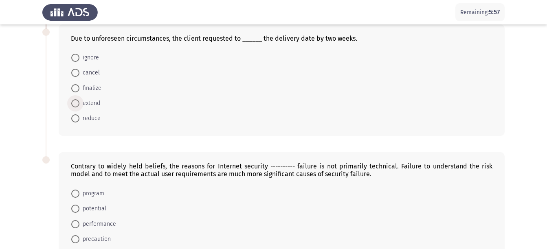
click at [94, 103] on span "extend" at bounding box center [89, 104] width 21 height 10
click at [79, 103] on input "extend" at bounding box center [75, 103] width 8 height 8
click at [112, 225] on span "performance" at bounding box center [97, 224] width 37 height 10
click at [79, 225] on input "performance" at bounding box center [75, 223] width 8 height 8
radio input "true"
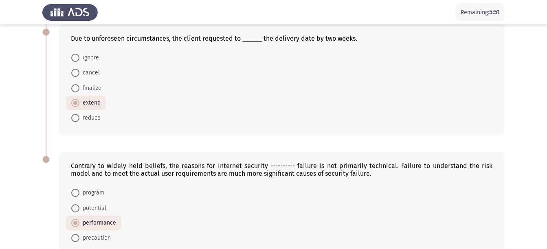
scroll to position [370, 0]
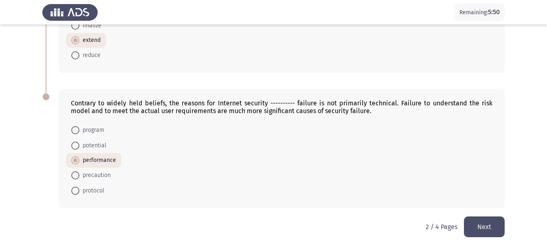
click at [481, 224] on button "Next" at bounding box center [484, 227] width 41 height 21
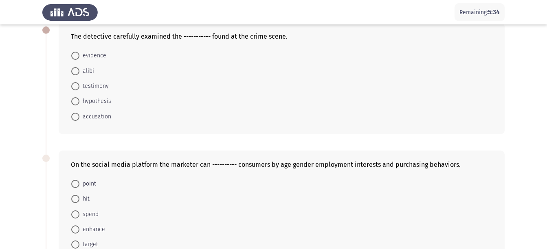
scroll to position [47, 0]
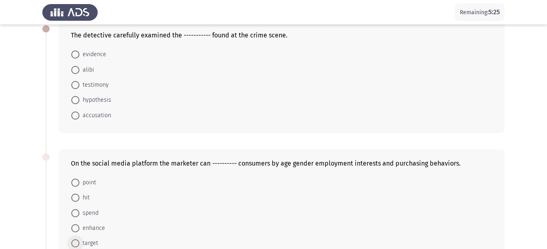
click at [96, 244] on span "target" at bounding box center [88, 244] width 19 height 10
click at [79, 244] on input "target" at bounding box center [75, 243] width 8 height 8
radio input "true"
click at [84, 57] on span "evidence" at bounding box center [92, 55] width 27 height 10
click at [79, 57] on input "evidence" at bounding box center [75, 54] width 8 height 8
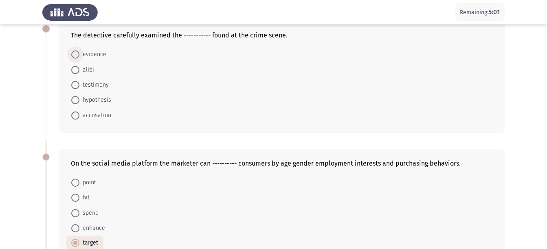
radio input "true"
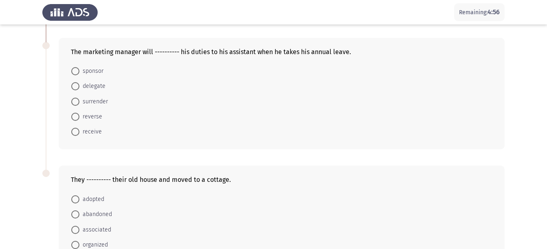
scroll to position [294, 0]
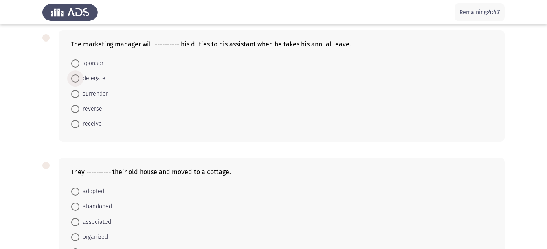
click at [91, 80] on span "delegate" at bounding box center [92, 79] width 26 height 10
click at [79, 80] on input "delegate" at bounding box center [75, 79] width 8 height 8
radio input "true"
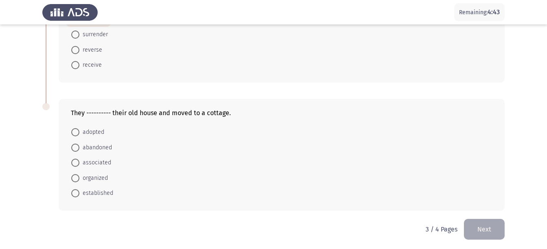
scroll to position [353, 0]
click at [110, 147] on span "abandoned" at bounding box center [95, 147] width 33 height 10
click at [79, 147] on input "abandoned" at bounding box center [75, 147] width 8 height 8
radio input "true"
click at [487, 227] on button "Next" at bounding box center [484, 228] width 41 height 21
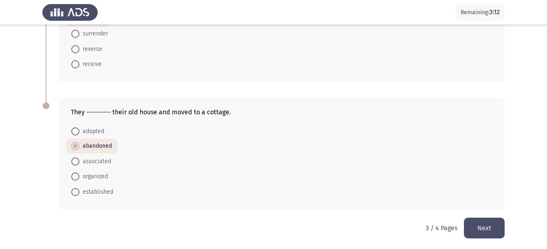
scroll to position [0, 0]
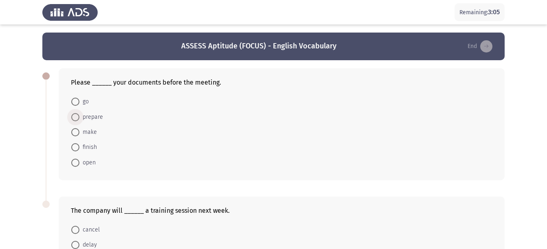
click at [98, 117] on span "prepare" at bounding box center [91, 117] width 24 height 10
click at [79, 117] on input "prepare" at bounding box center [75, 117] width 8 height 8
radio input "true"
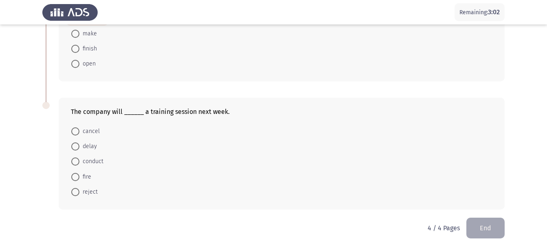
scroll to position [99, 0]
click at [82, 162] on span "conduct" at bounding box center [91, 161] width 24 height 10
click at [79, 162] on input "conduct" at bounding box center [75, 161] width 8 height 8
radio input "true"
click at [489, 229] on button "End" at bounding box center [485, 227] width 38 height 21
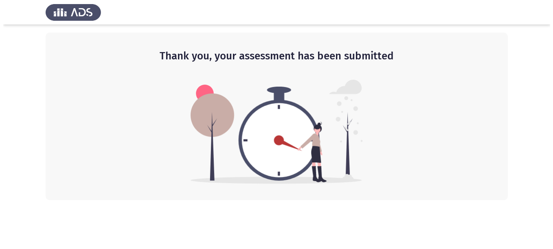
scroll to position [0, 0]
